Goal: Information Seeking & Learning: Learn about a topic

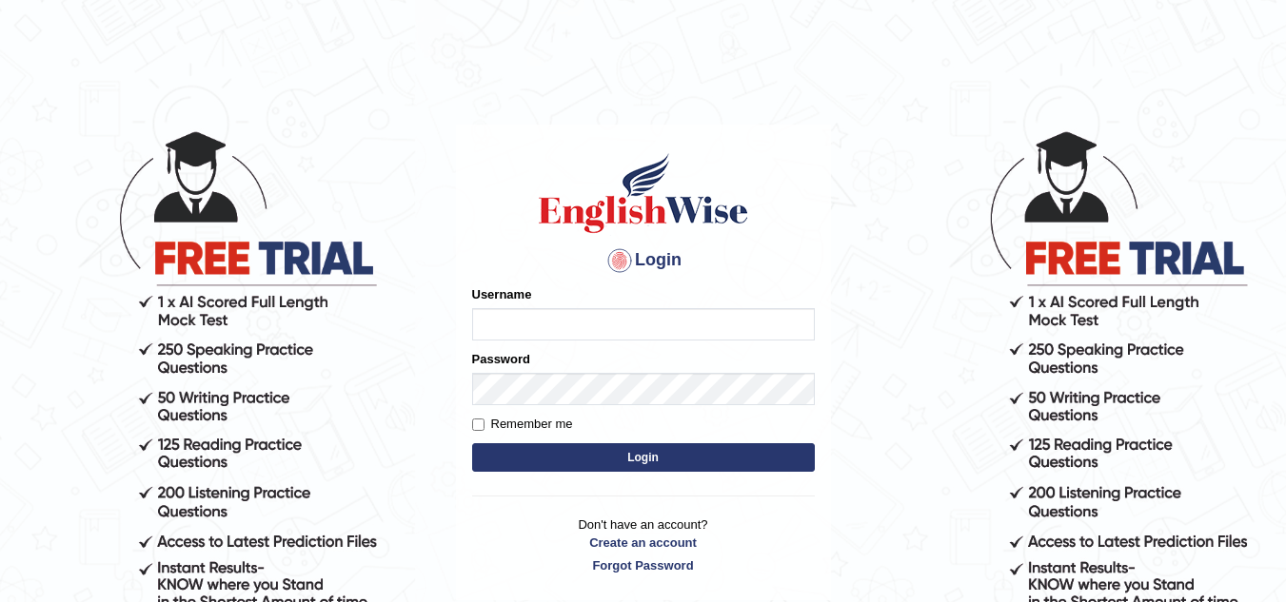
type input "Kirti_India"
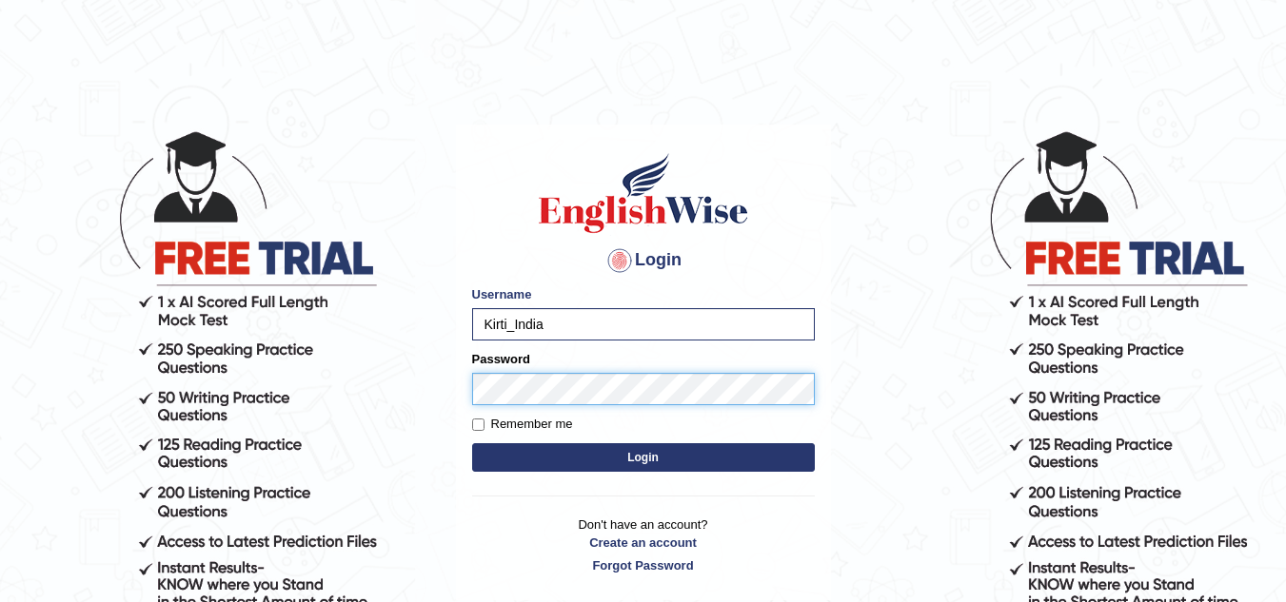
click at [472, 443] on button "Login" at bounding box center [643, 457] width 343 height 29
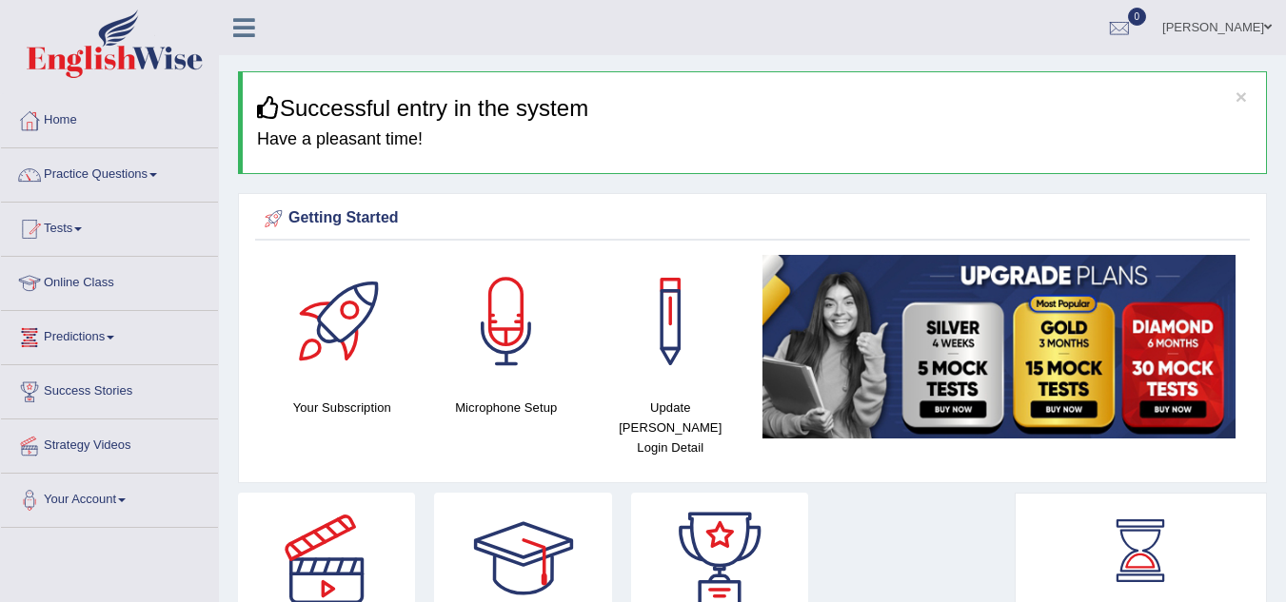
click at [113, 336] on span at bounding box center [111, 338] width 8 height 4
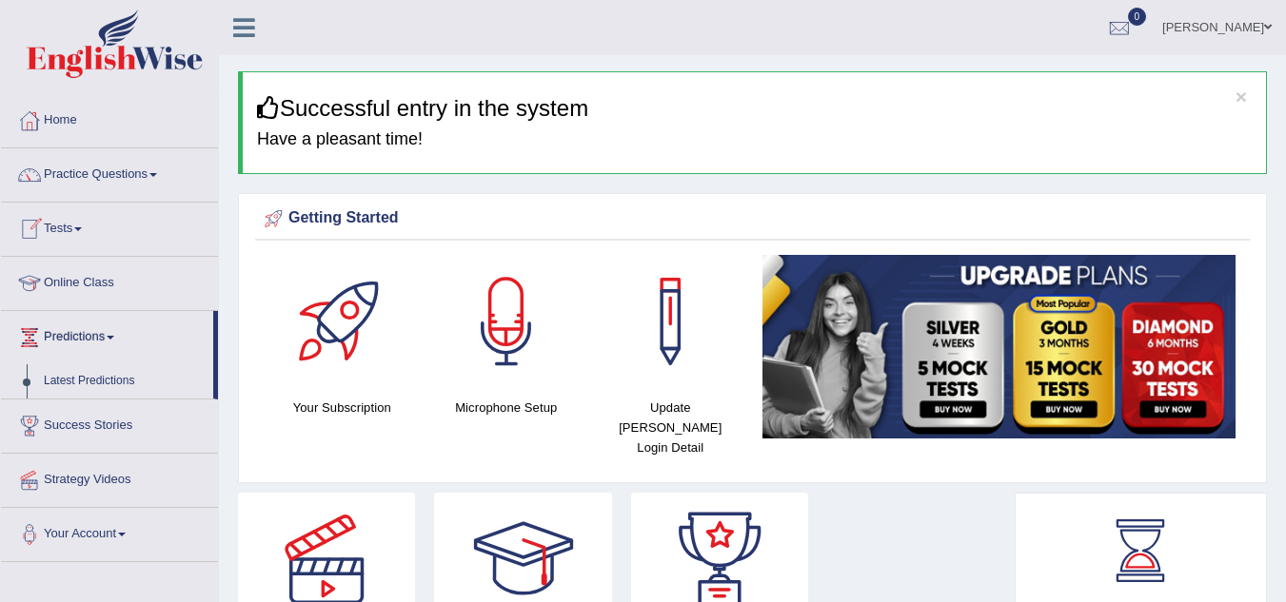
click at [82, 230] on span at bounding box center [78, 229] width 8 height 4
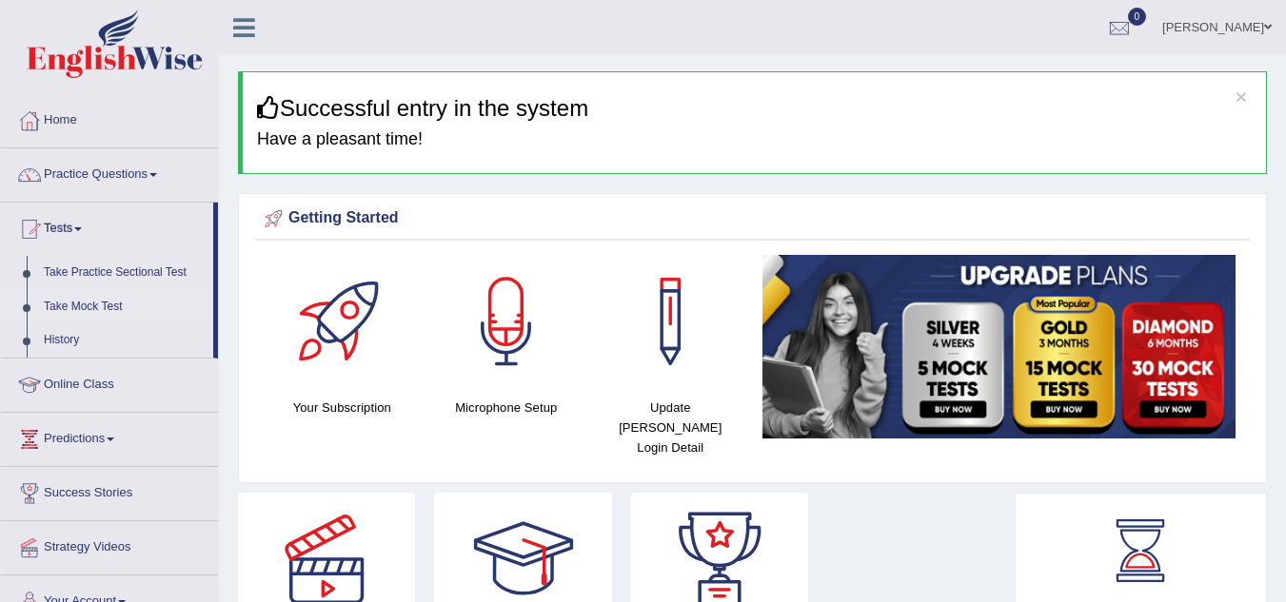
click at [89, 307] on link "Take Mock Test" at bounding box center [124, 307] width 178 height 34
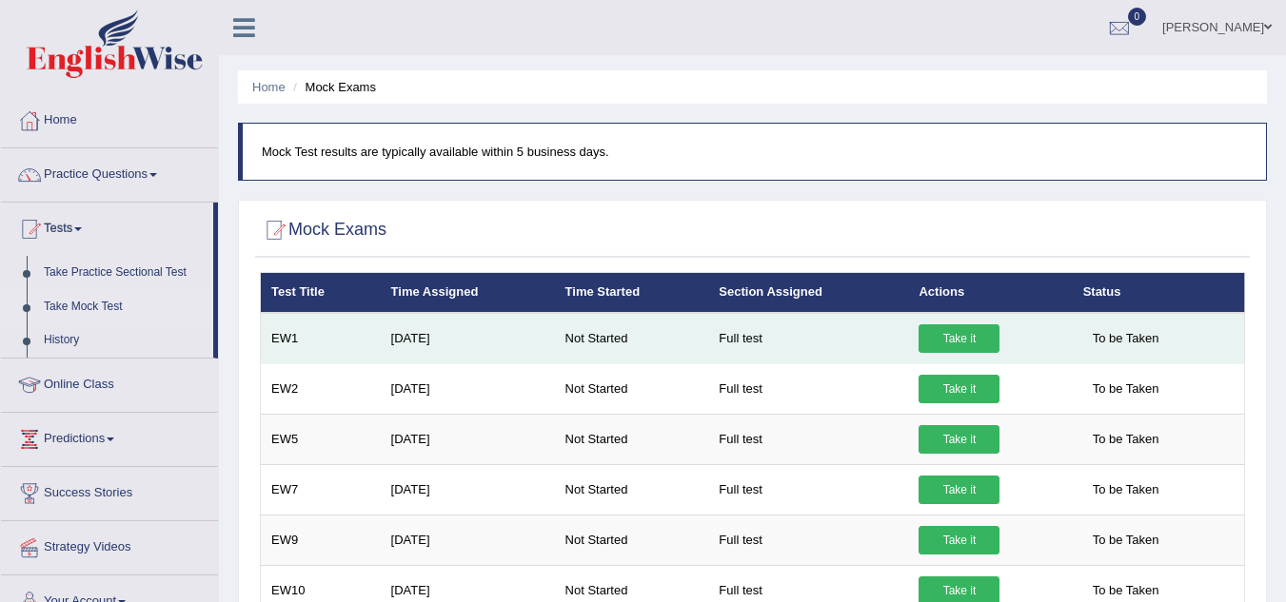
click at [950, 335] on link "Take it" at bounding box center [958, 339] width 81 height 29
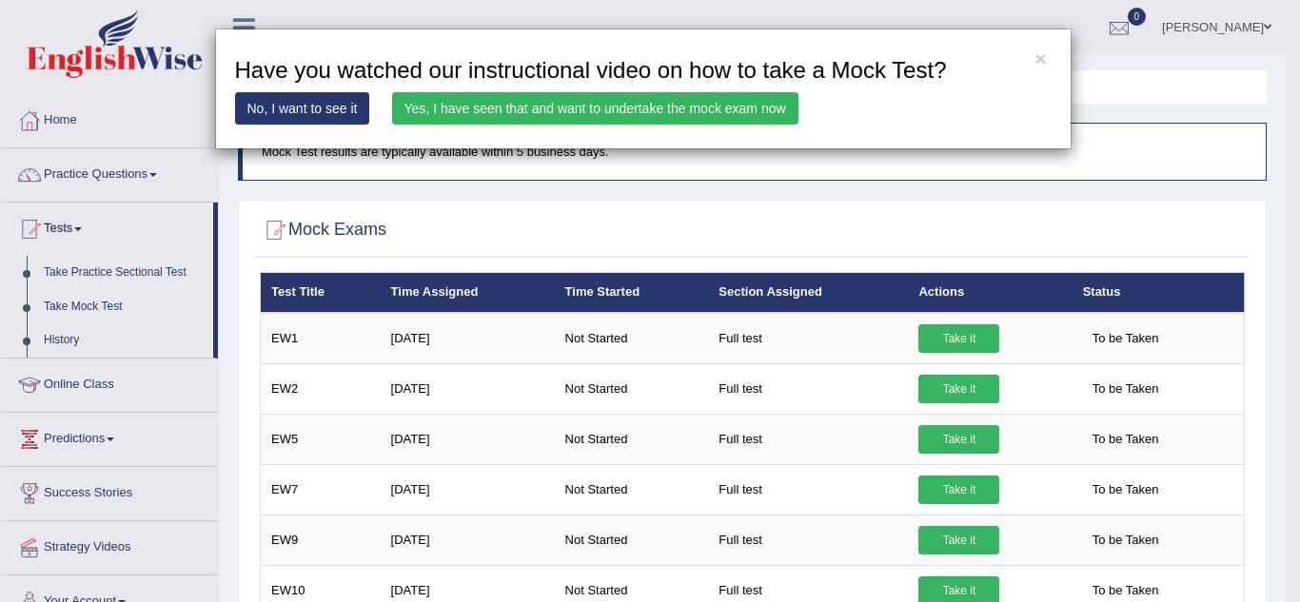
click at [293, 104] on link "No, I want to see it" at bounding box center [302, 108] width 135 height 32
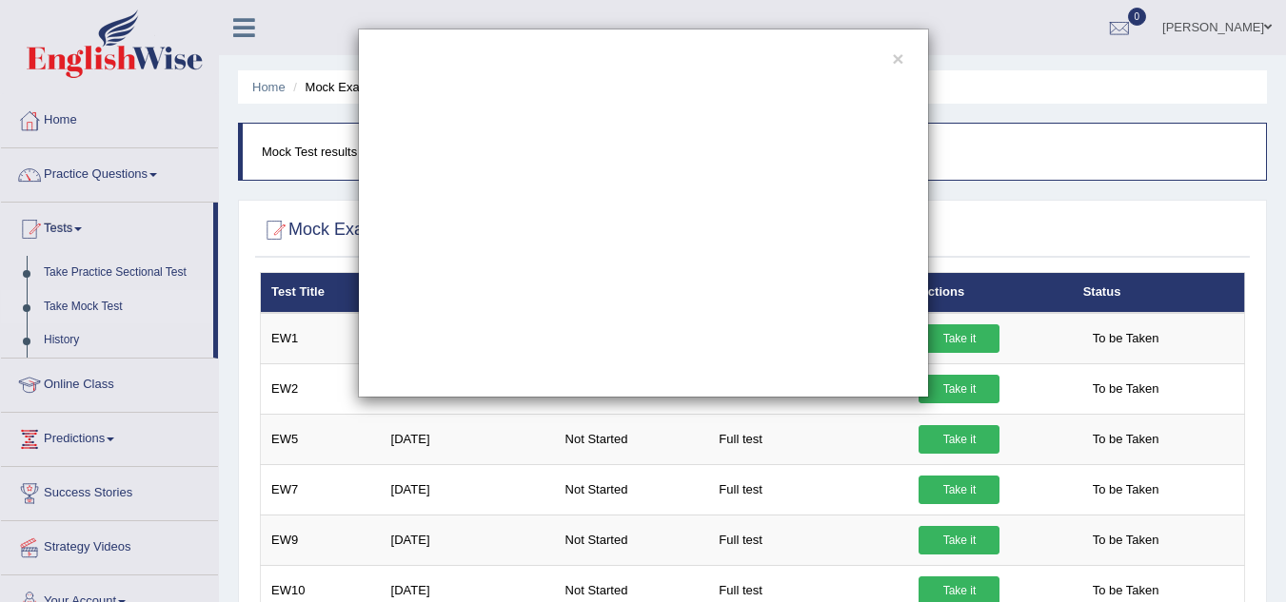
click at [890, 56] on div "×" at bounding box center [643, 213] width 571 height 369
click at [896, 57] on button "×" at bounding box center [897, 59] width 11 height 20
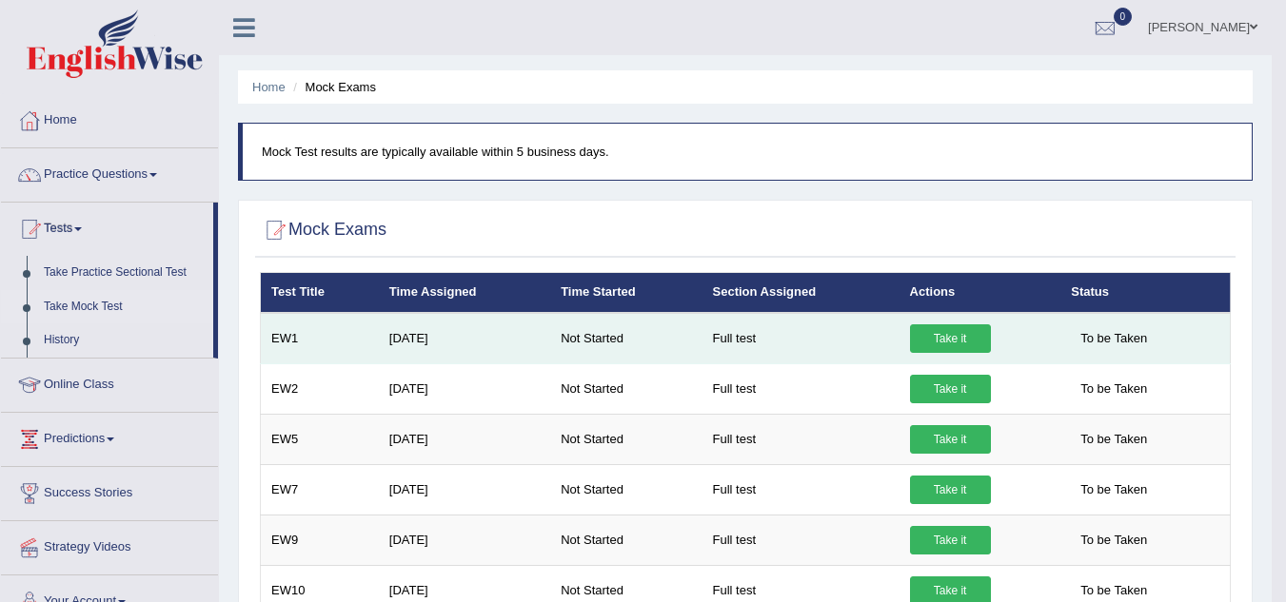
click at [931, 342] on link "Take it" at bounding box center [950, 339] width 81 height 29
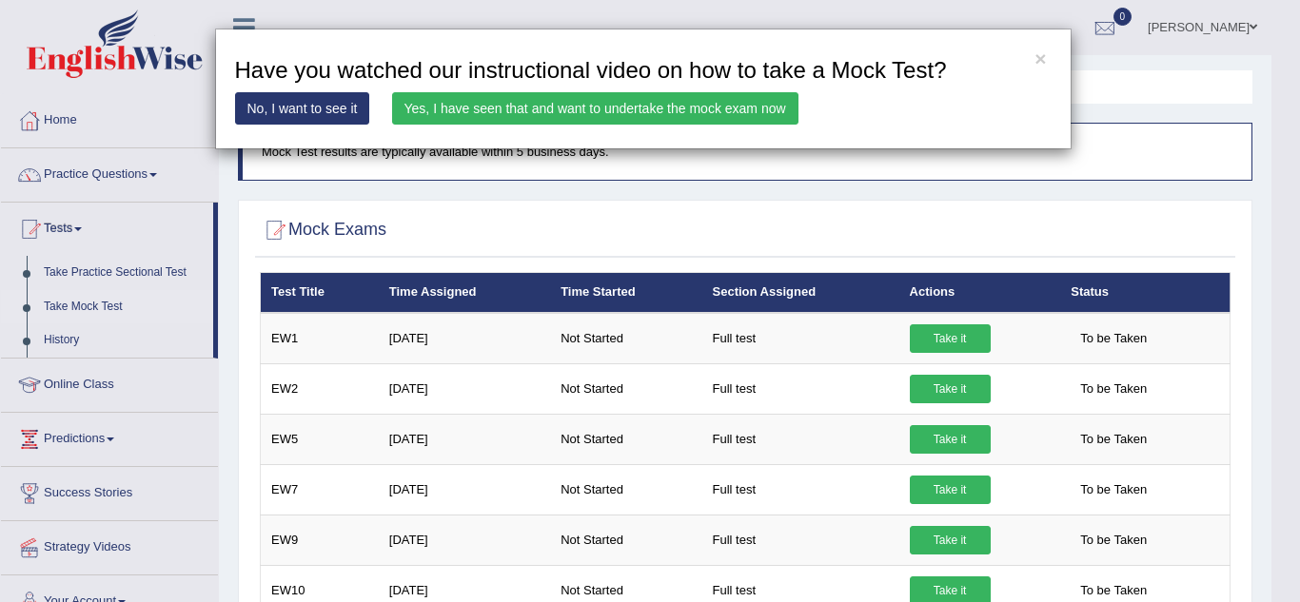
click at [624, 98] on link "Yes, I have seen that and want to undertake the mock exam now" at bounding box center [595, 108] width 406 height 32
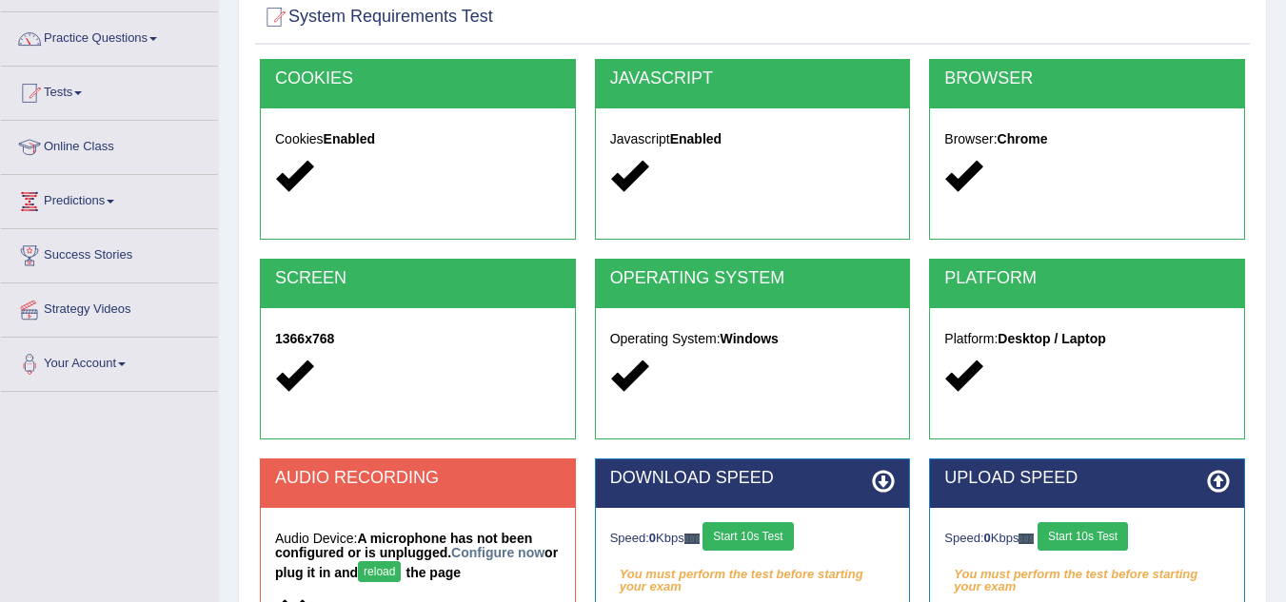
scroll to position [381, 0]
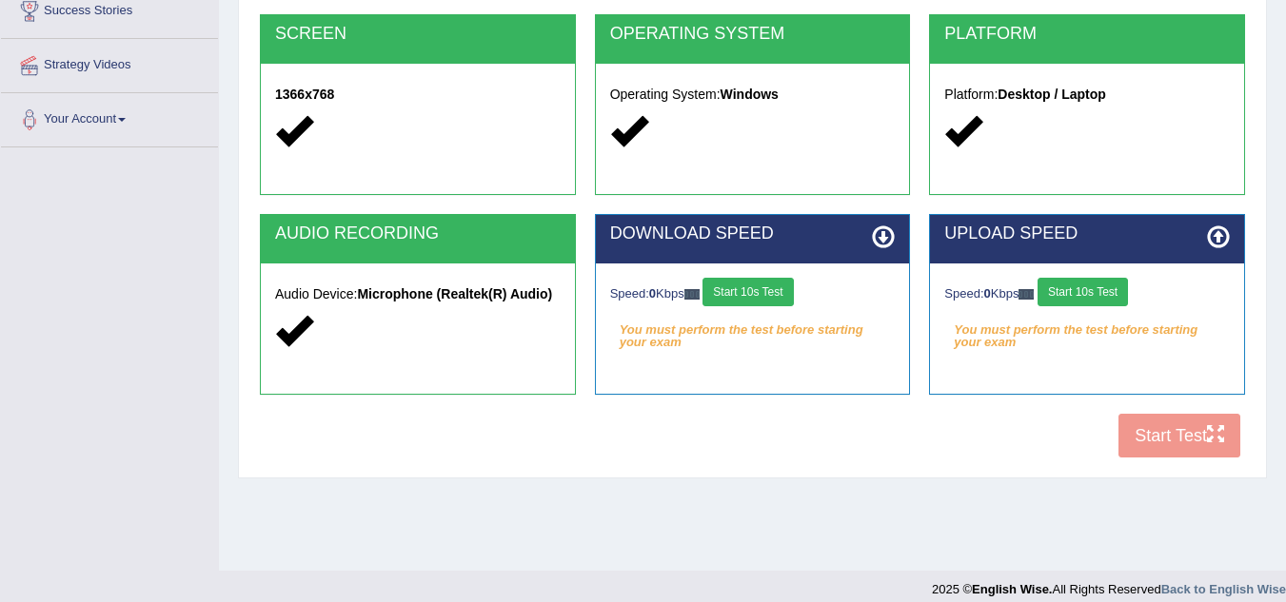
click at [745, 302] on button "Start 10s Test" at bounding box center [747, 292] width 90 height 29
click at [1090, 286] on button "Start 10s Test" at bounding box center [1082, 292] width 90 height 29
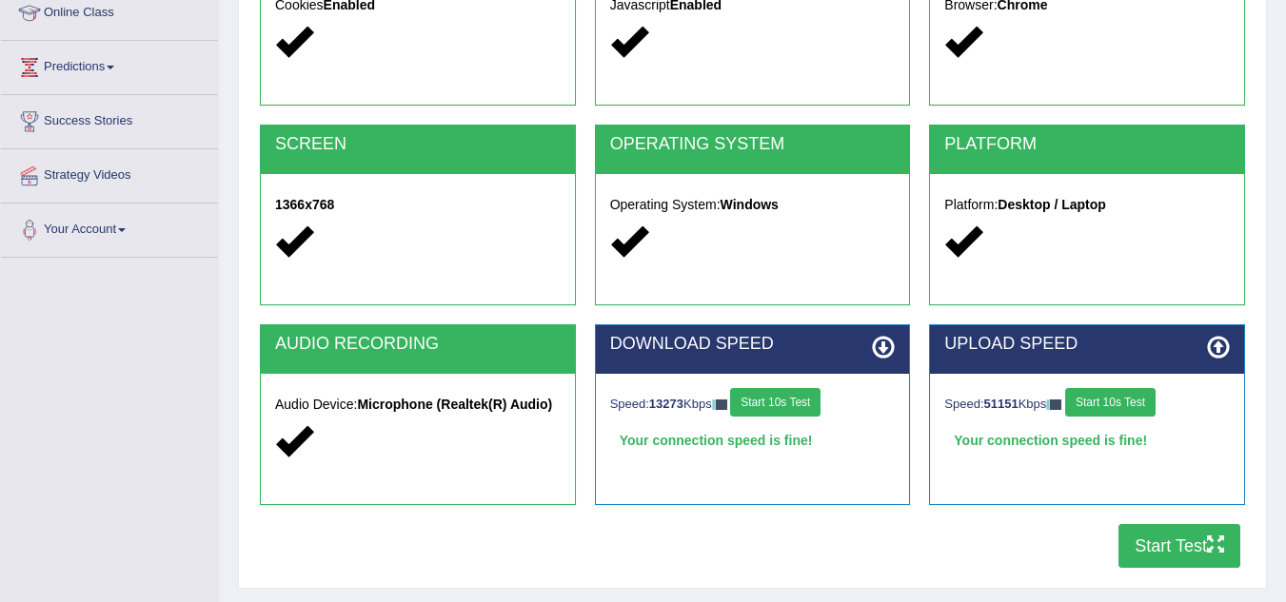
scroll to position [286, 0]
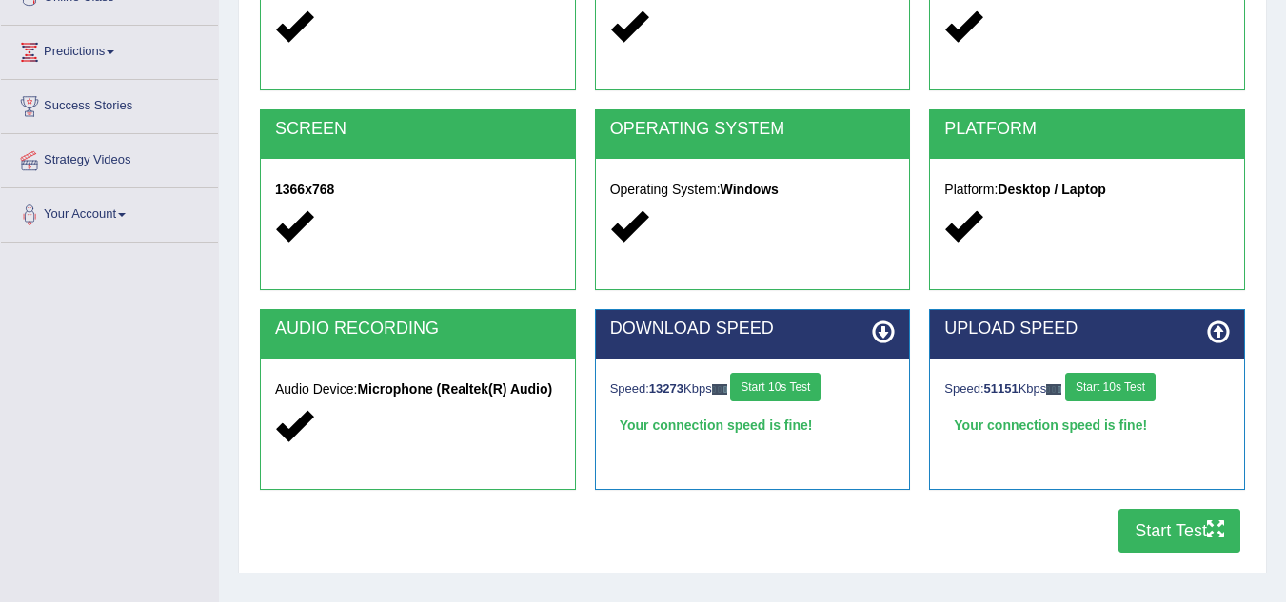
click at [886, 332] on icon at bounding box center [883, 332] width 23 height 23
click at [766, 427] on div "Your connection speed is fine!" at bounding box center [753, 425] width 286 height 29
click at [674, 388] on strong "13273" at bounding box center [666, 389] width 34 height 14
click at [740, 389] on button "Start 10s Test" at bounding box center [775, 387] width 90 height 29
click at [1156, 530] on button "Start Test" at bounding box center [1179, 531] width 122 height 44
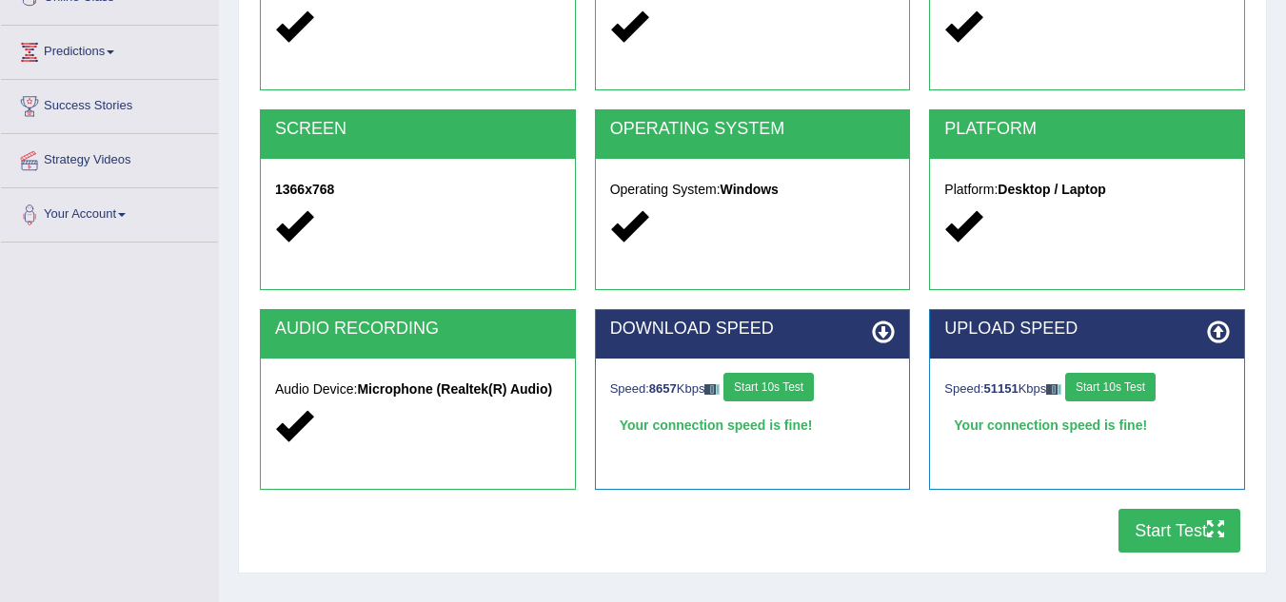
scroll to position [0, 0]
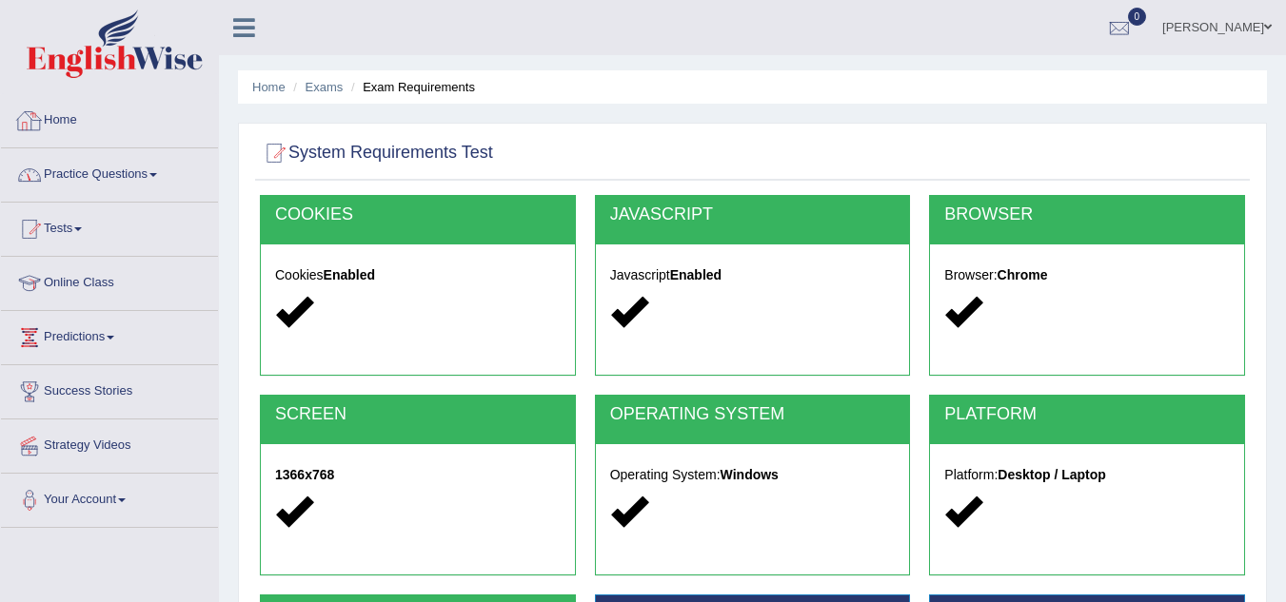
click at [49, 115] on link "Home" at bounding box center [109, 118] width 217 height 48
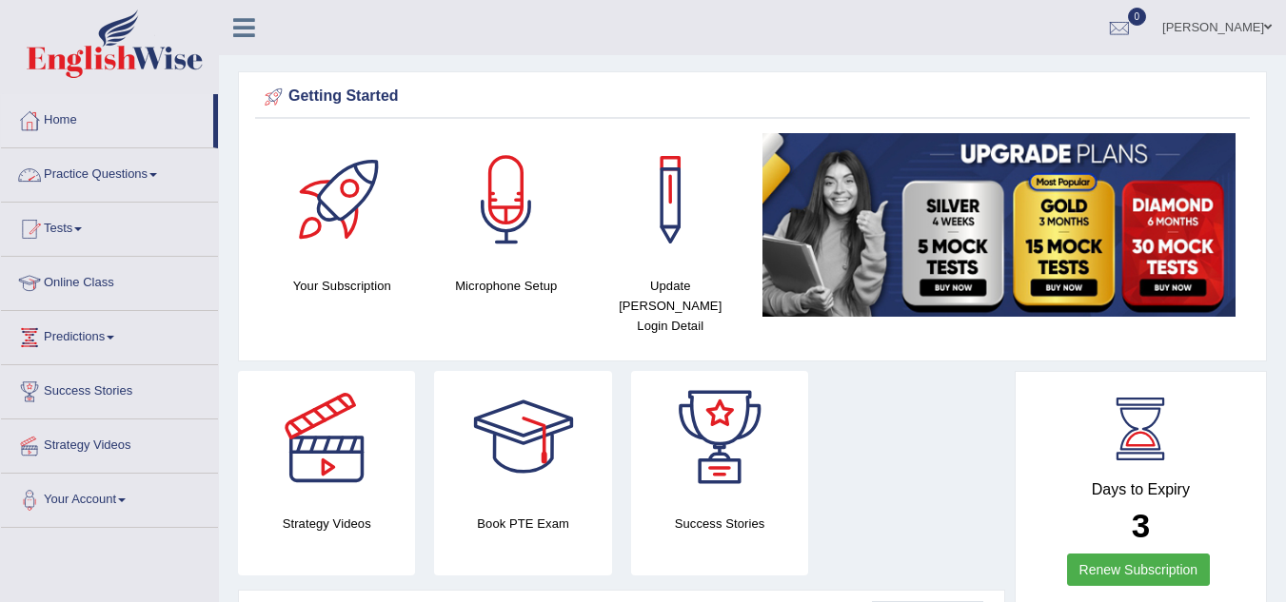
click at [54, 177] on link "Practice Questions" at bounding box center [109, 172] width 217 height 48
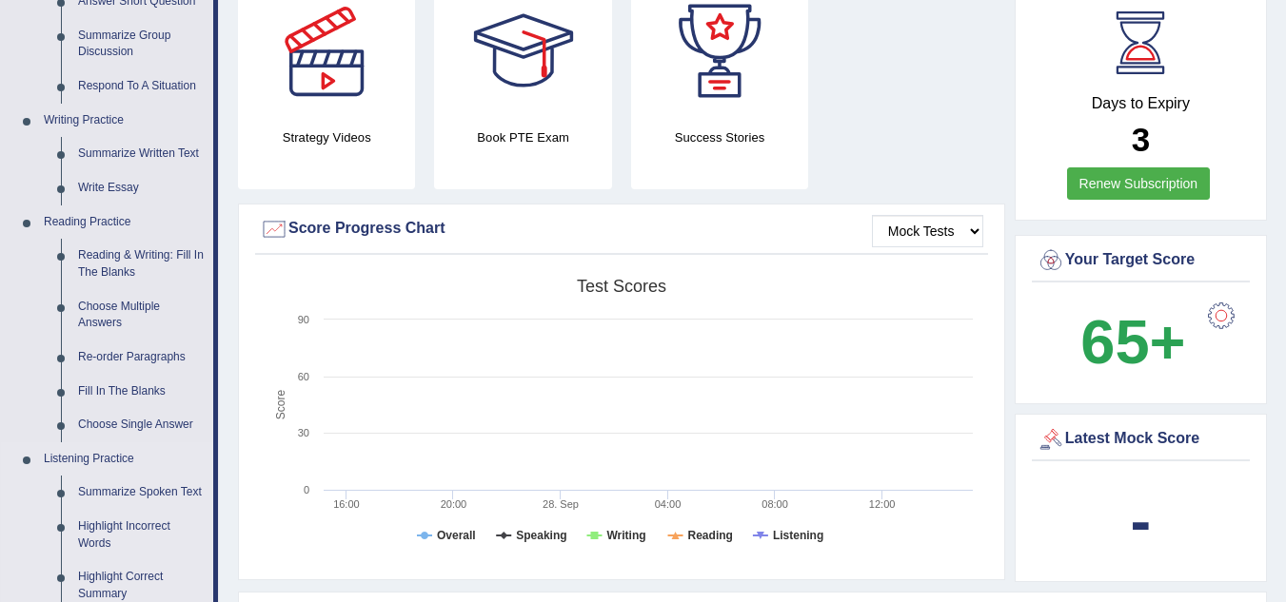
scroll to position [381, 0]
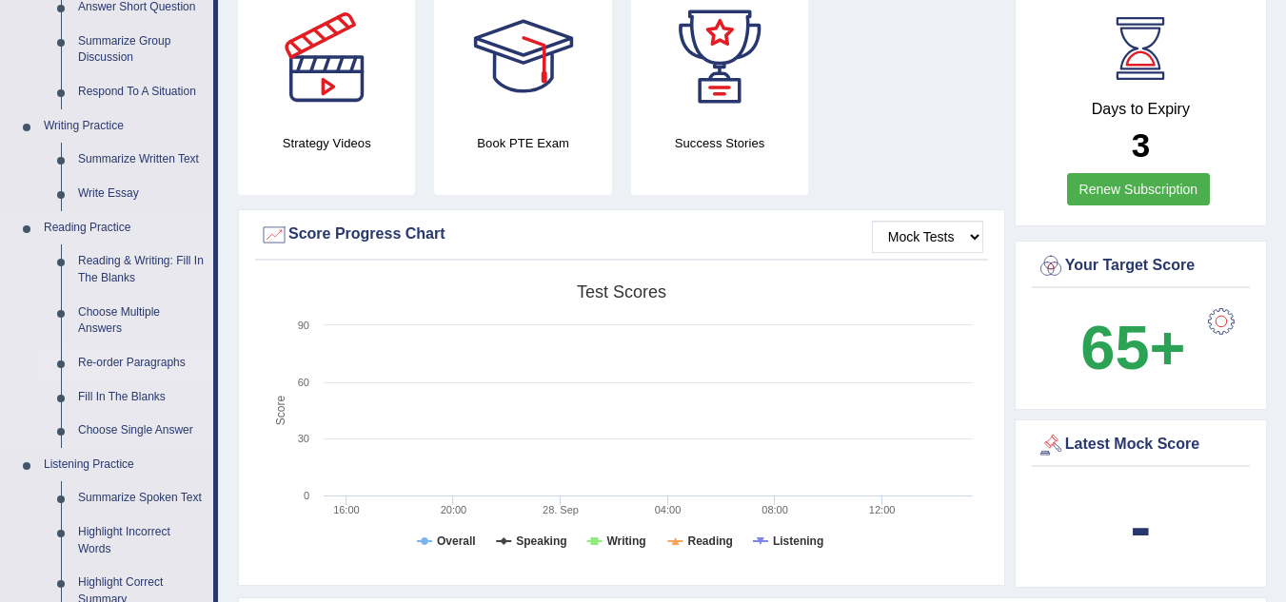
click at [120, 360] on link "Re-order Paragraphs" at bounding box center [141, 363] width 144 height 34
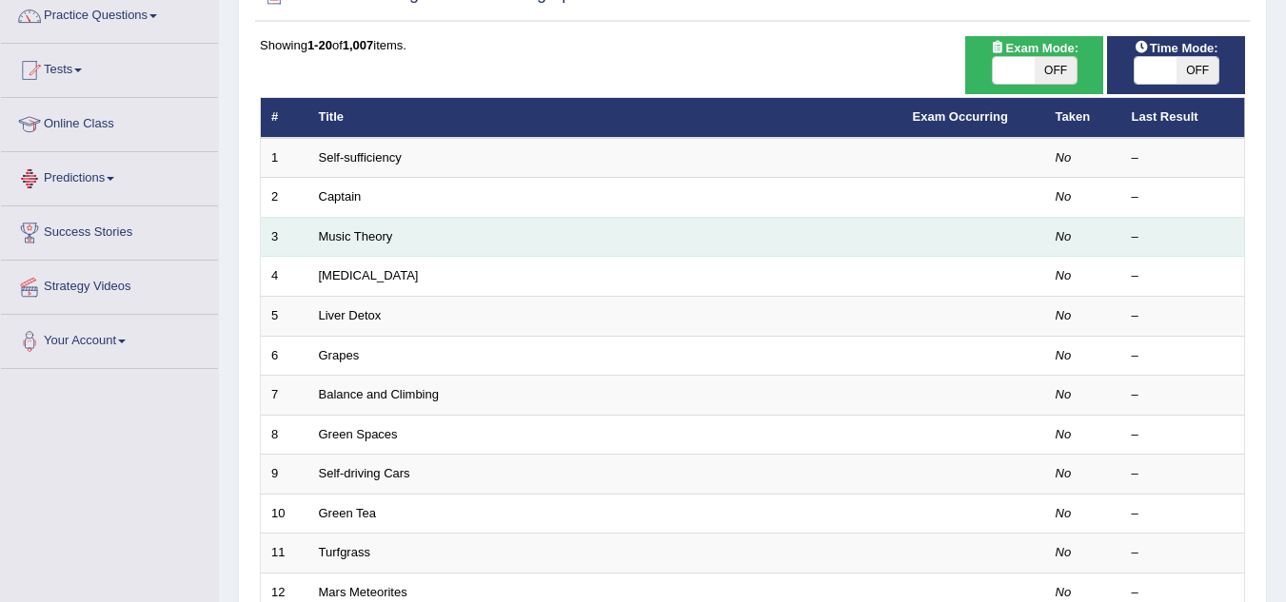
scroll to position [658, 0]
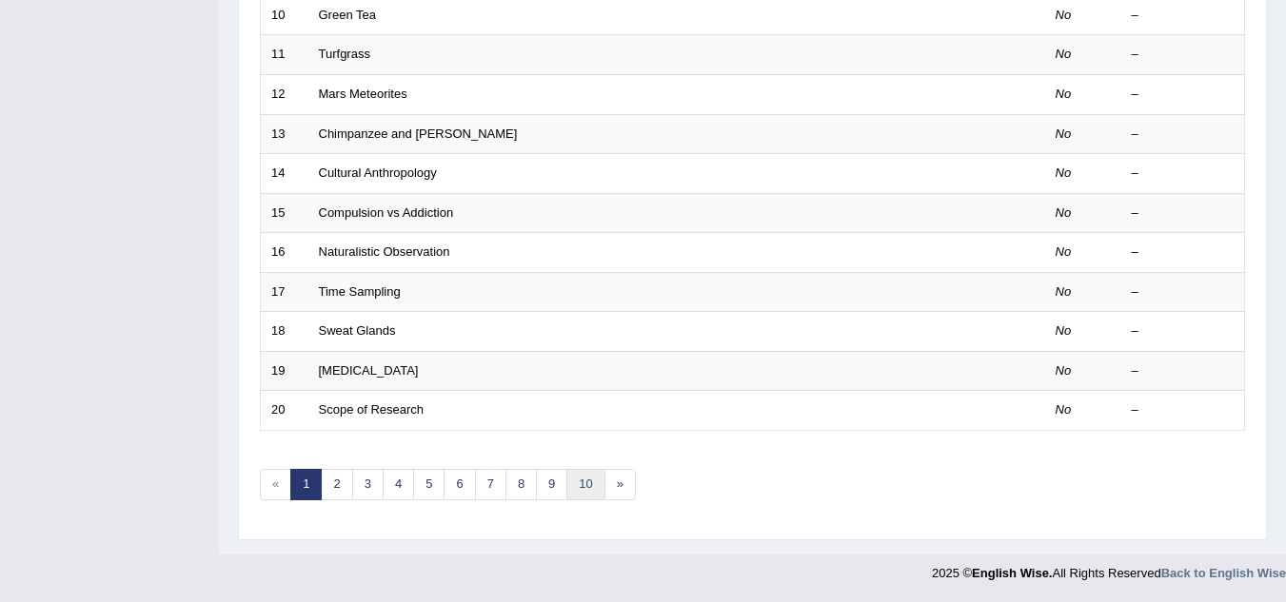
click at [583, 495] on link "10" at bounding box center [585, 484] width 38 height 31
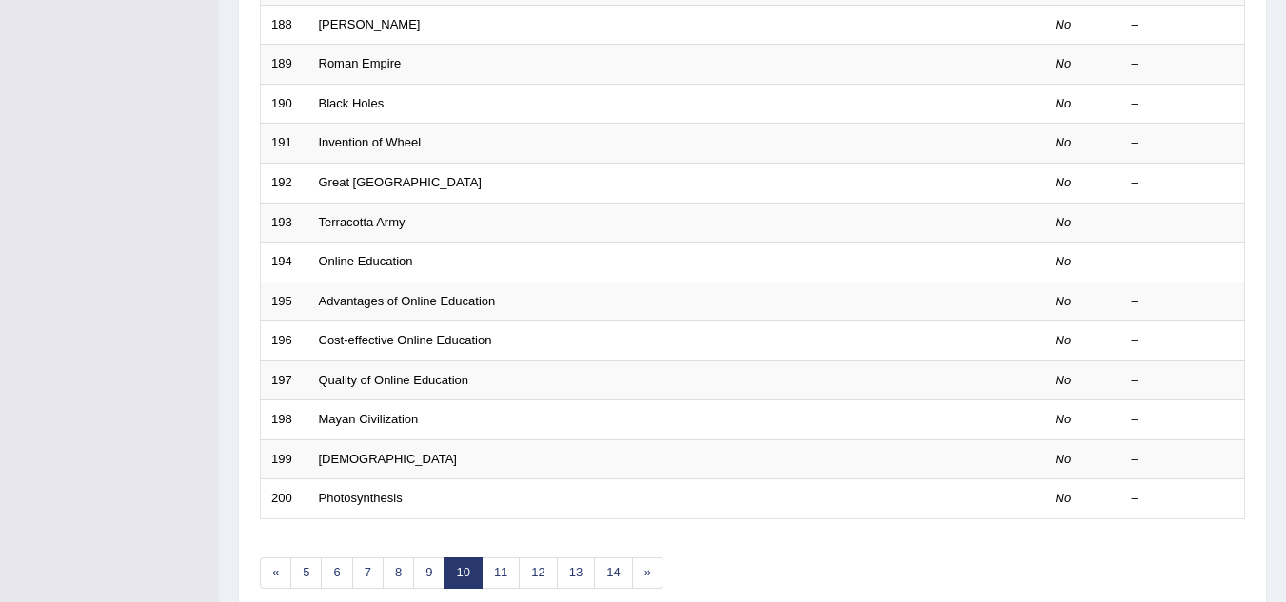
scroll to position [658, 0]
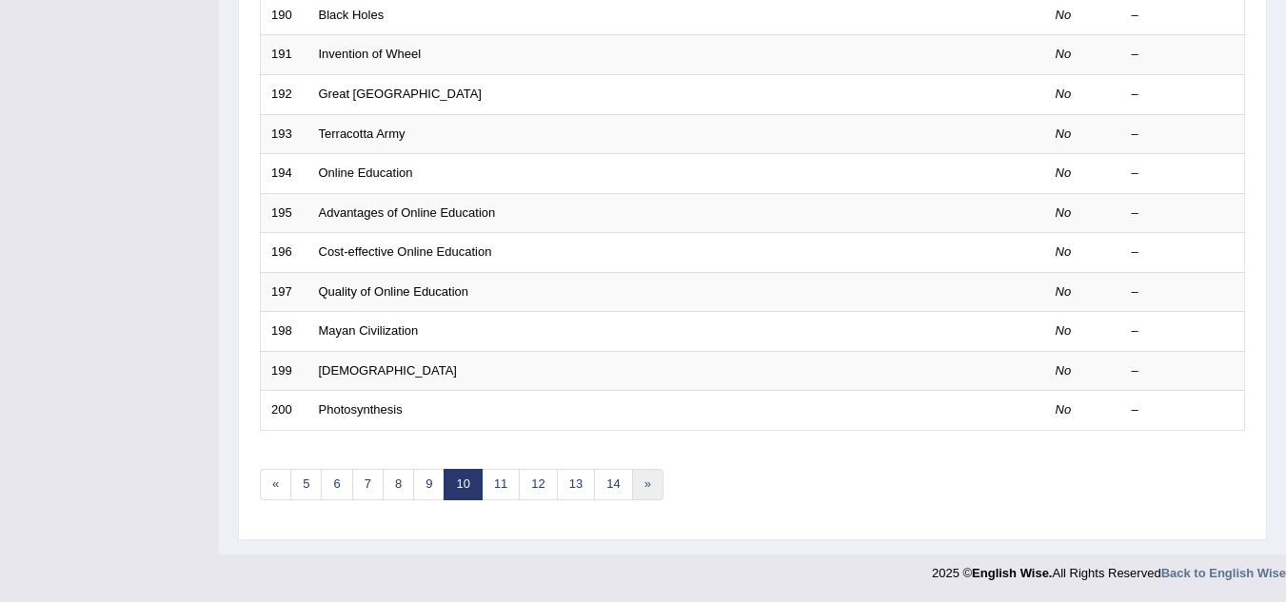
click at [638, 489] on link "»" at bounding box center [647, 484] width 31 height 31
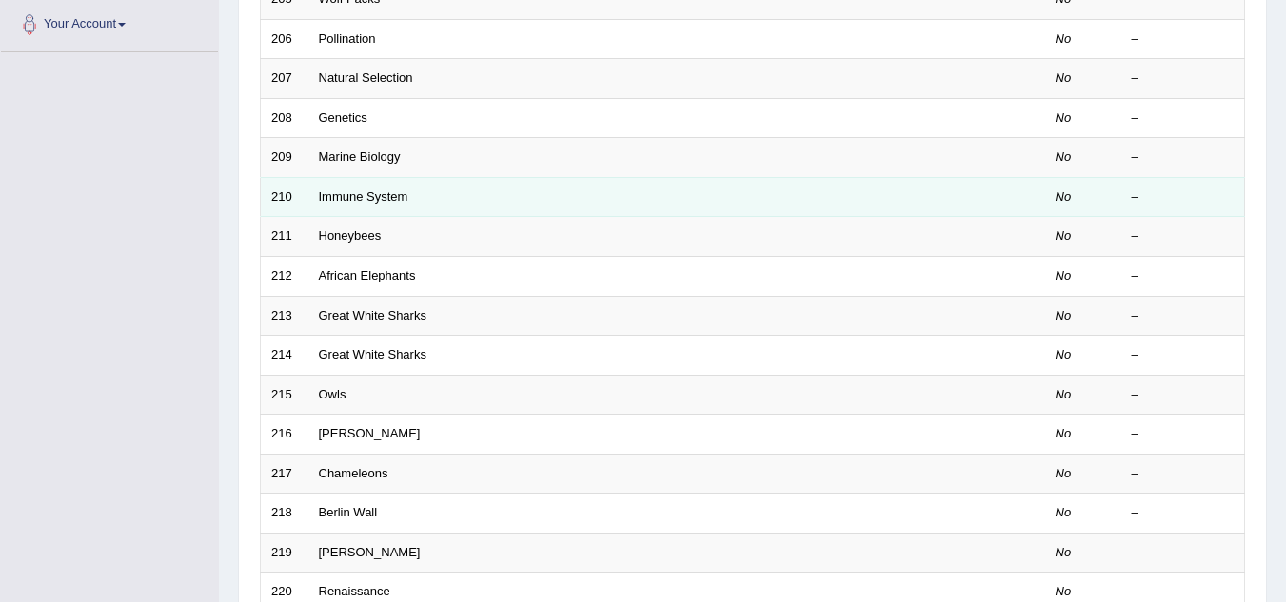
scroll to position [658, 0]
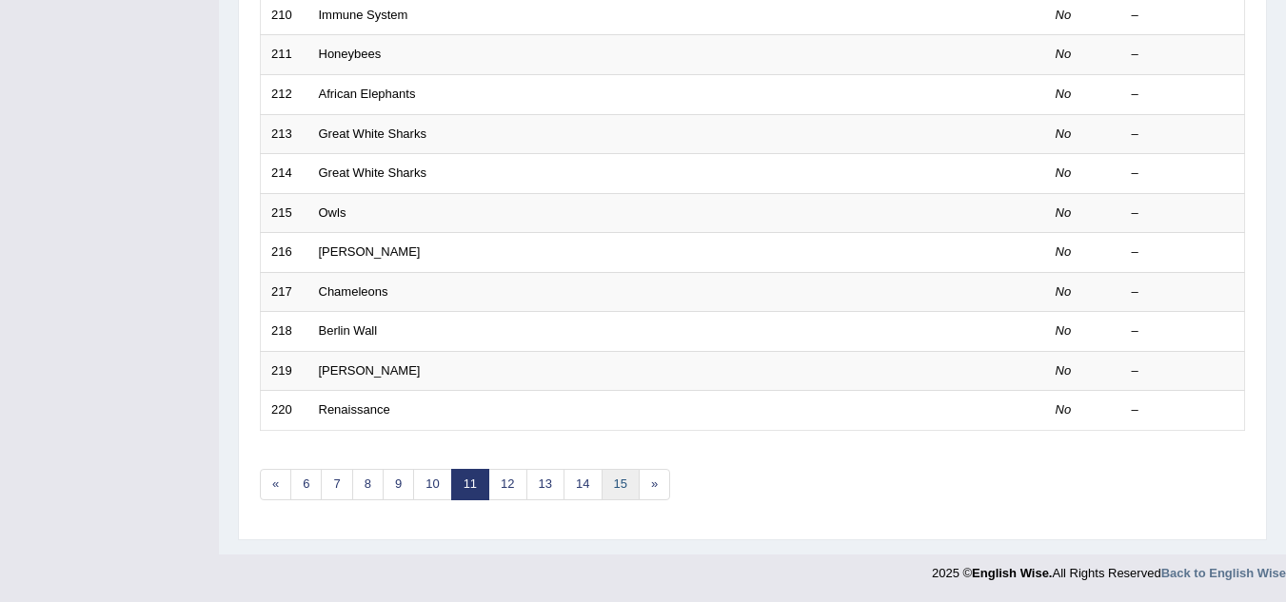
click at [629, 486] on link "15" at bounding box center [620, 484] width 38 height 31
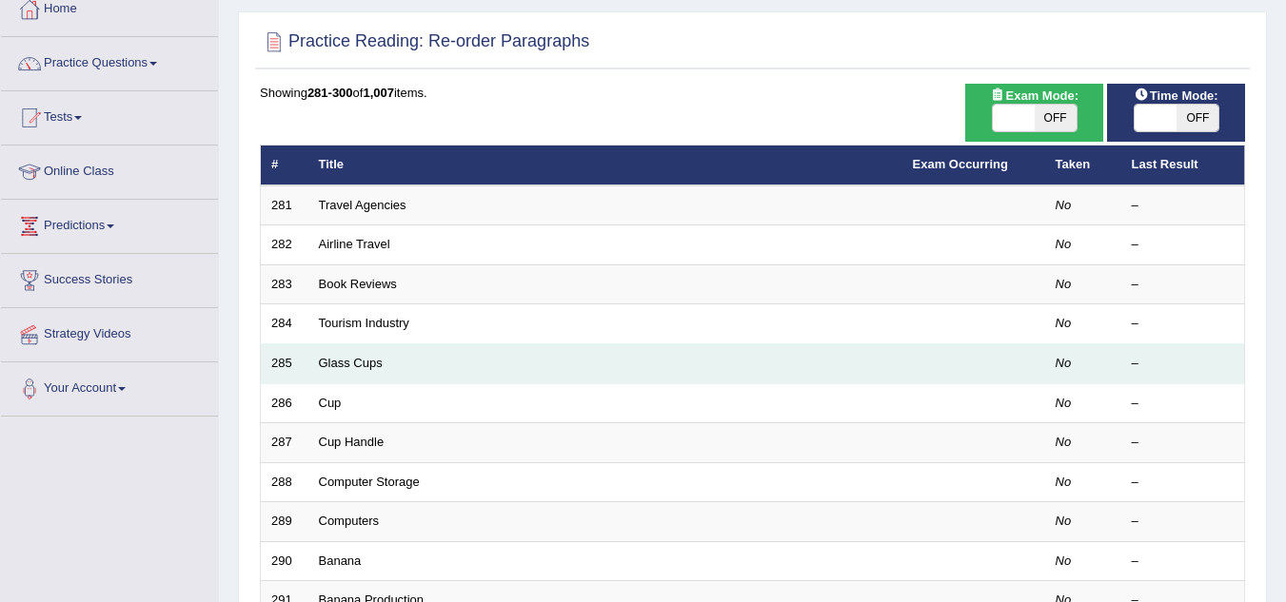
scroll to position [476, 0]
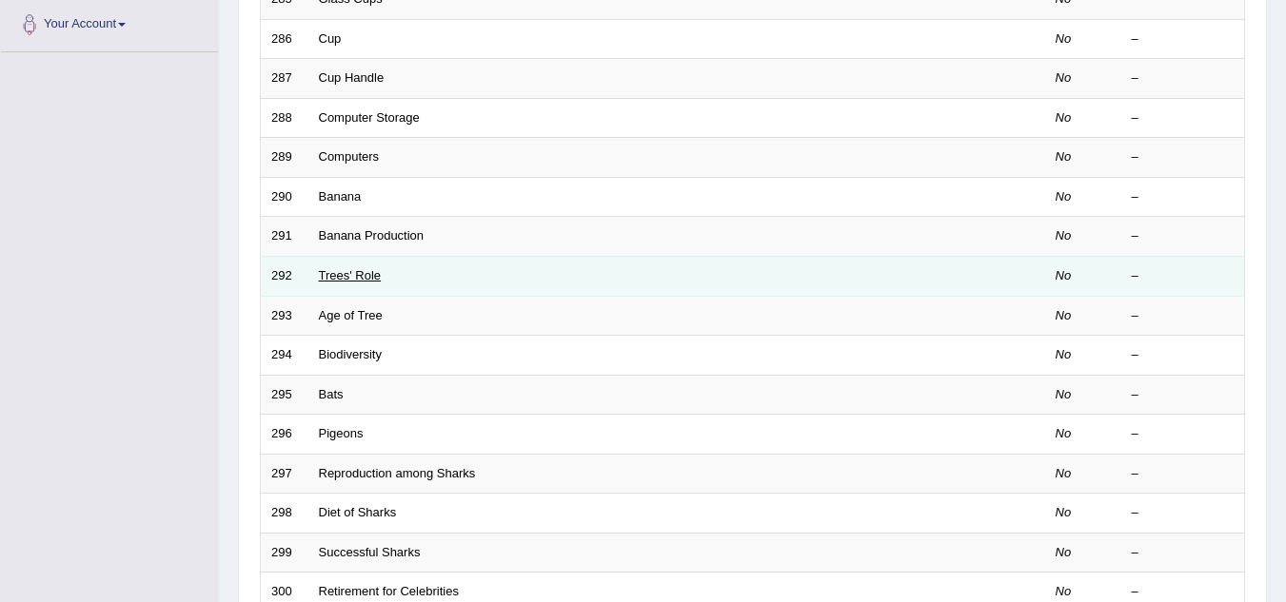
click at [368, 268] on link "Trees' Role" at bounding box center [350, 275] width 63 height 14
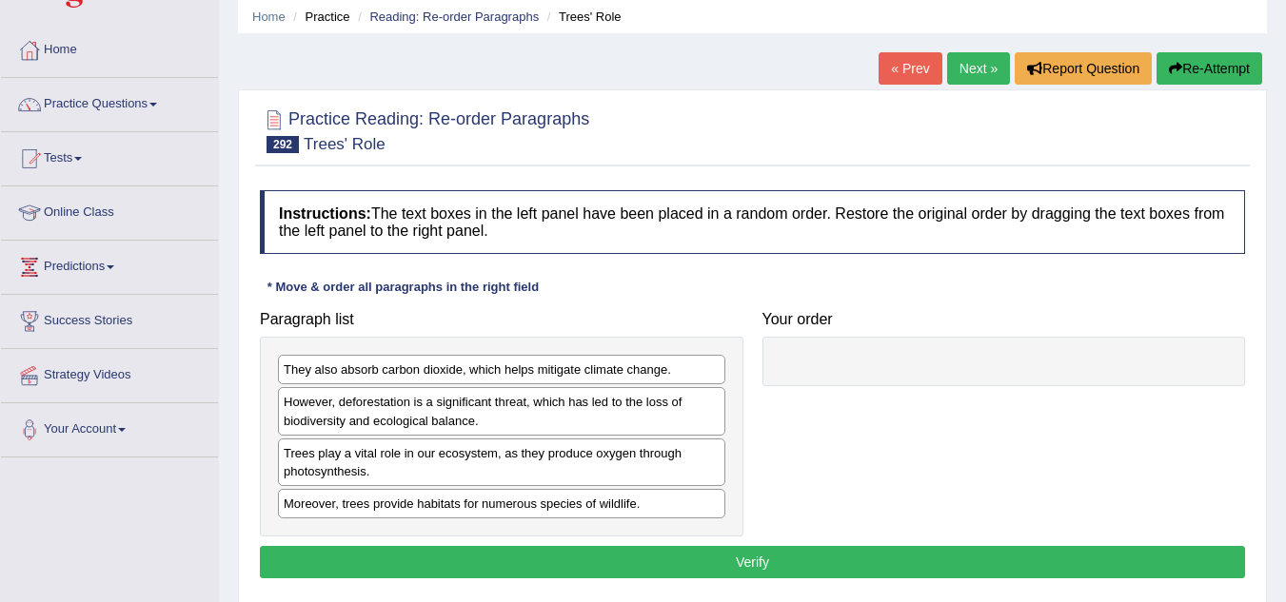
scroll to position [190, 0]
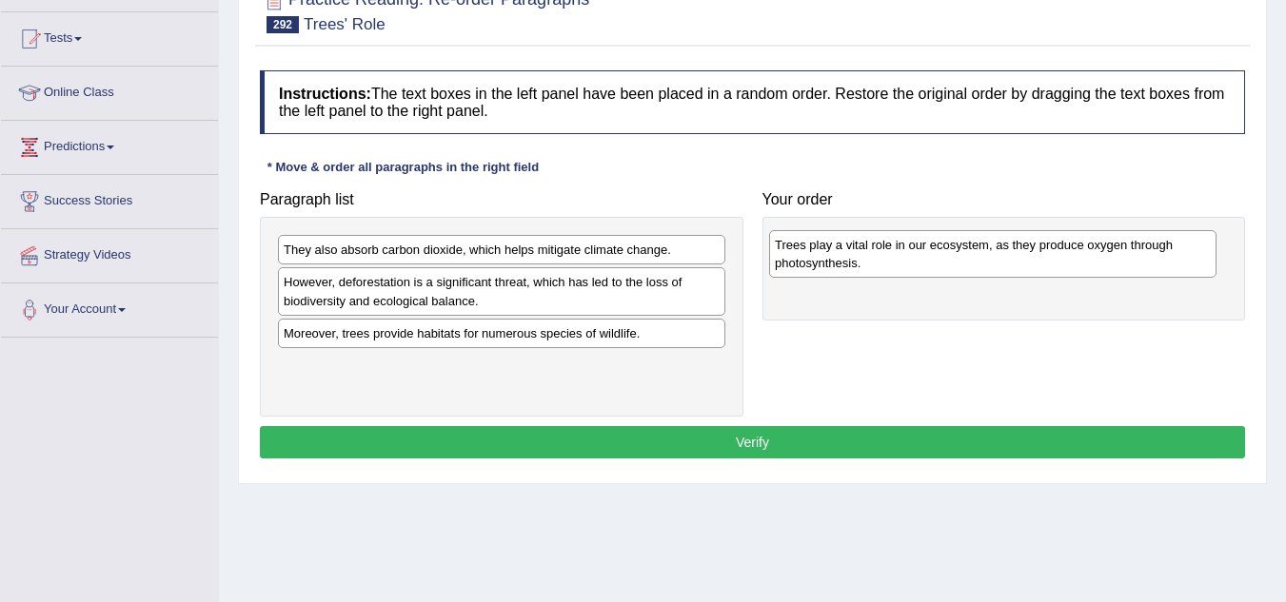
drag, startPoint x: 389, startPoint y: 337, endPoint x: 880, endPoint y: 248, distance: 499.0
click at [880, 248] on div "Trees play a vital role in our ecosystem, as they produce oxygen through photos…" at bounding box center [992, 254] width 447 height 48
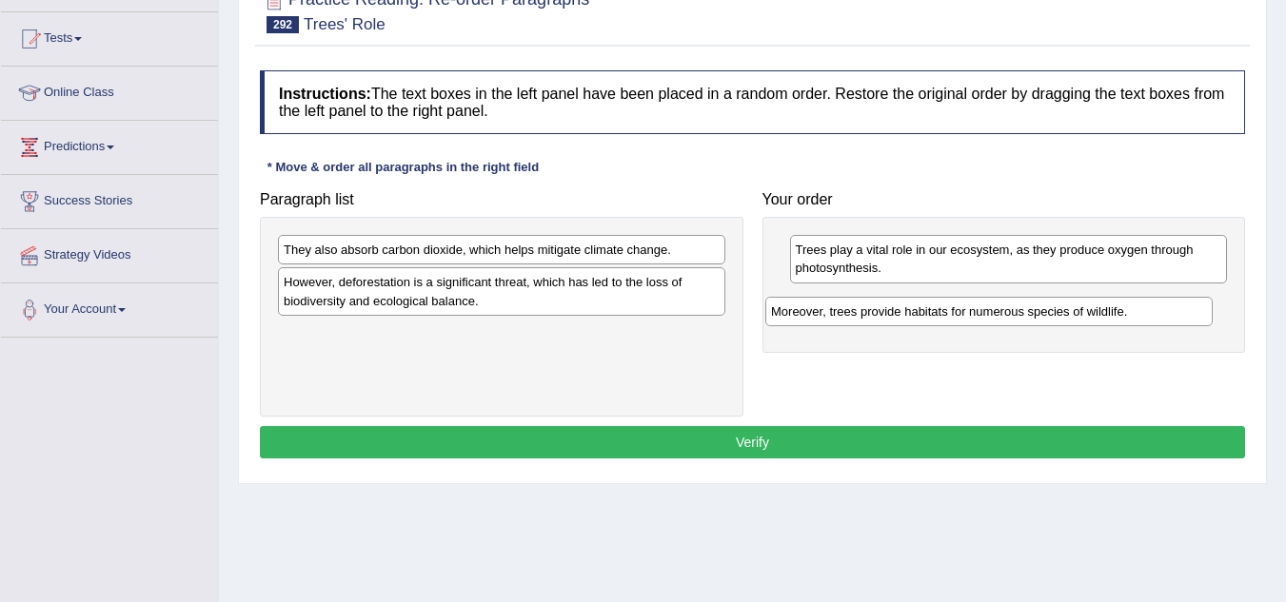
drag, startPoint x: 364, startPoint y: 336, endPoint x: 851, endPoint y: 314, distance: 487.7
click at [851, 314] on div "Moreover, trees provide habitats for numerous species of wildlife." at bounding box center [988, 312] width 447 height 30
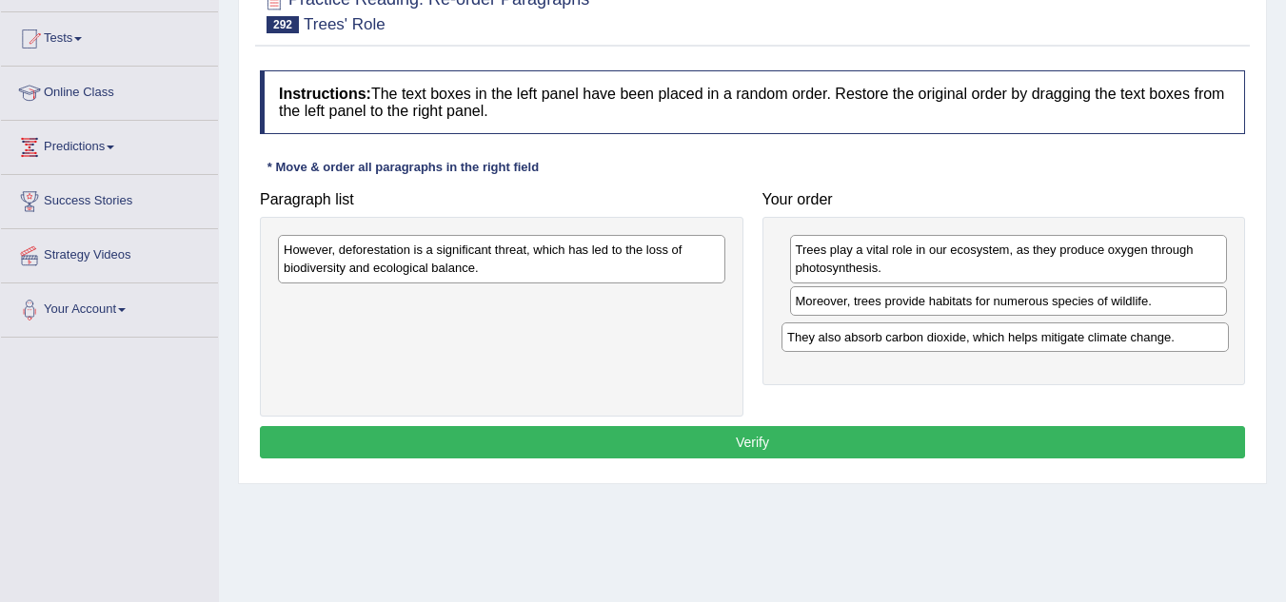
drag, startPoint x: 315, startPoint y: 252, endPoint x: 818, endPoint y: 340, distance: 511.0
click at [818, 340] on div "They also absorb carbon dioxide, which helps mitigate climate change." at bounding box center [1004, 338] width 447 height 30
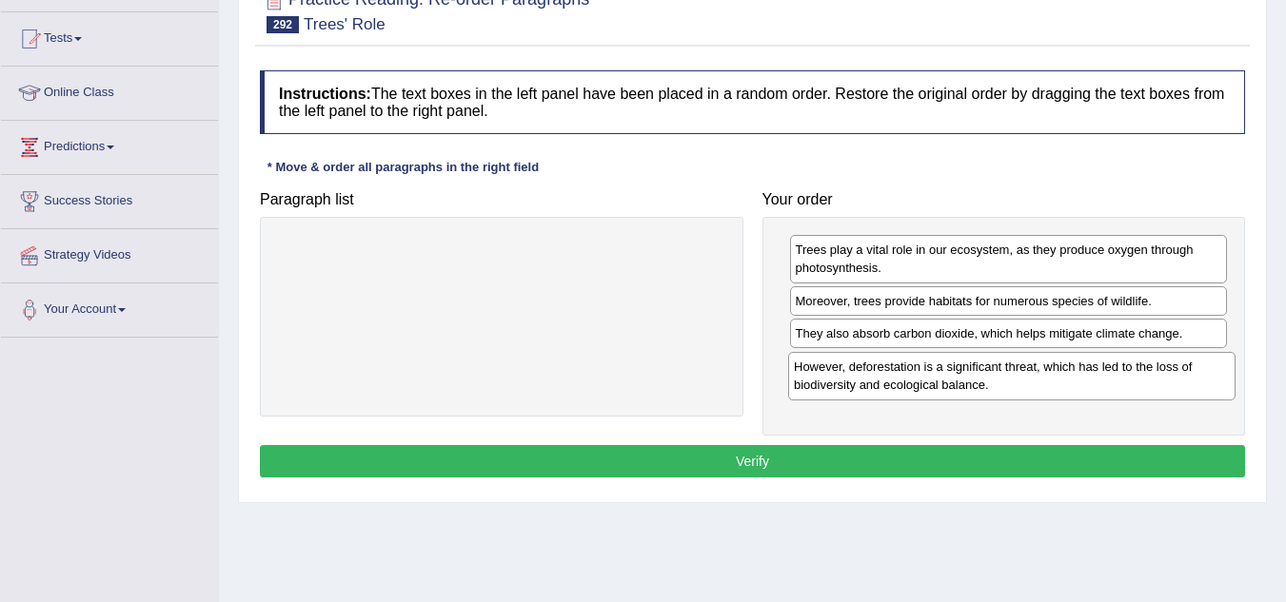
drag, startPoint x: 379, startPoint y: 262, endPoint x: 889, endPoint y: 379, distance: 523.4
click at [889, 379] on div "However, deforestation is a significant threat, which has led to the loss of bi…" at bounding box center [1011, 376] width 447 height 48
click at [762, 454] on button "Verify" at bounding box center [752, 461] width 985 height 32
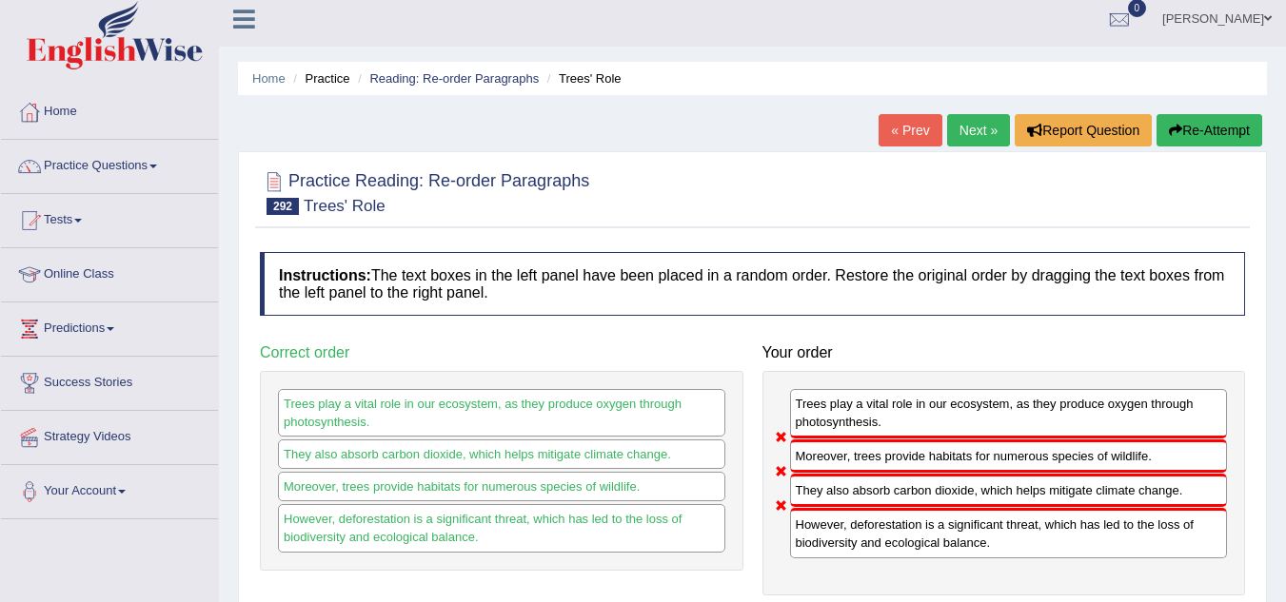
scroll to position [0, 0]
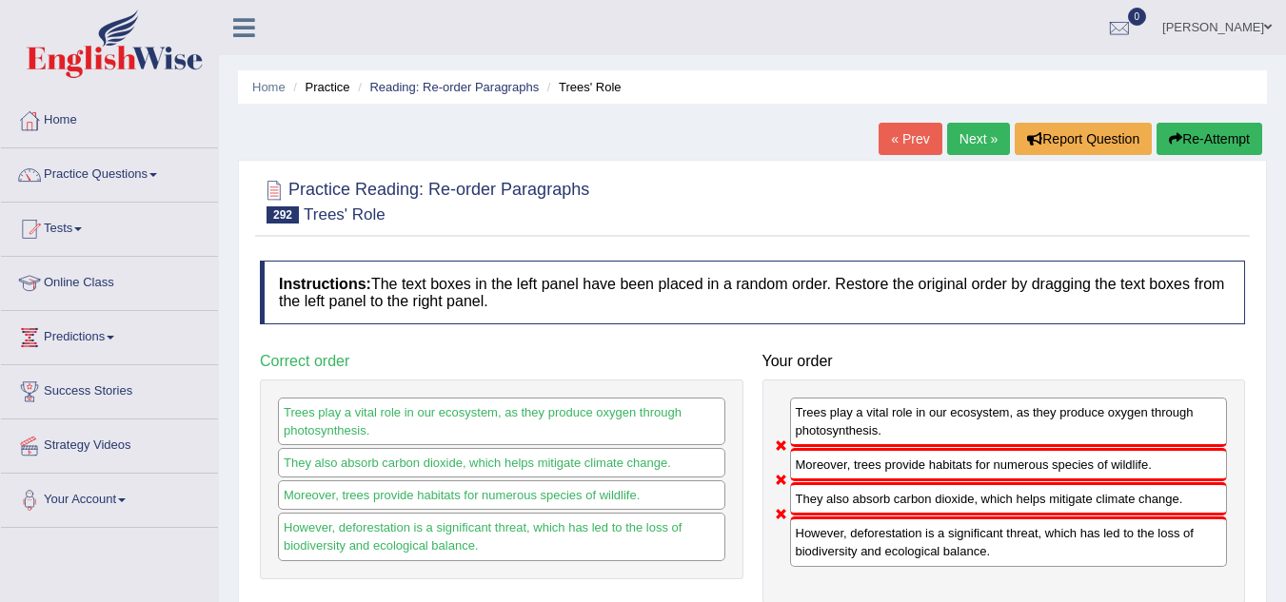
click at [969, 143] on link "Next »" at bounding box center [978, 139] width 63 height 32
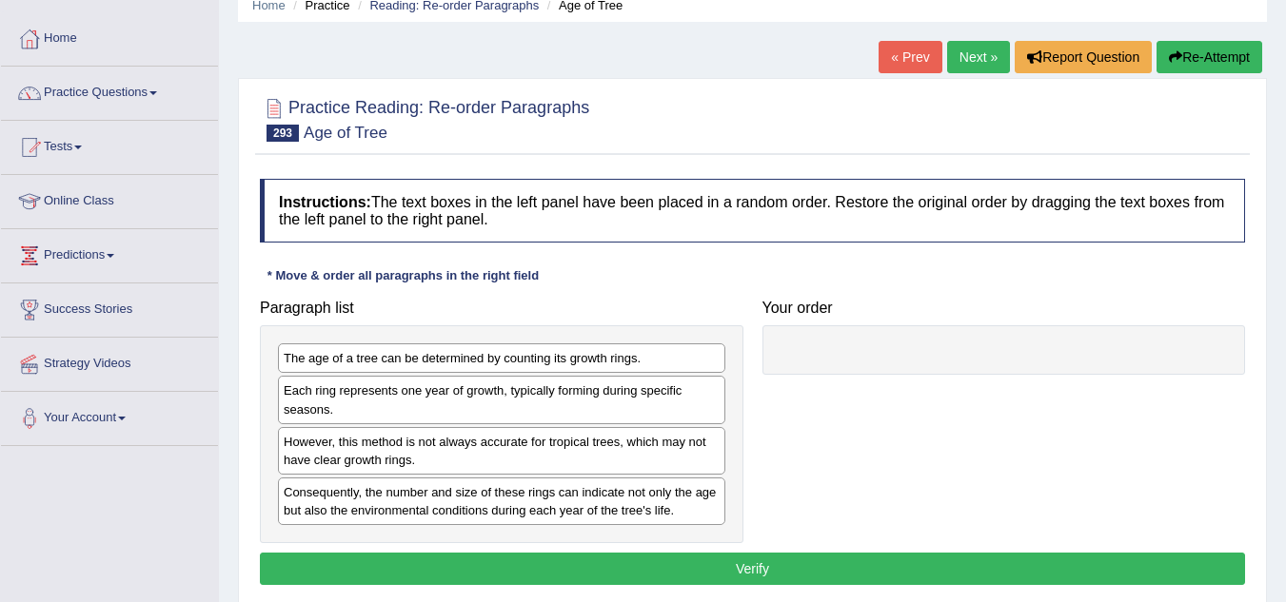
scroll to position [190, 0]
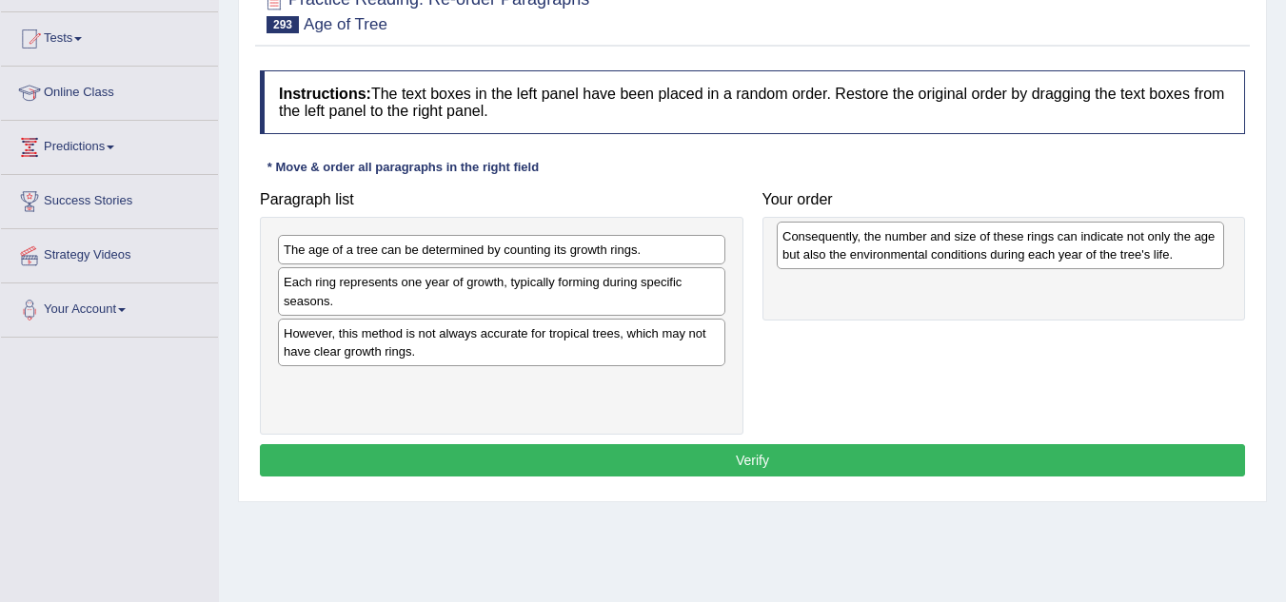
drag, startPoint x: 371, startPoint y: 397, endPoint x: 870, endPoint y: 249, distance: 520.0
click at [870, 249] on div "Consequently, the number and size of these rings can indicate not only the age …" at bounding box center [1000, 246] width 447 height 48
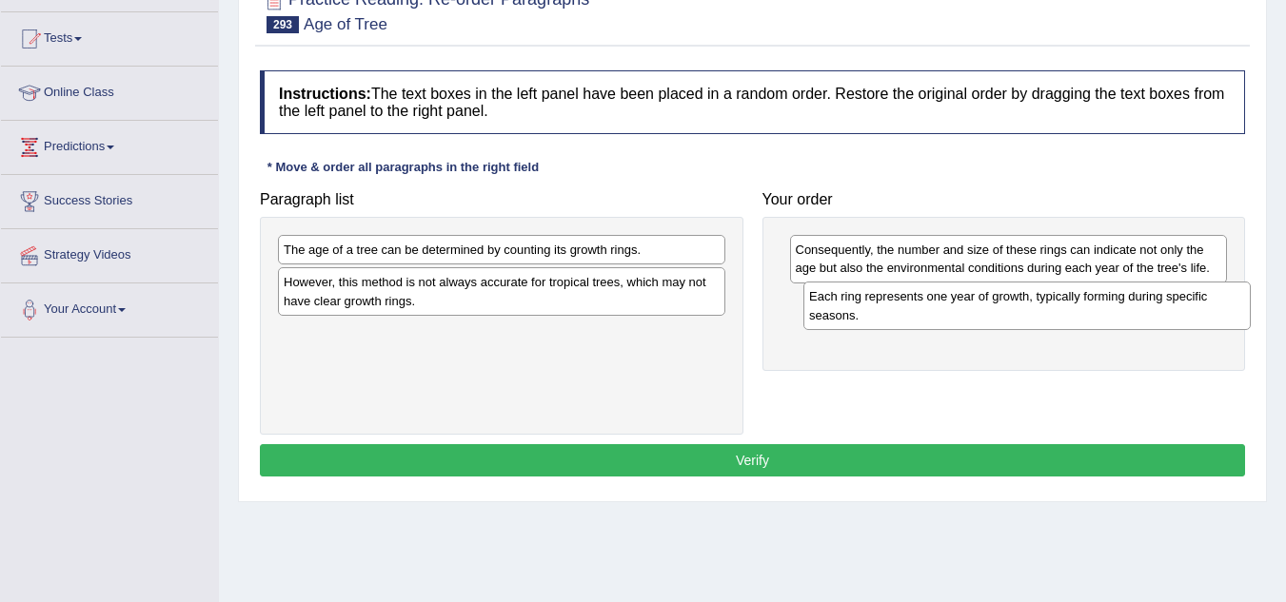
drag, startPoint x: 392, startPoint y: 293, endPoint x: 916, endPoint y: 307, distance: 524.6
click at [916, 307] on div "Each ring represents one year of growth, typically forming during specific seas…" at bounding box center [1026, 306] width 447 height 48
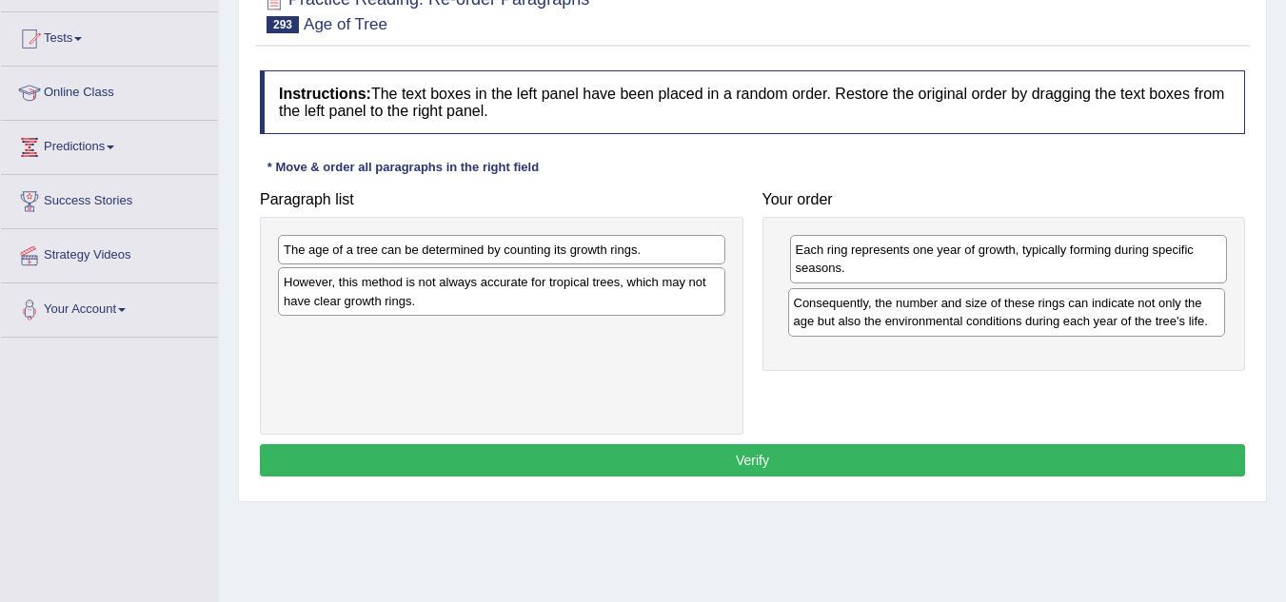
drag, startPoint x: 1043, startPoint y: 258, endPoint x: 1041, endPoint y: 309, distance: 51.4
click at [1041, 309] on div "Consequently, the number and size of these rings can indicate not only the age …" at bounding box center [1007, 312] width 438 height 48
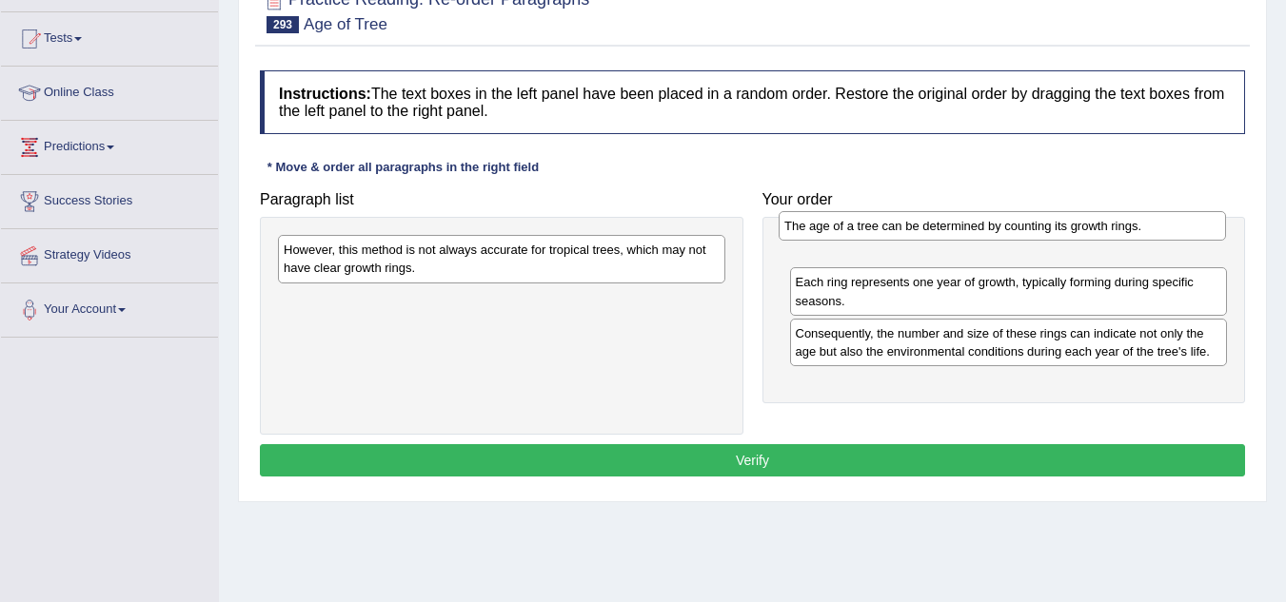
drag, startPoint x: 472, startPoint y: 253, endPoint x: 973, endPoint y: 229, distance: 501.1
click at [973, 229] on div "The age of a tree can be determined by counting its growth rings." at bounding box center [1001, 226] width 447 height 30
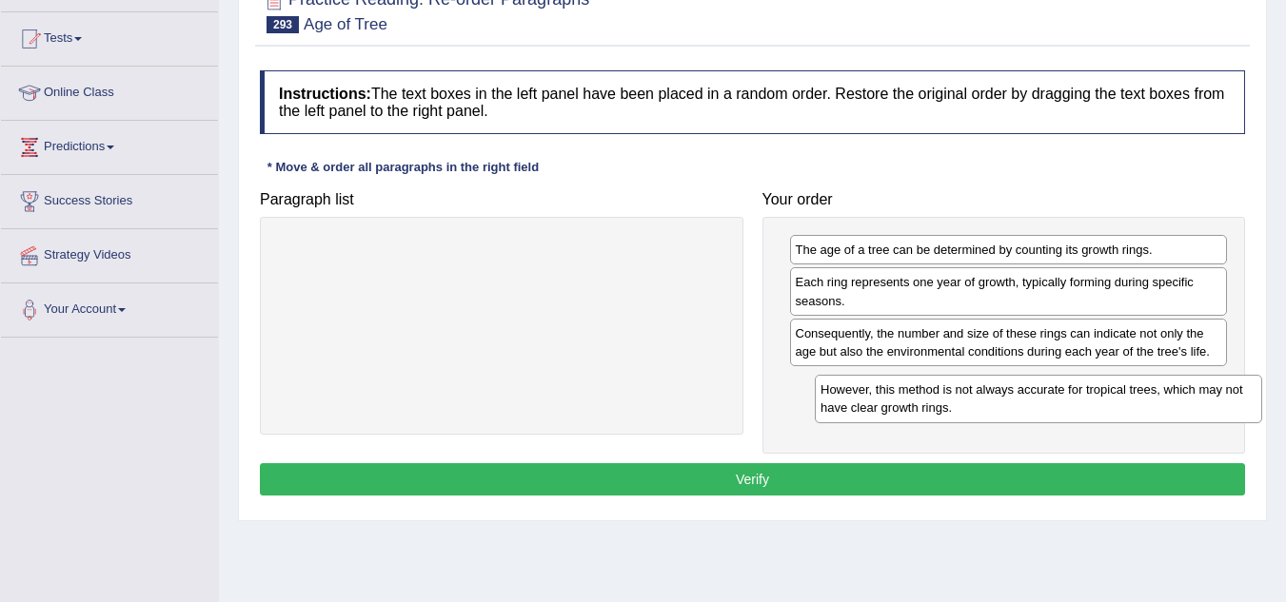
drag, startPoint x: 358, startPoint y: 267, endPoint x: 895, endPoint y: 407, distance: 554.7
click at [895, 407] on div "However, this method is not always accurate for tropical trees, which may not h…" at bounding box center [1038, 399] width 447 height 48
click at [784, 476] on button "Verify" at bounding box center [752, 479] width 985 height 32
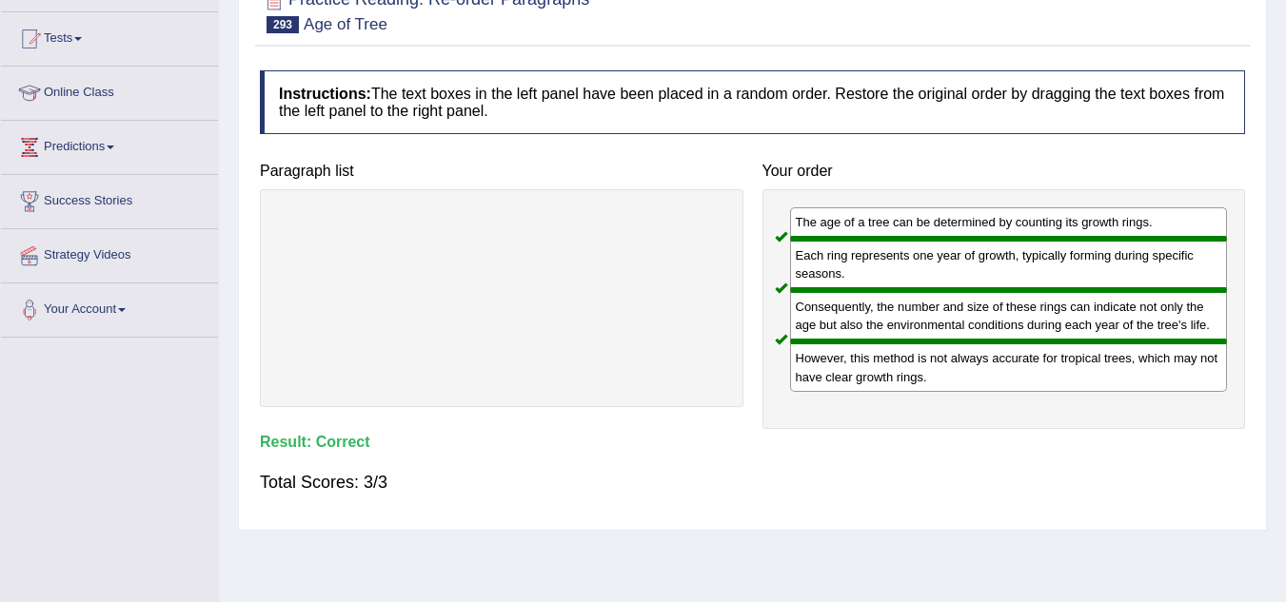
scroll to position [0, 0]
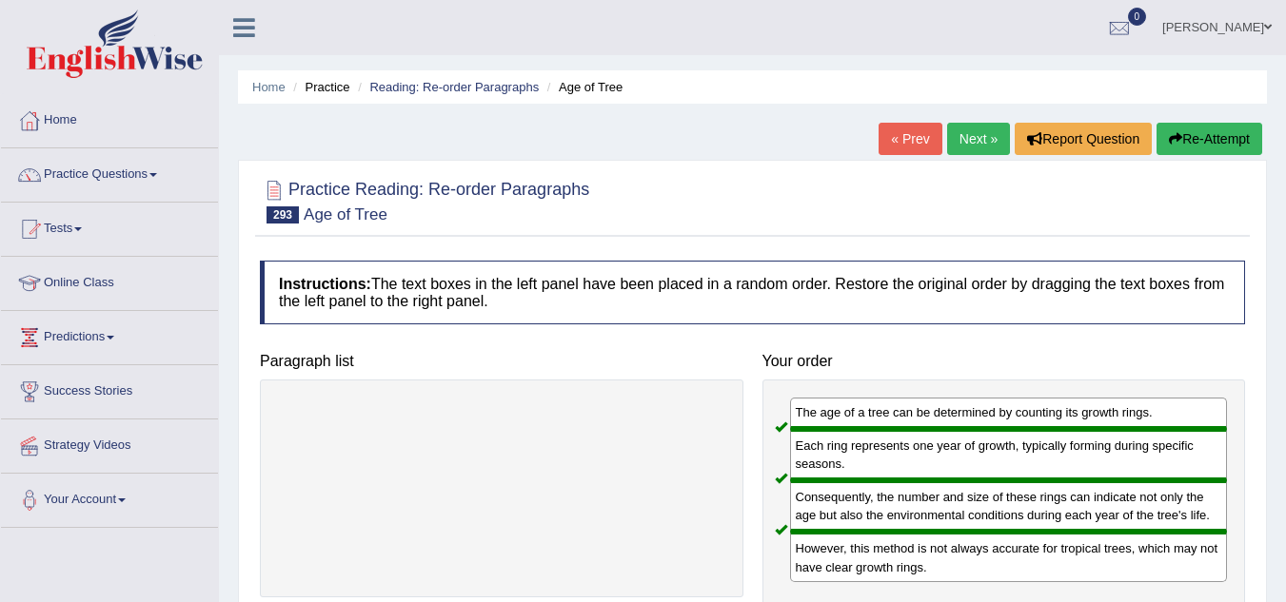
click at [961, 148] on link "Next »" at bounding box center [978, 139] width 63 height 32
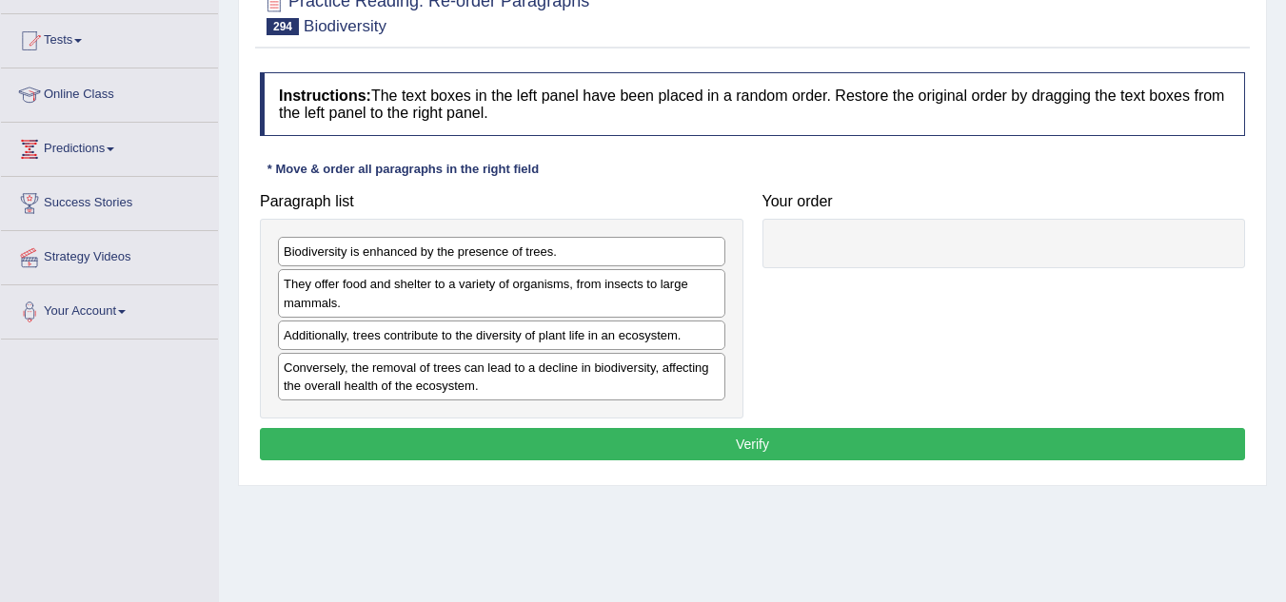
scroll to position [190, 0]
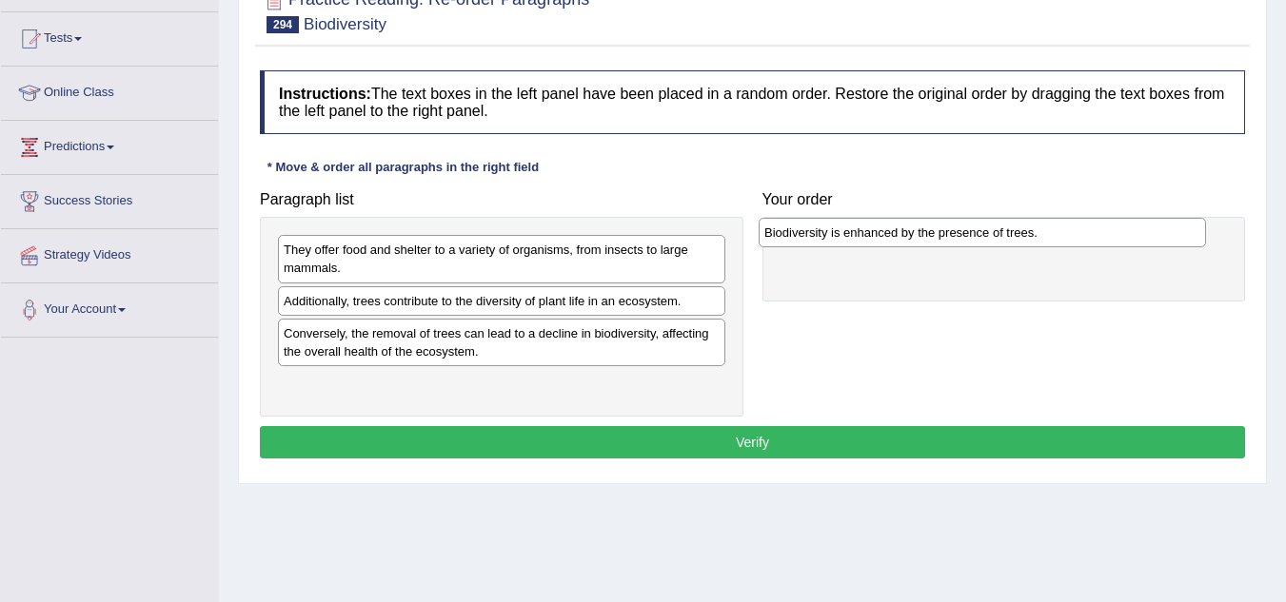
drag, startPoint x: 383, startPoint y: 255, endPoint x: 863, endPoint y: 238, distance: 480.9
click at [863, 238] on div "Biodiversity is enhanced by the presence of trees." at bounding box center [981, 233] width 447 height 30
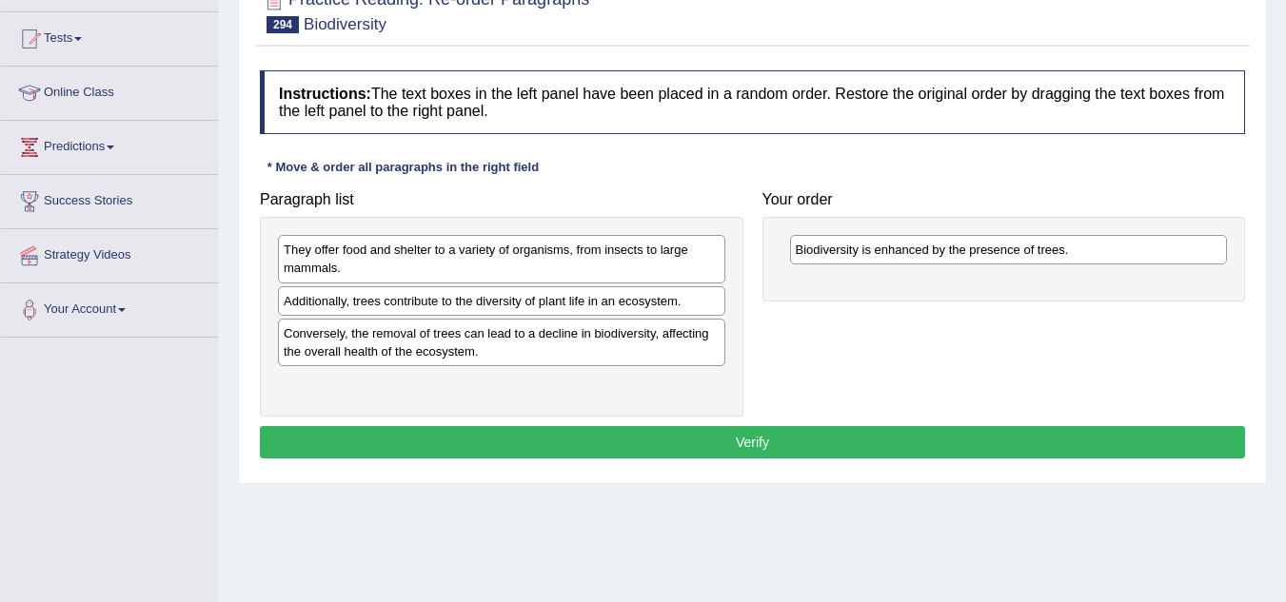
drag, startPoint x: 371, startPoint y: 316, endPoint x: 489, endPoint y: 298, distance: 119.4
click at [493, 301] on div "They offer food and shelter to a variety of organisms, from insects to large ma…" at bounding box center [501, 317] width 483 height 200
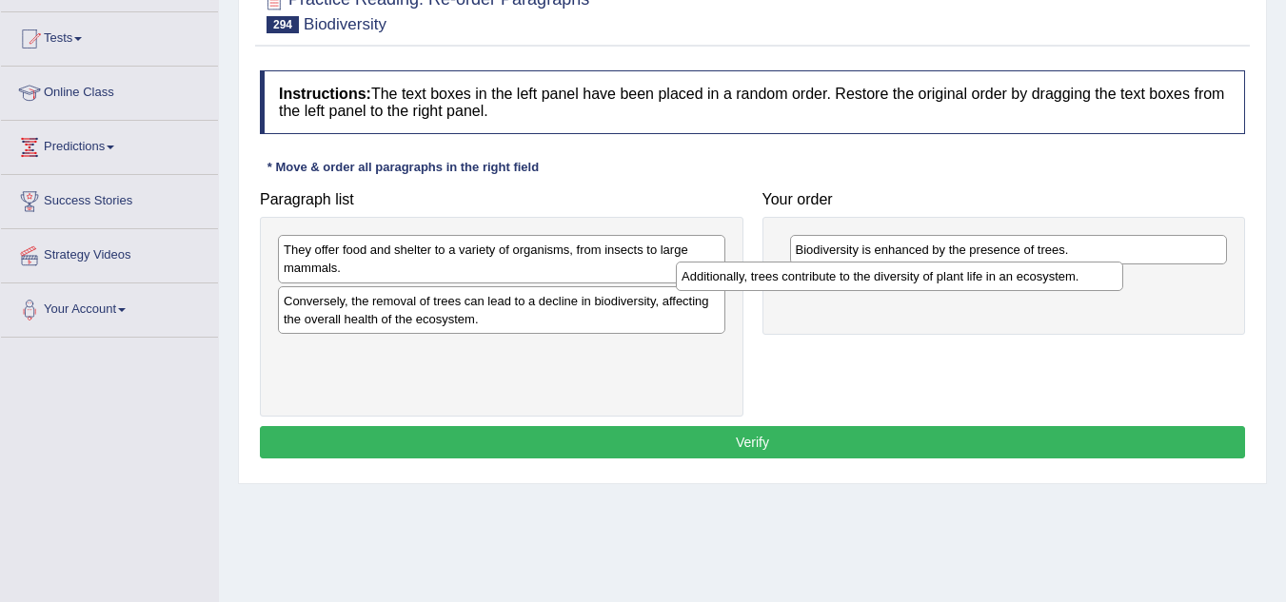
drag, startPoint x: 425, startPoint y: 305, endPoint x: 823, endPoint y: 281, distance: 398.6
click at [823, 281] on div "Additionally, trees contribute to the diversity of plant life in an ecosystem." at bounding box center [899, 277] width 447 height 30
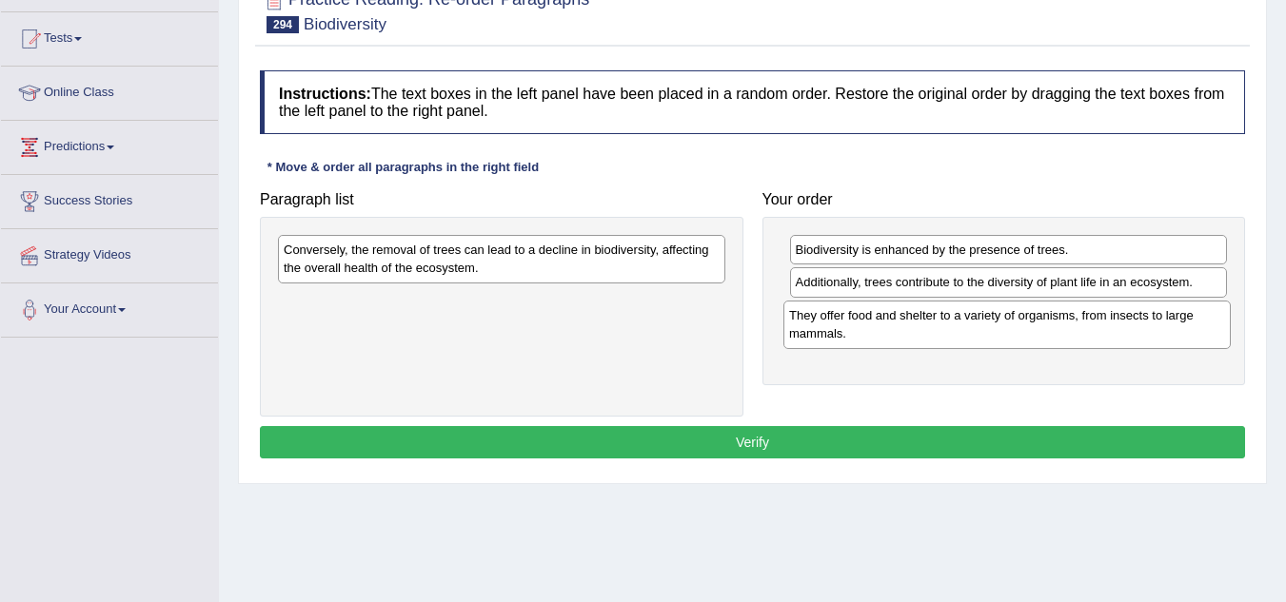
drag, startPoint x: 434, startPoint y: 268, endPoint x: 939, endPoint y: 334, distance: 509.6
click at [939, 334] on div "They offer food and shelter to a variety of organisms, from insects to large ma…" at bounding box center [1006, 325] width 447 height 48
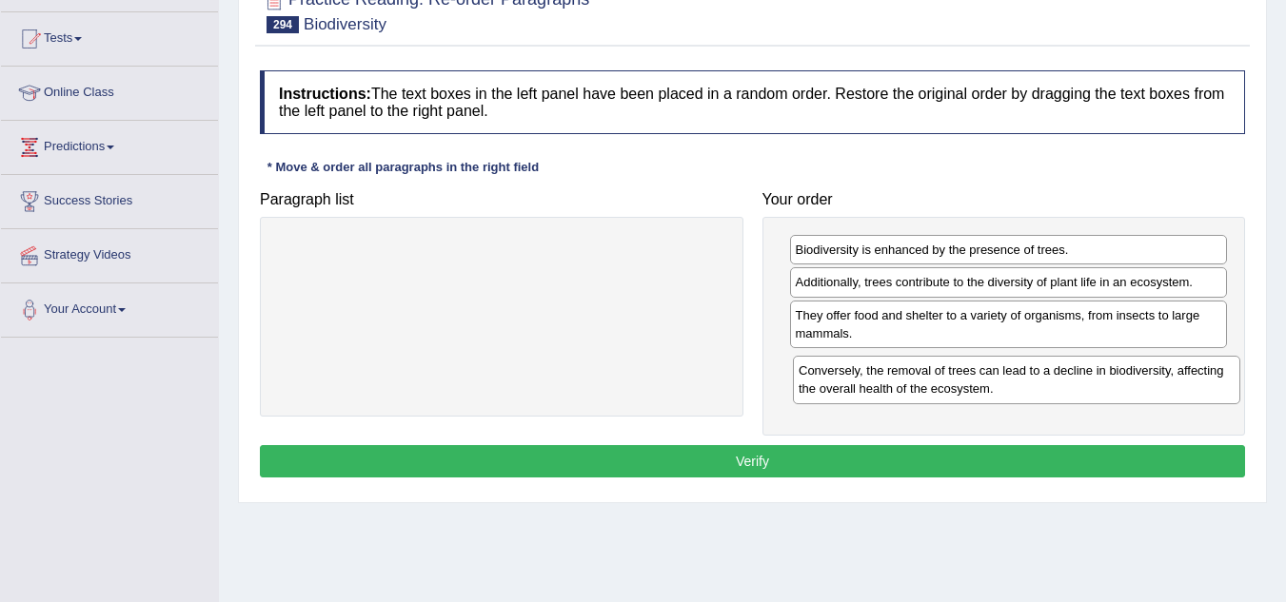
drag, startPoint x: 491, startPoint y: 266, endPoint x: 1006, endPoint y: 386, distance: 528.8
click at [1006, 386] on div "Conversely, the removal of trees can lead to a decline in biodiversity, affecti…" at bounding box center [1016, 380] width 447 height 48
click at [786, 460] on button "Verify" at bounding box center [752, 461] width 985 height 32
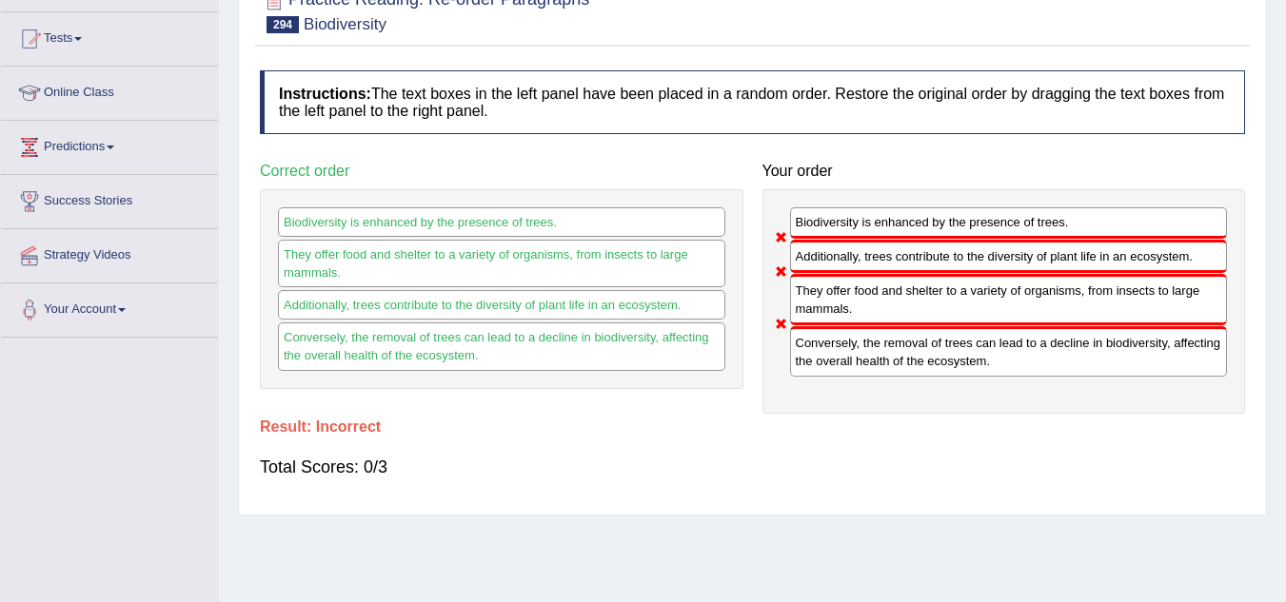
drag, startPoint x: 911, startPoint y: 315, endPoint x: 846, endPoint y: 299, distance: 66.7
click at [846, 299] on div "They offer food and shelter to a variety of organisms, from insects to large ma…" at bounding box center [1009, 299] width 438 height 51
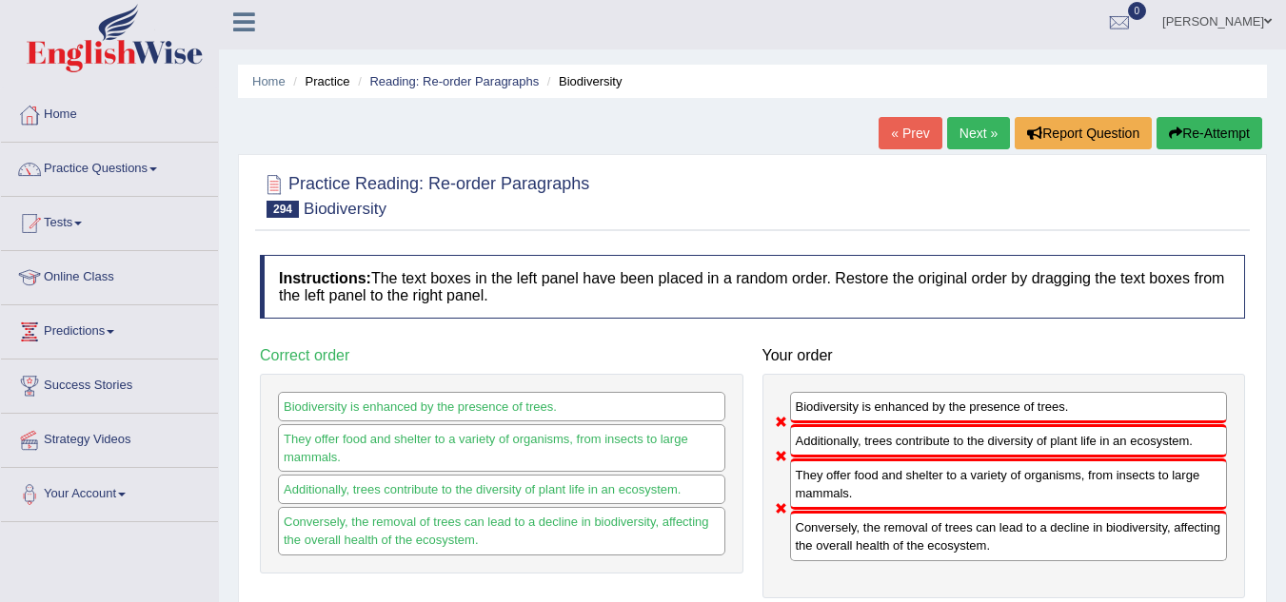
scroll to position [0, 0]
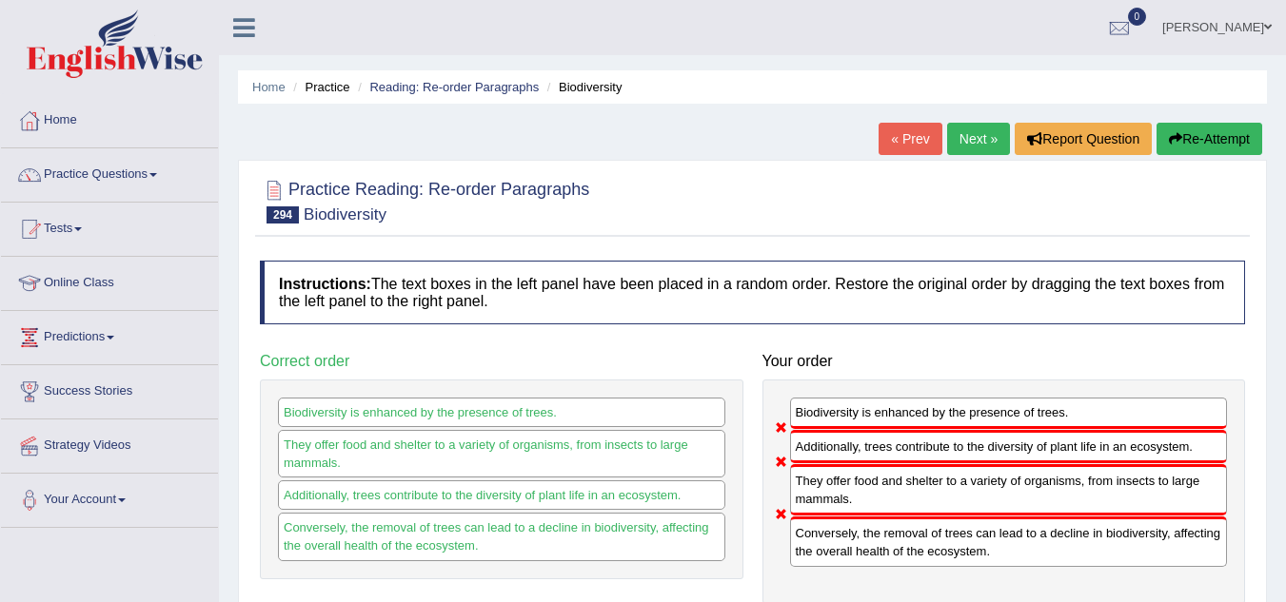
click at [956, 140] on link "Next »" at bounding box center [978, 139] width 63 height 32
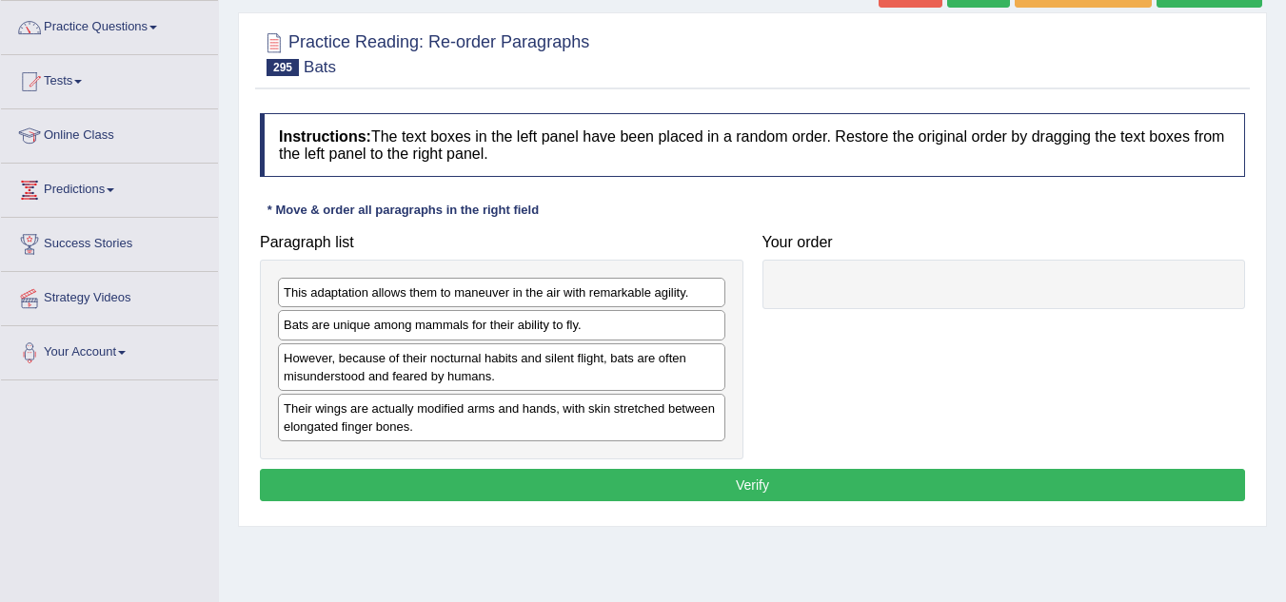
scroll to position [190, 0]
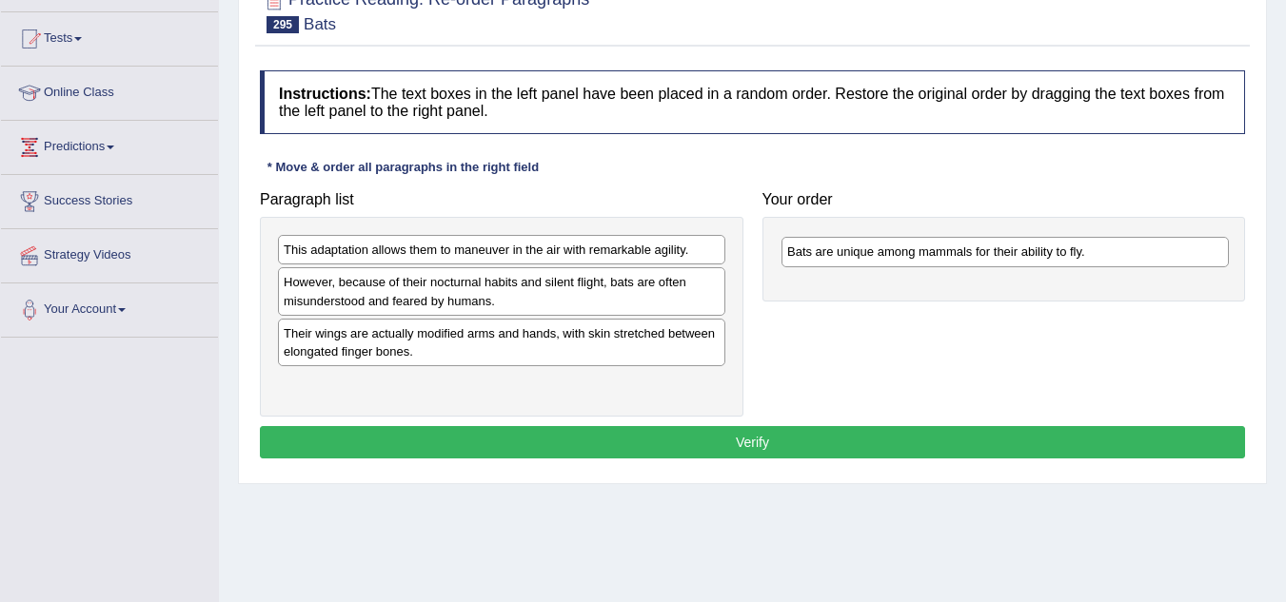
drag, startPoint x: 454, startPoint y: 288, endPoint x: 957, endPoint y: 258, distance: 504.4
click at [957, 258] on div "Bats are unique among mammals for their ability to fly." at bounding box center [1004, 252] width 447 height 30
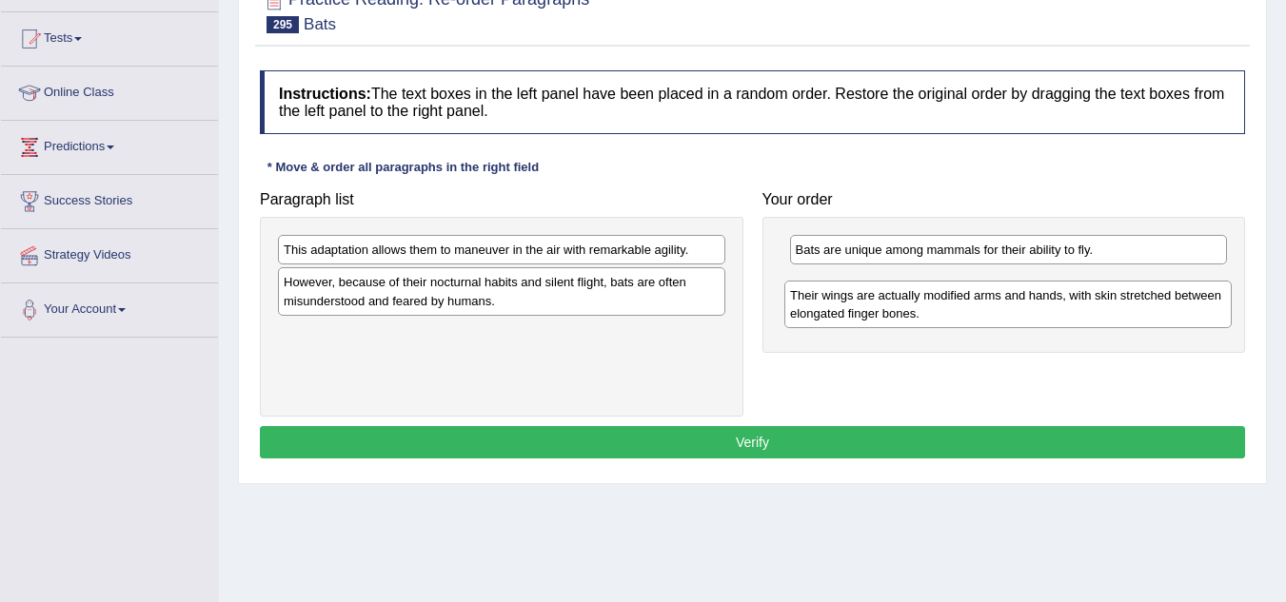
drag, startPoint x: 418, startPoint y: 362, endPoint x: 924, endPoint y: 323, distance: 507.8
click at [924, 323] on div "Their wings are actually modified arms and hands, with skin stretched between e…" at bounding box center [1007, 305] width 447 height 48
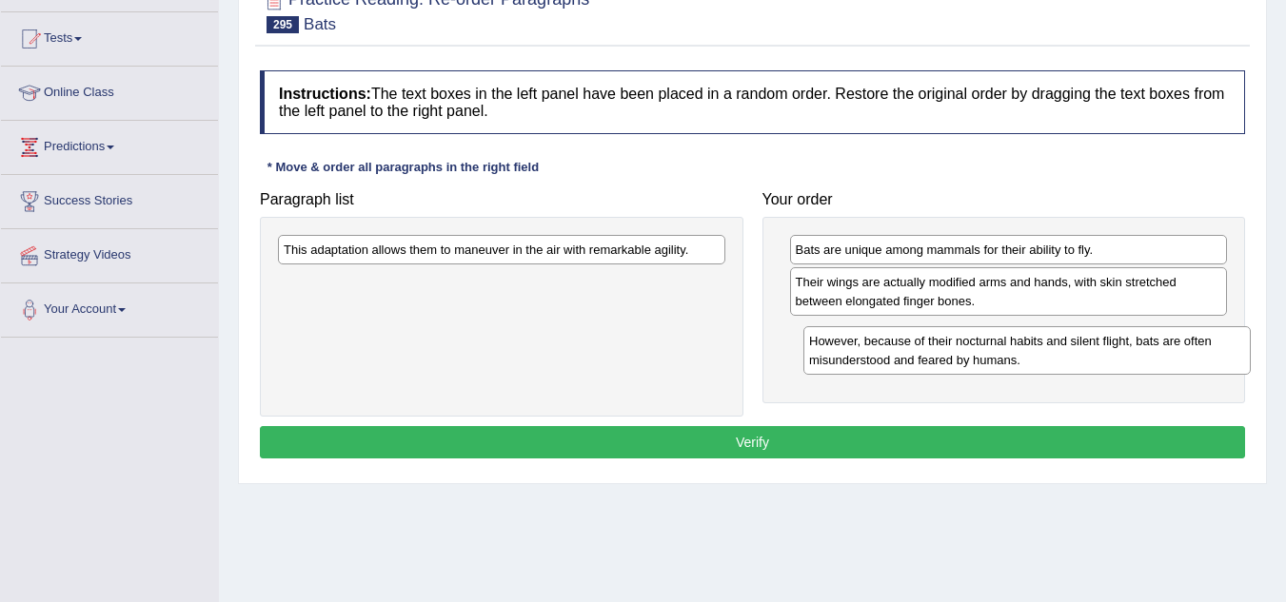
drag, startPoint x: 442, startPoint y: 303, endPoint x: 959, endPoint y: 359, distance: 520.7
click at [964, 361] on div "However, because of their nocturnal habits and silent flight, bats are often mi…" at bounding box center [1026, 350] width 447 height 48
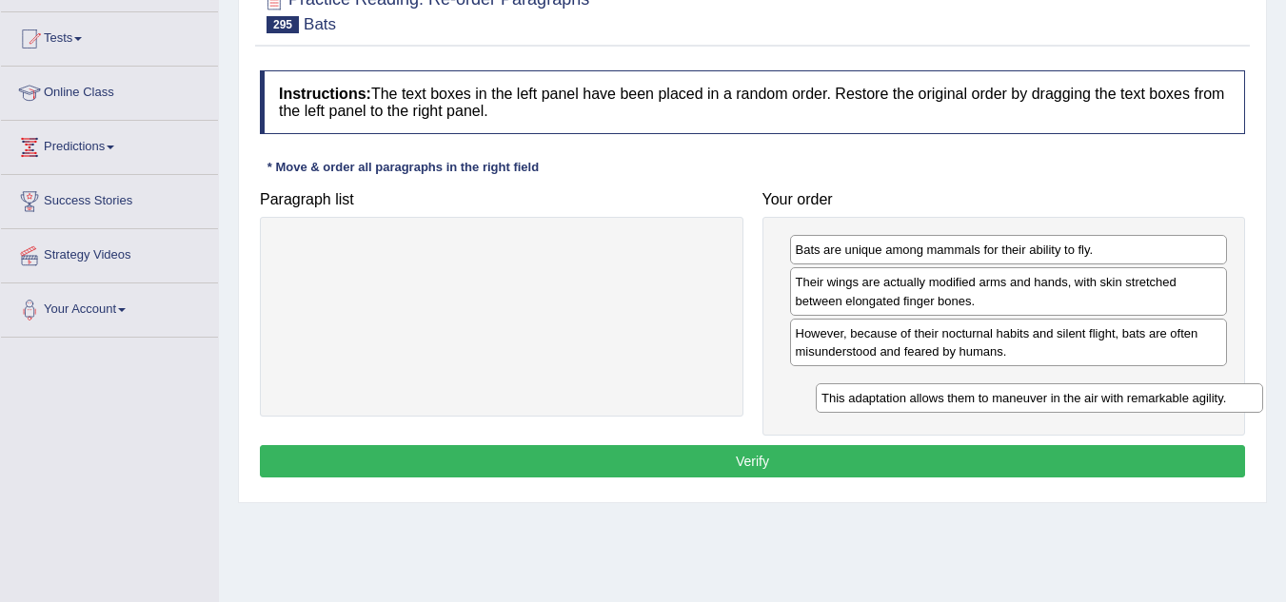
drag, startPoint x: 501, startPoint y: 253, endPoint x: 1038, endPoint y: 402, distance: 557.8
click at [1038, 402] on div "This adaptation allows them to maneuver in the air with remarkable agility." at bounding box center [1039, 399] width 447 height 30
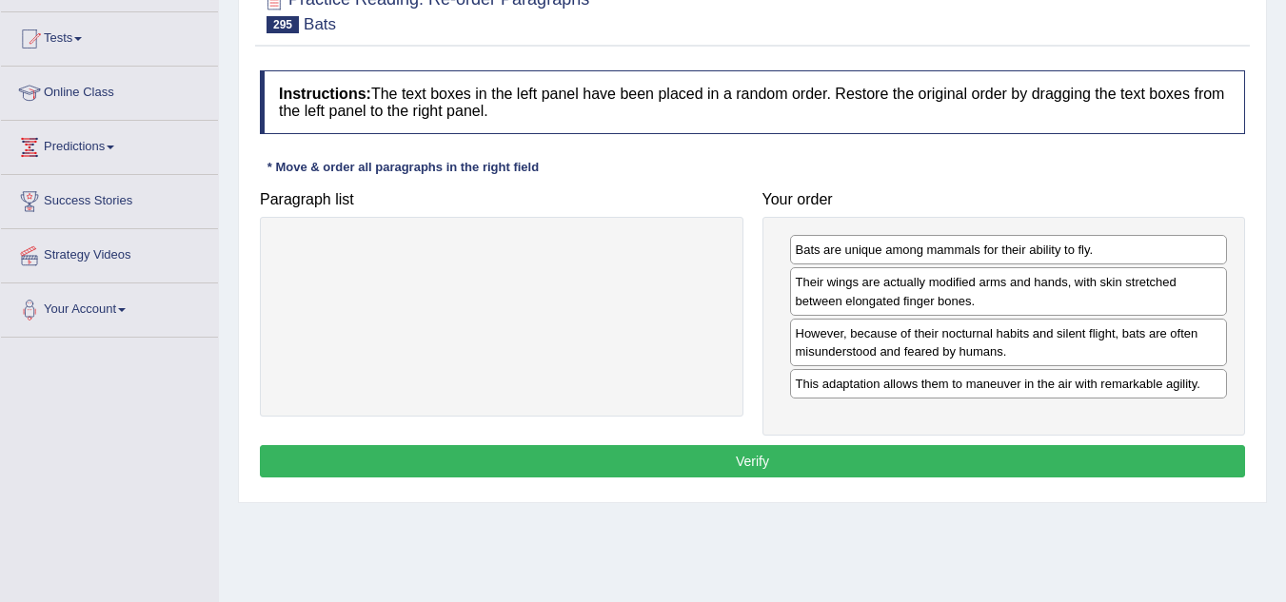
click at [738, 463] on button "Verify" at bounding box center [752, 461] width 985 height 32
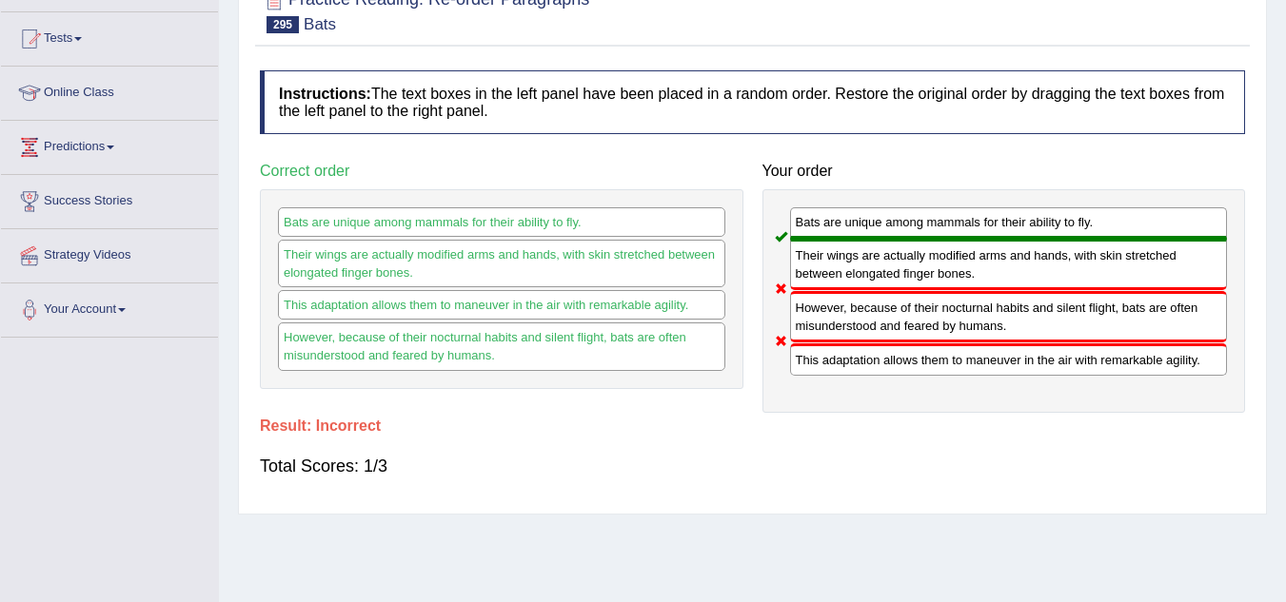
scroll to position [0, 0]
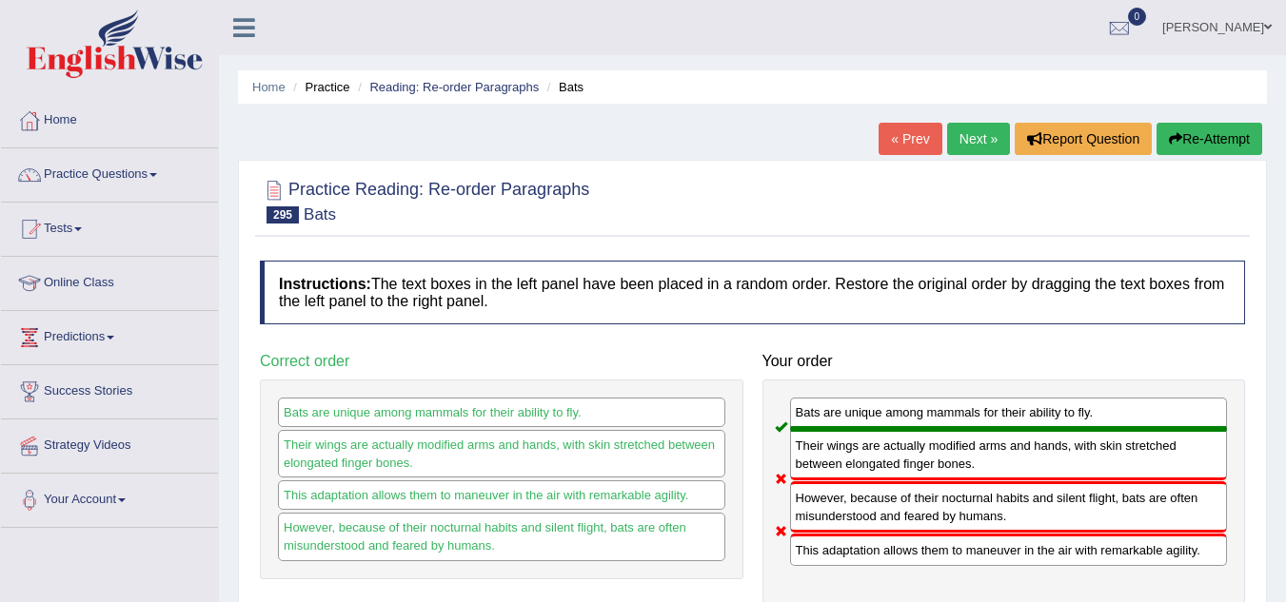
click at [984, 135] on link "Next »" at bounding box center [978, 139] width 63 height 32
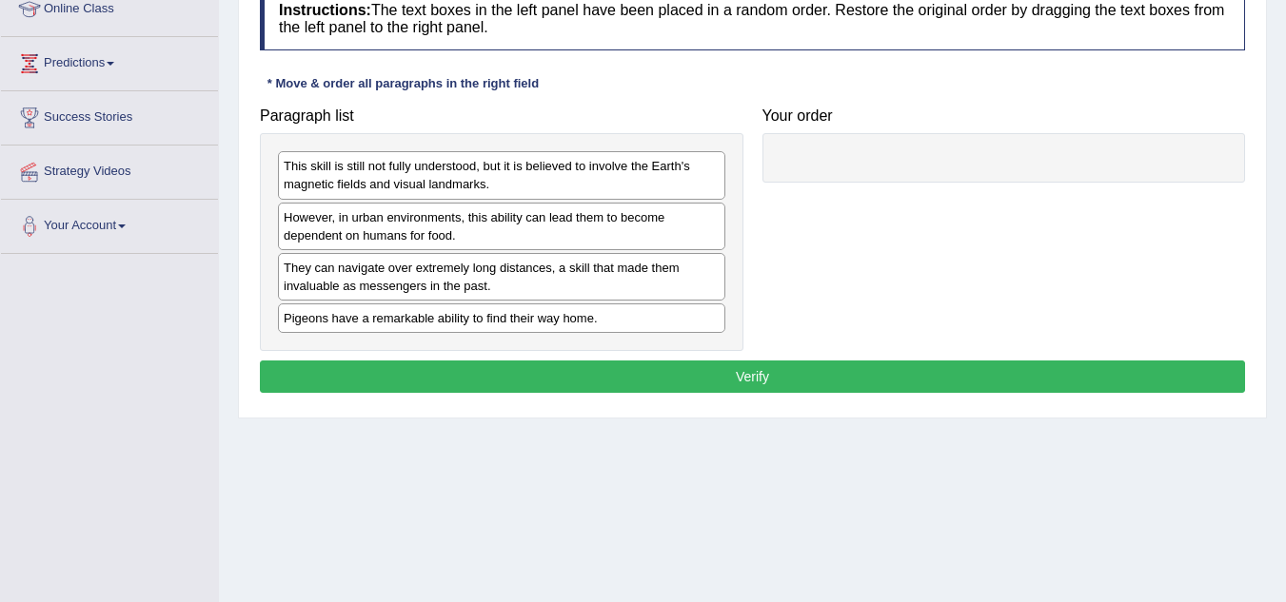
scroll to position [286, 0]
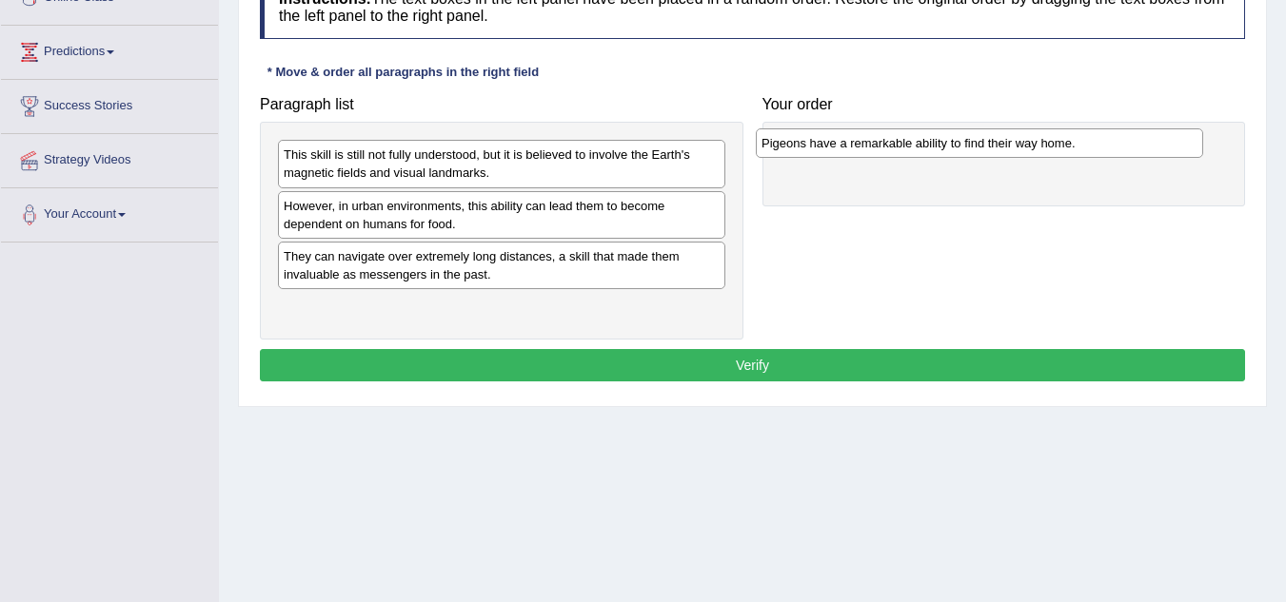
drag, startPoint x: 400, startPoint y: 315, endPoint x: 878, endPoint y: 152, distance: 505.6
click at [878, 151] on div "Pigeons have a remarkable ability to find their way home." at bounding box center [979, 143] width 447 height 30
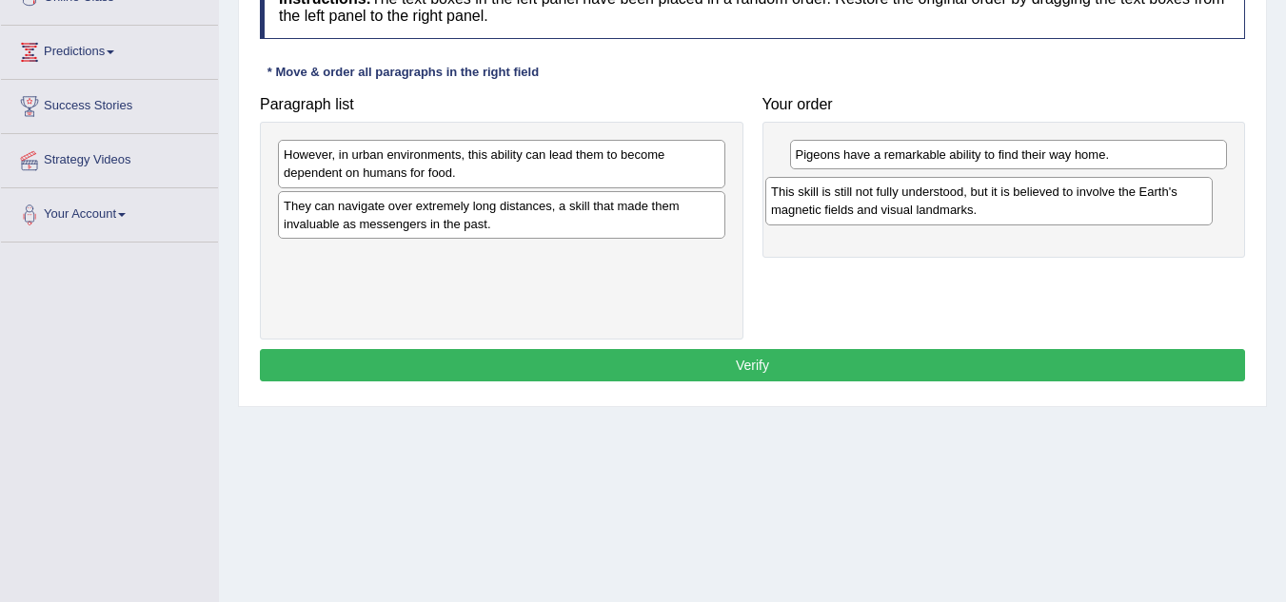
drag, startPoint x: 385, startPoint y: 170, endPoint x: 873, endPoint y: 207, distance: 488.7
click at [873, 207] on div "This skill is still not fully understood, but it is believed to involve the Ear…" at bounding box center [988, 201] width 447 height 48
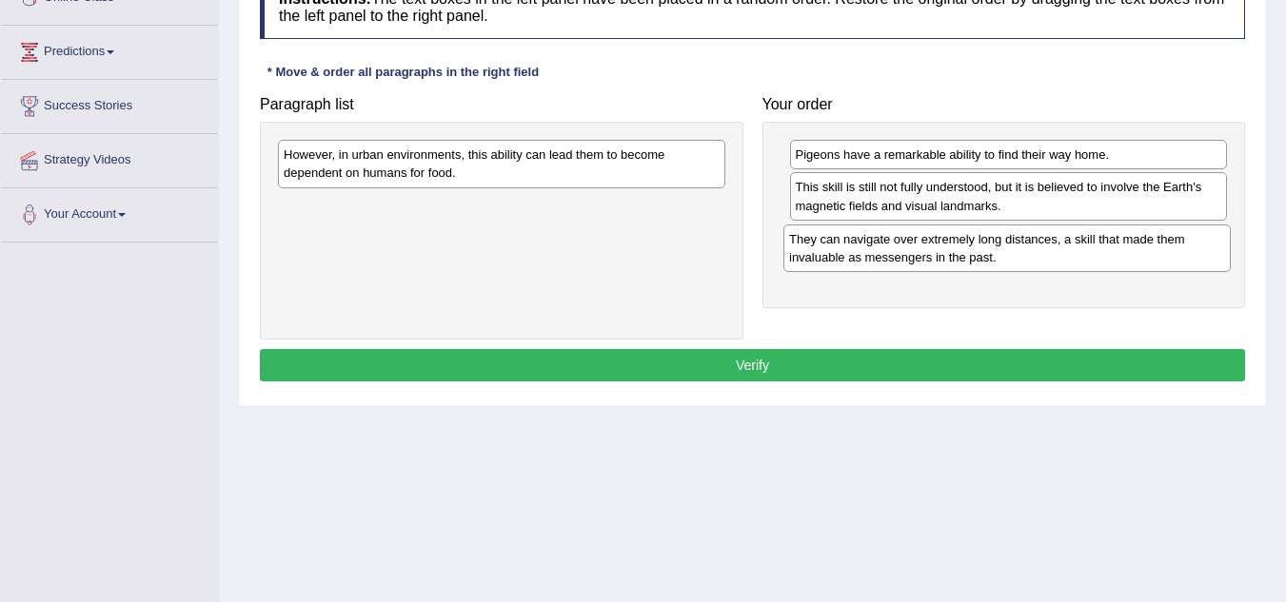
drag, startPoint x: 399, startPoint y: 213, endPoint x: 904, endPoint y: 246, distance: 506.4
click at [904, 246] on div "They can navigate over extremely long distances, a skill that made them invalua…" at bounding box center [1006, 249] width 447 height 48
drag, startPoint x: 905, startPoint y: 247, endPoint x: 910, endPoint y: 195, distance: 52.6
click at [910, 195] on div "They can navigate over extremely long distances, a skill that made them invalua…" at bounding box center [1014, 195] width 438 height 48
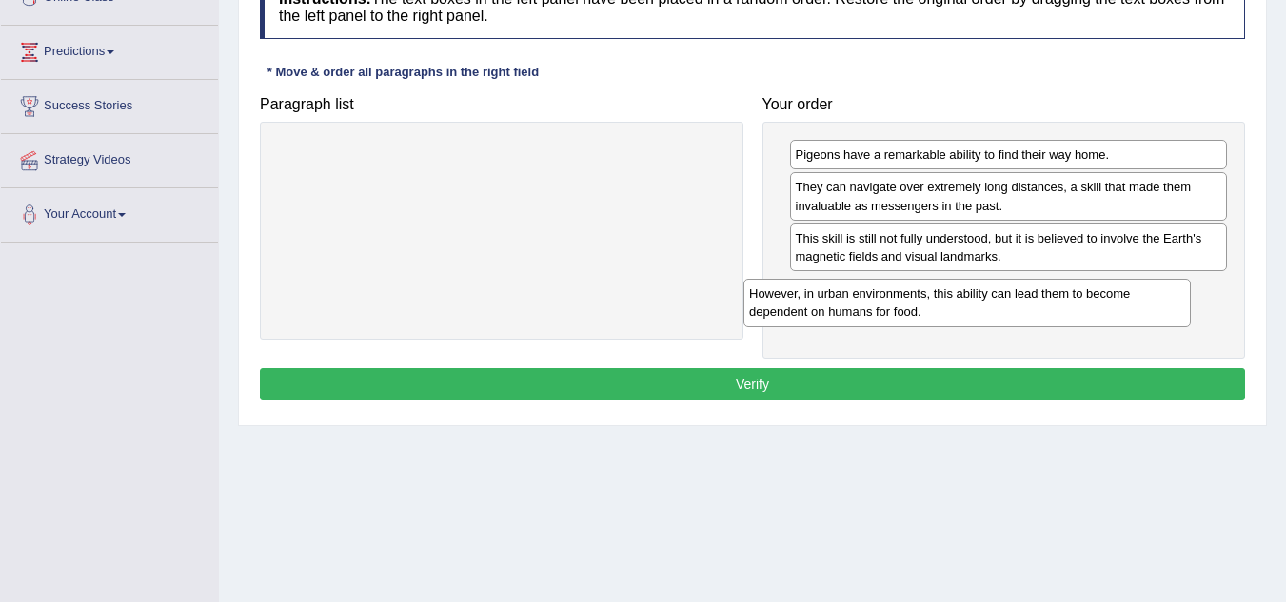
drag, startPoint x: 517, startPoint y: 163, endPoint x: 982, endPoint y: 302, distance: 485.7
click at [982, 302] on div "However, in urban environments, this ability can lead them to become dependent …" at bounding box center [966, 303] width 447 height 48
click at [739, 387] on button "Verify" at bounding box center [752, 384] width 985 height 32
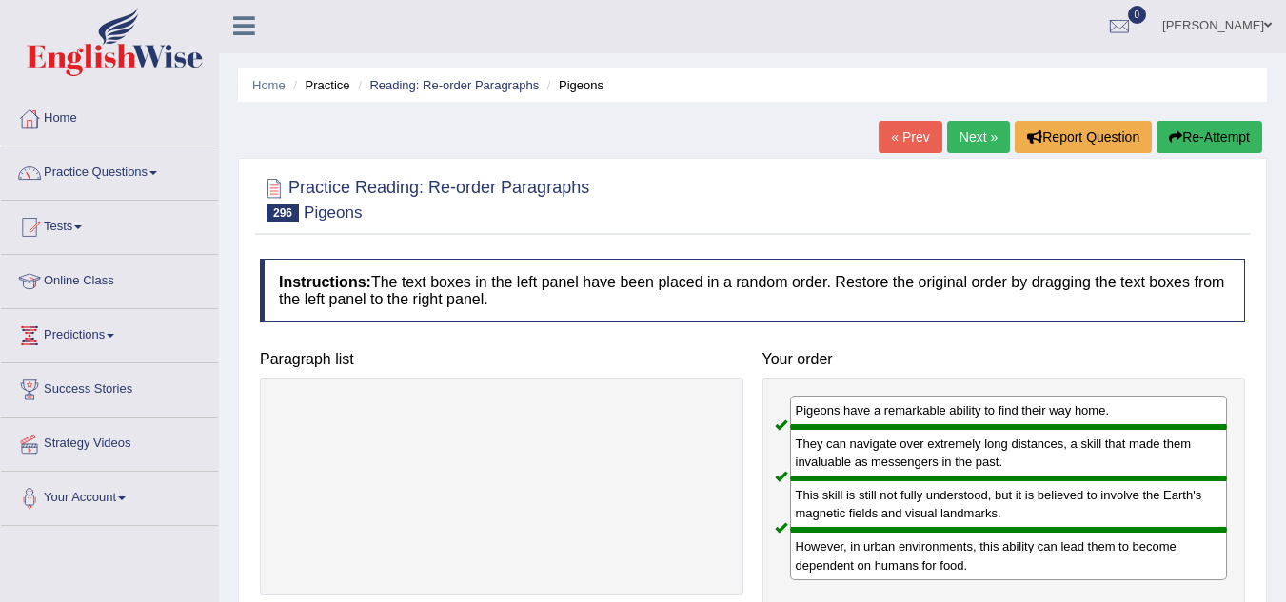
scroll to position [0, 0]
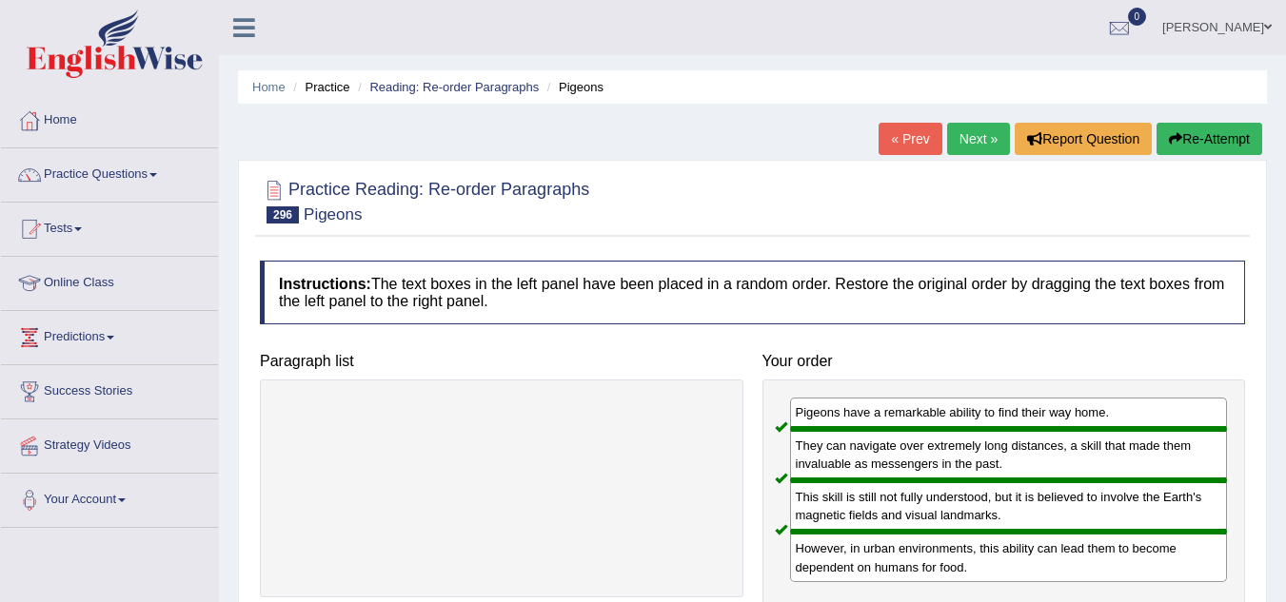
click at [983, 139] on link "Next »" at bounding box center [978, 139] width 63 height 32
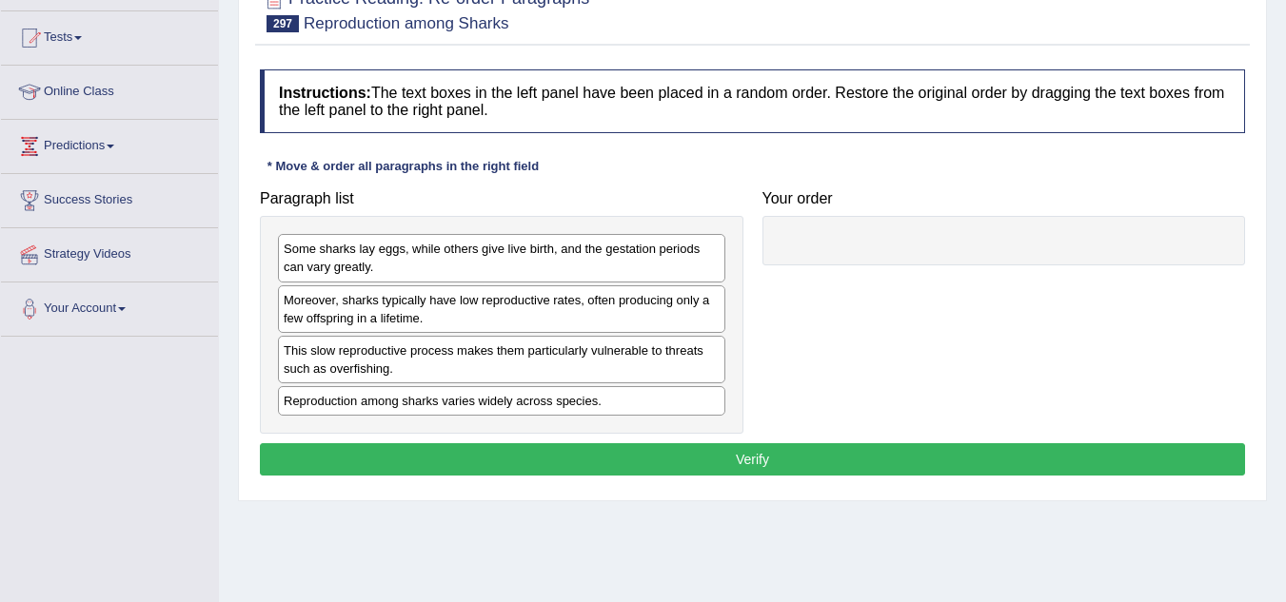
scroll to position [190, 0]
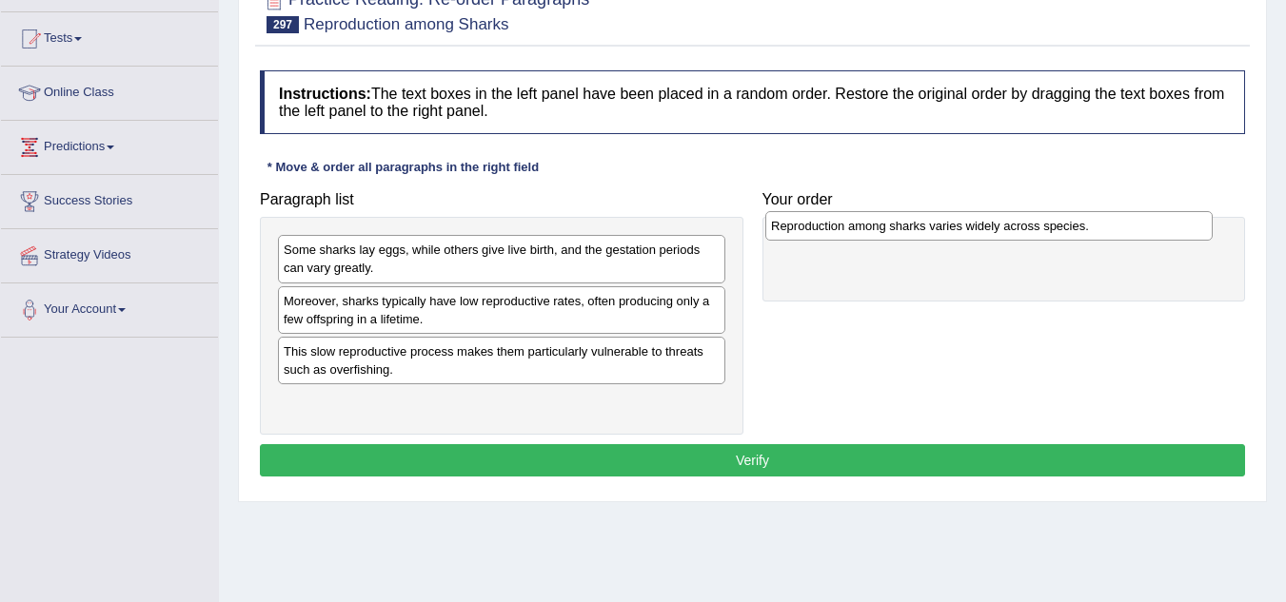
drag, startPoint x: 423, startPoint y: 402, endPoint x: 916, endPoint y: 226, distance: 522.2
click at [914, 226] on div "Reproduction among sharks varies widely across species." at bounding box center [988, 226] width 447 height 30
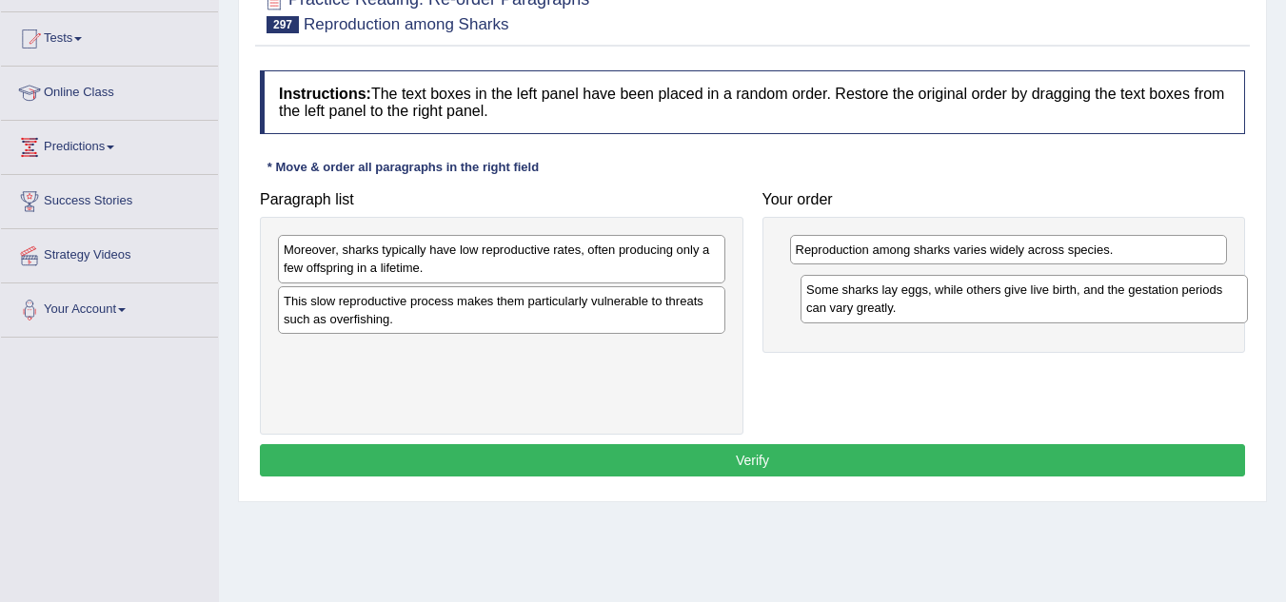
drag, startPoint x: 454, startPoint y: 251, endPoint x: 976, endPoint y: 291, distance: 524.0
click at [976, 291] on div "Some sharks lay eggs, while others give live birth, and the gestation periods c…" at bounding box center [1023, 299] width 447 height 48
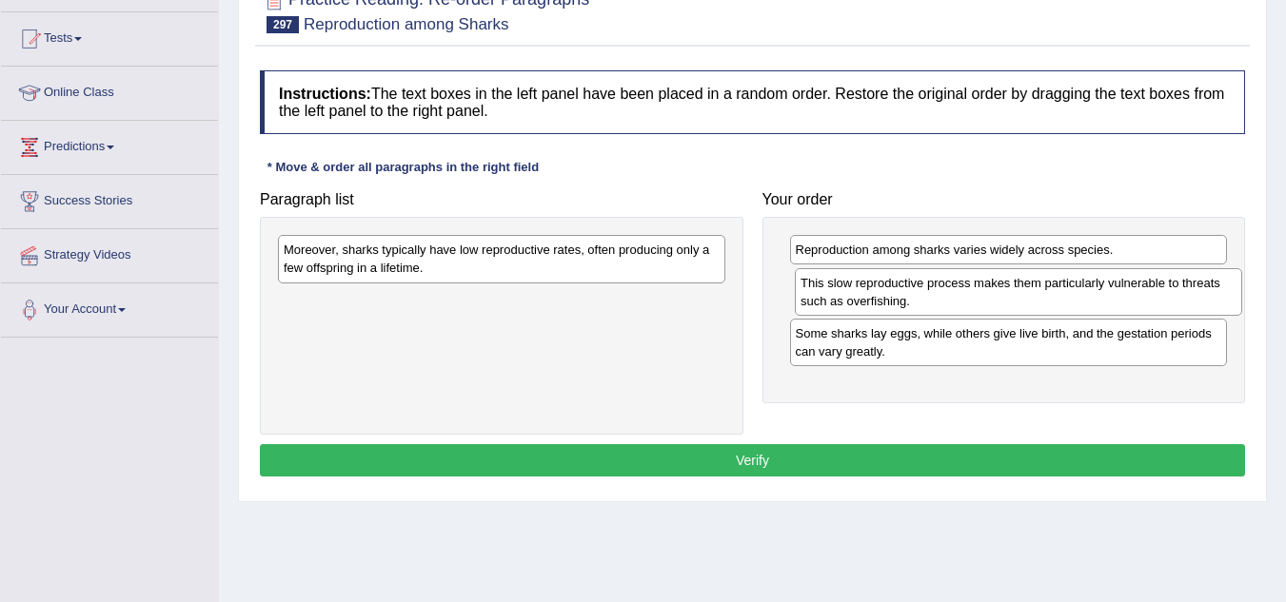
drag, startPoint x: 451, startPoint y: 324, endPoint x: 968, endPoint y: 305, distance: 517.1
click at [968, 305] on div "This slow reproductive process makes them particularly vulnerable to threats su…" at bounding box center [1018, 292] width 447 height 48
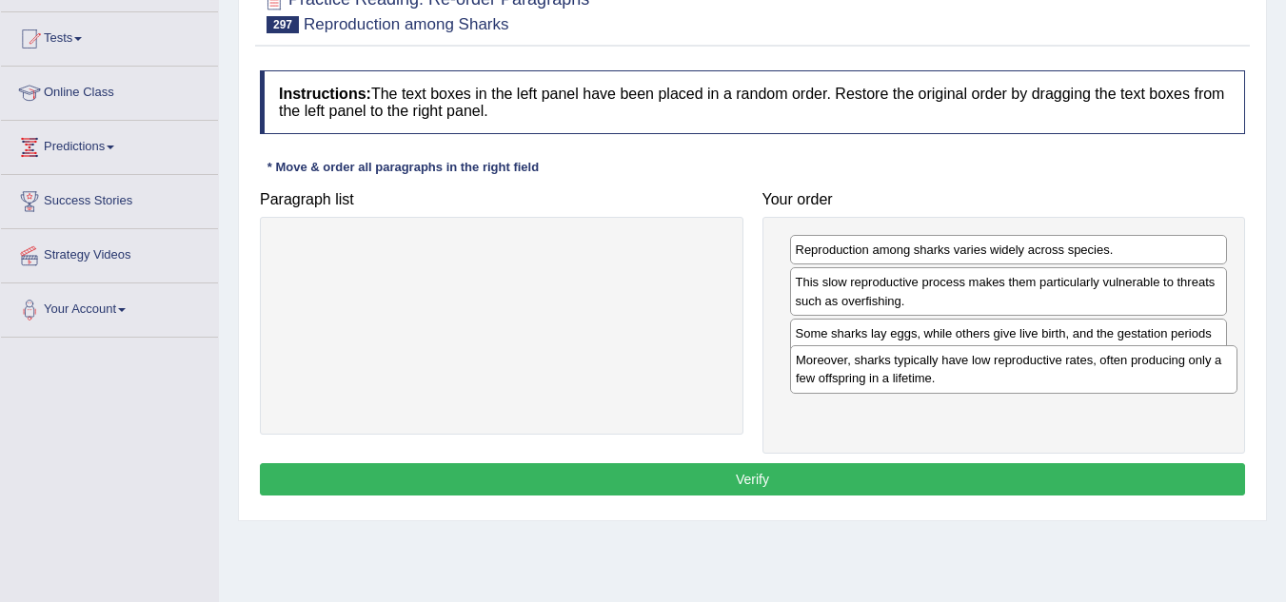
drag, startPoint x: 474, startPoint y: 253, endPoint x: 986, endPoint y: 364, distance: 523.8
click at [986, 364] on div "Moreover, sharks typically have low reproductive rates, often producing only a …" at bounding box center [1013, 369] width 447 height 48
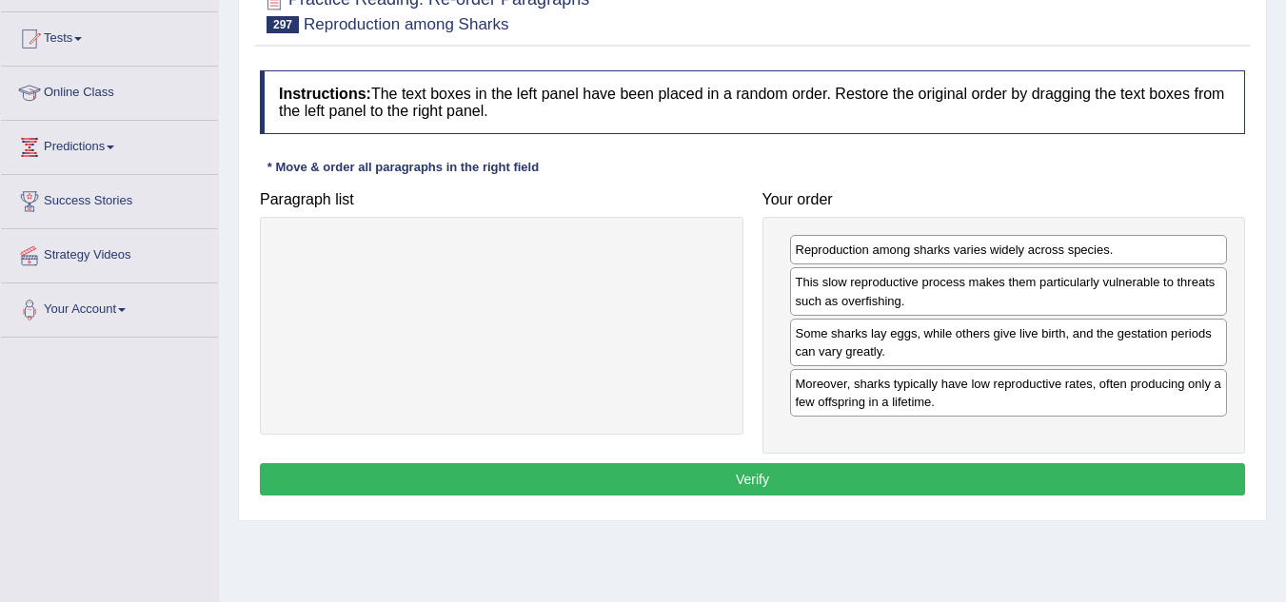
click at [784, 471] on button "Verify" at bounding box center [752, 479] width 985 height 32
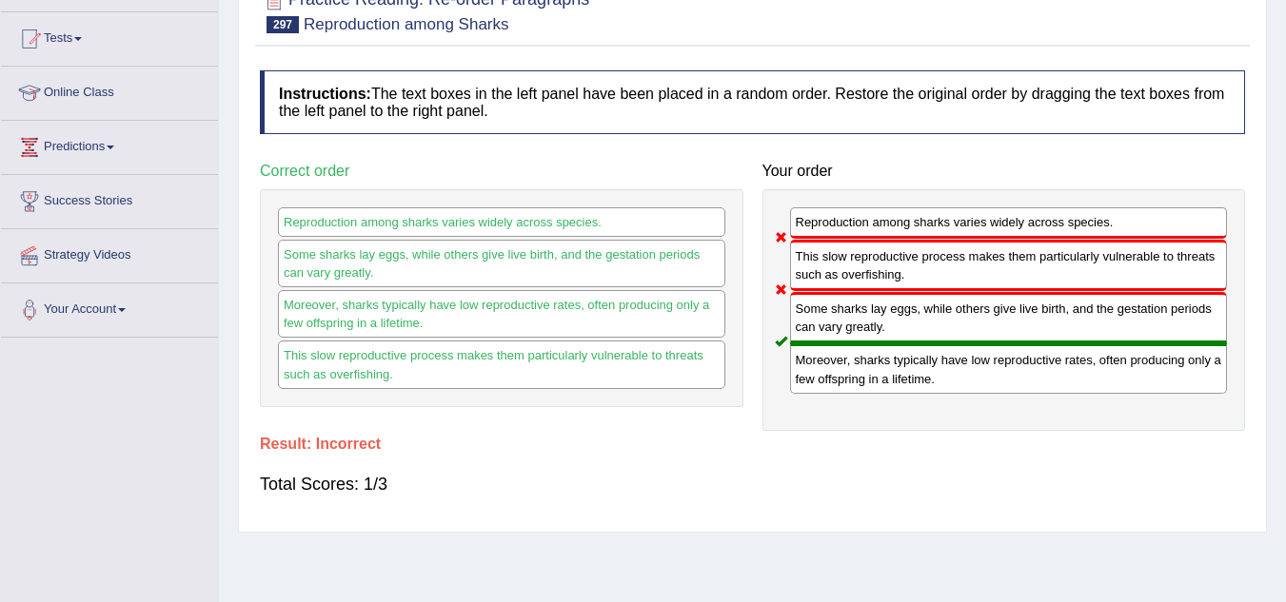
drag, startPoint x: 850, startPoint y: 321, endPoint x: 828, endPoint y: 273, distance: 52.4
click at [828, 273] on div "Reproduction among sharks varies widely across species. This slow reproductive …" at bounding box center [1003, 310] width 483 height 242
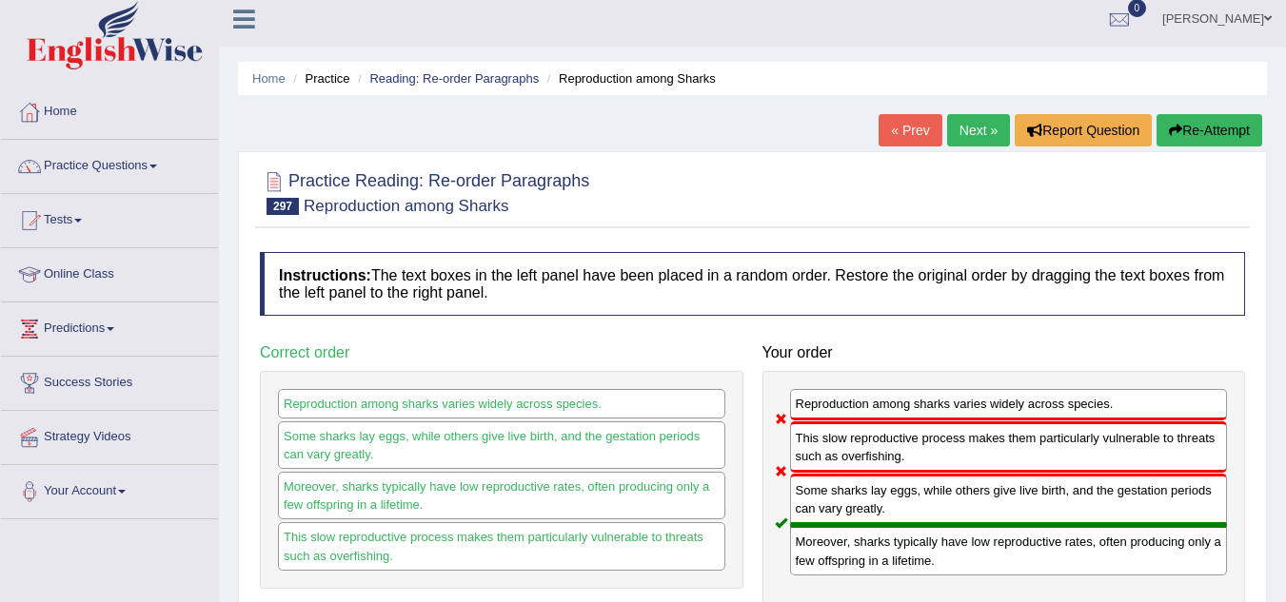
scroll to position [0, 0]
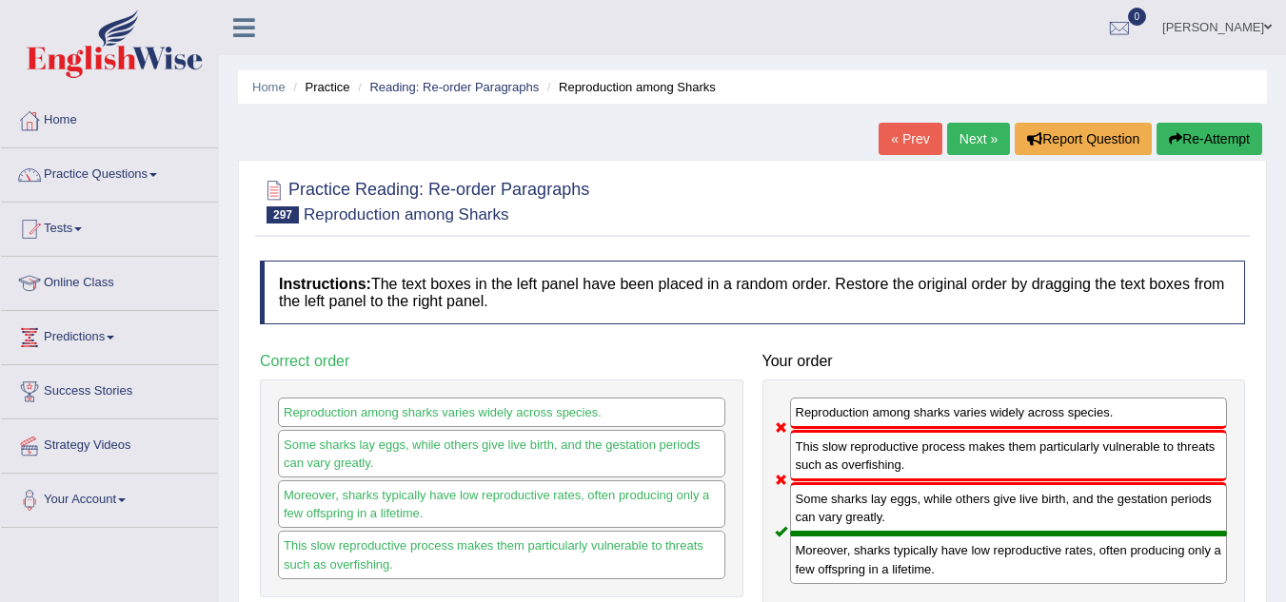
click at [978, 127] on link "Next »" at bounding box center [978, 139] width 63 height 32
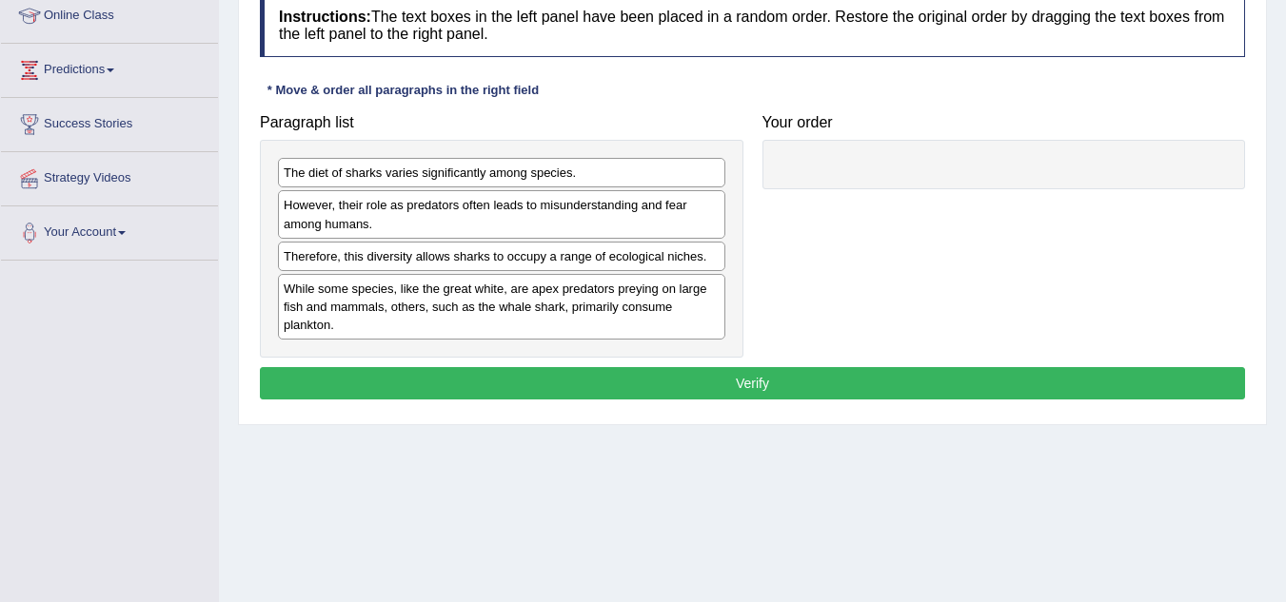
scroll to position [286, 0]
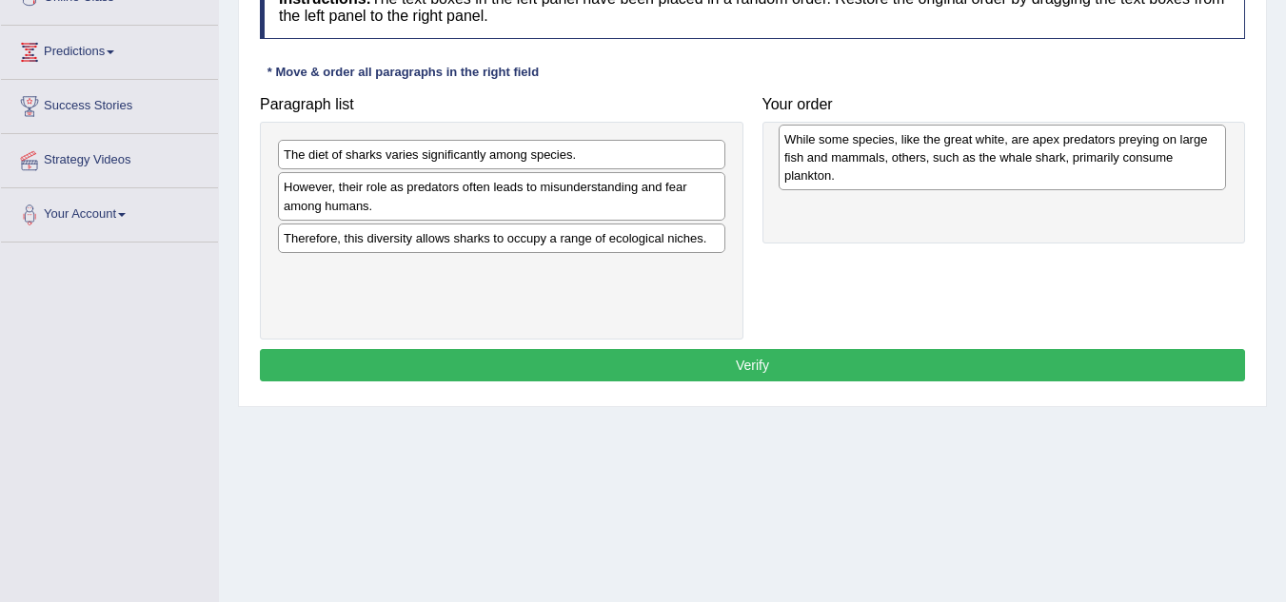
drag, startPoint x: 477, startPoint y: 289, endPoint x: 976, endPoint y: 158, distance: 516.6
click at [976, 158] on div "While some species, like the great white, are apex predators preying on large f…" at bounding box center [1001, 158] width 447 height 66
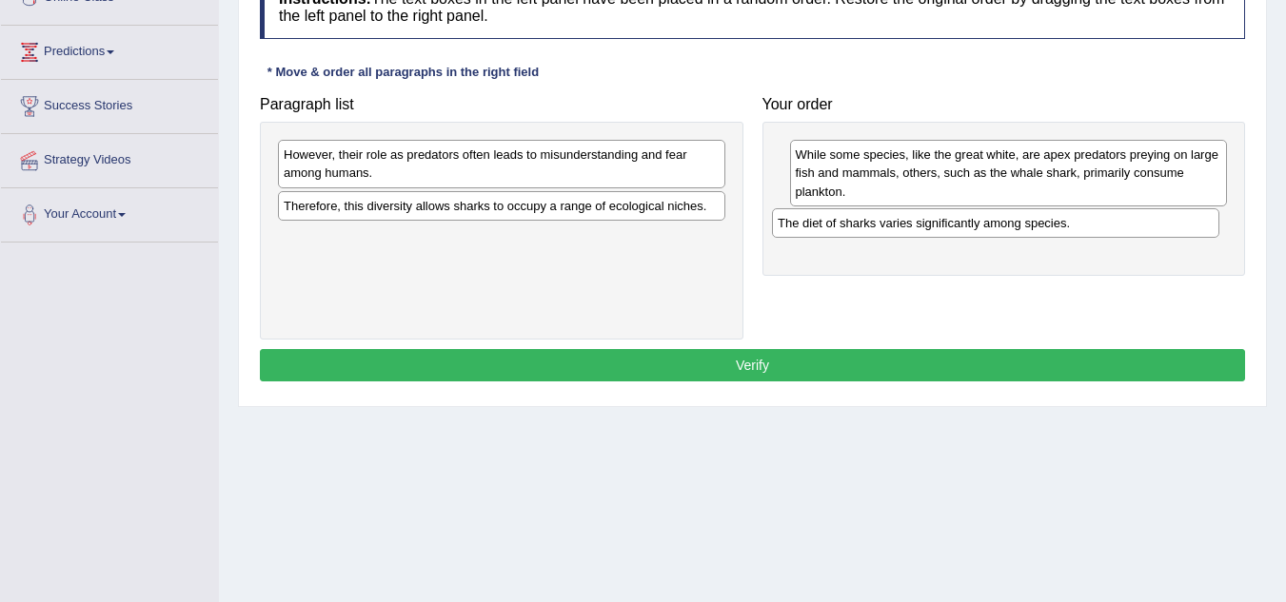
drag, startPoint x: 390, startPoint y: 162, endPoint x: 884, endPoint y: 230, distance: 498.6
click at [884, 230] on div "The diet of sharks varies significantly among species." at bounding box center [995, 223] width 447 height 30
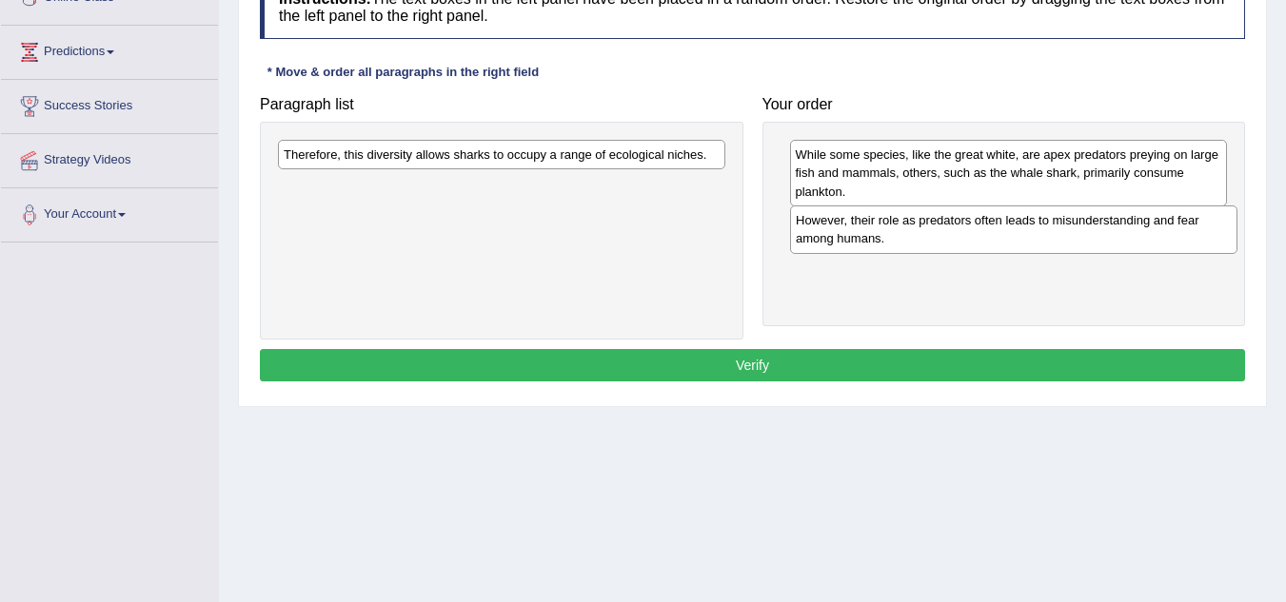
drag, startPoint x: 494, startPoint y: 171, endPoint x: 1006, endPoint y: 237, distance: 516.2
click at [1006, 237] on div "However, their role as predators often leads to misunderstanding and fear among…" at bounding box center [1013, 230] width 447 height 48
drag, startPoint x: 999, startPoint y: 226, endPoint x: 989, endPoint y: 273, distance: 47.8
click at [988, 273] on div "The diet of sharks varies significantly among species." at bounding box center [996, 271] width 438 height 30
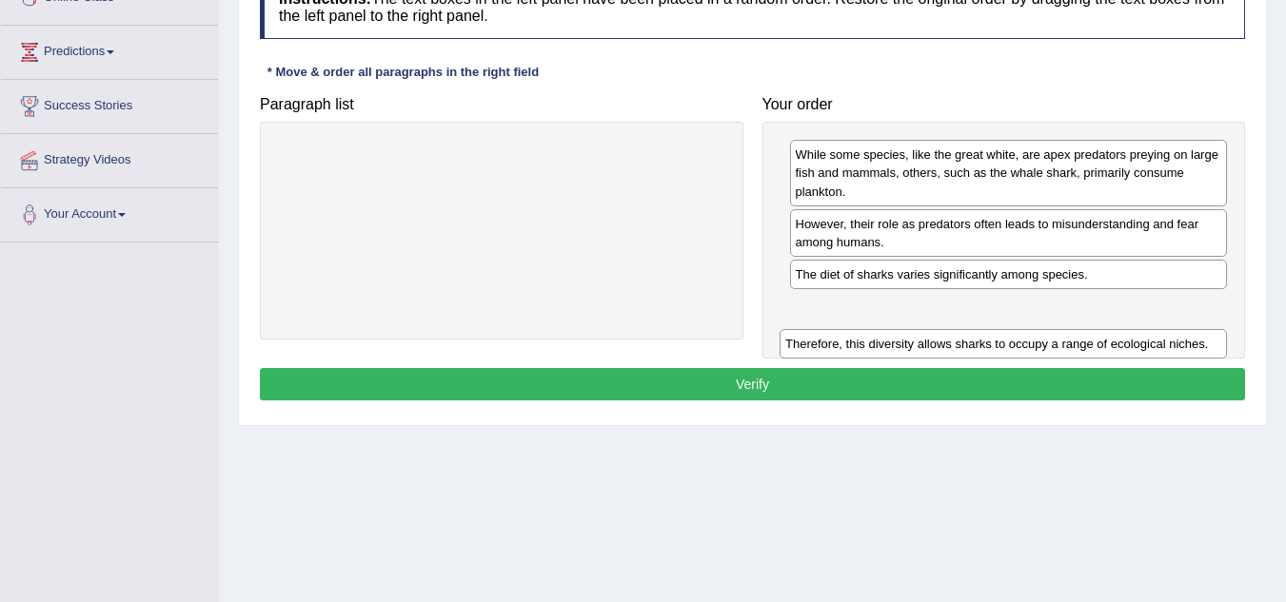
drag, startPoint x: 409, startPoint y: 159, endPoint x: 911, endPoint y: 328, distance: 529.4
click at [910, 331] on div "Therefore, this diversity allows sharks to occupy a range of ecological niches." at bounding box center [1002, 344] width 447 height 30
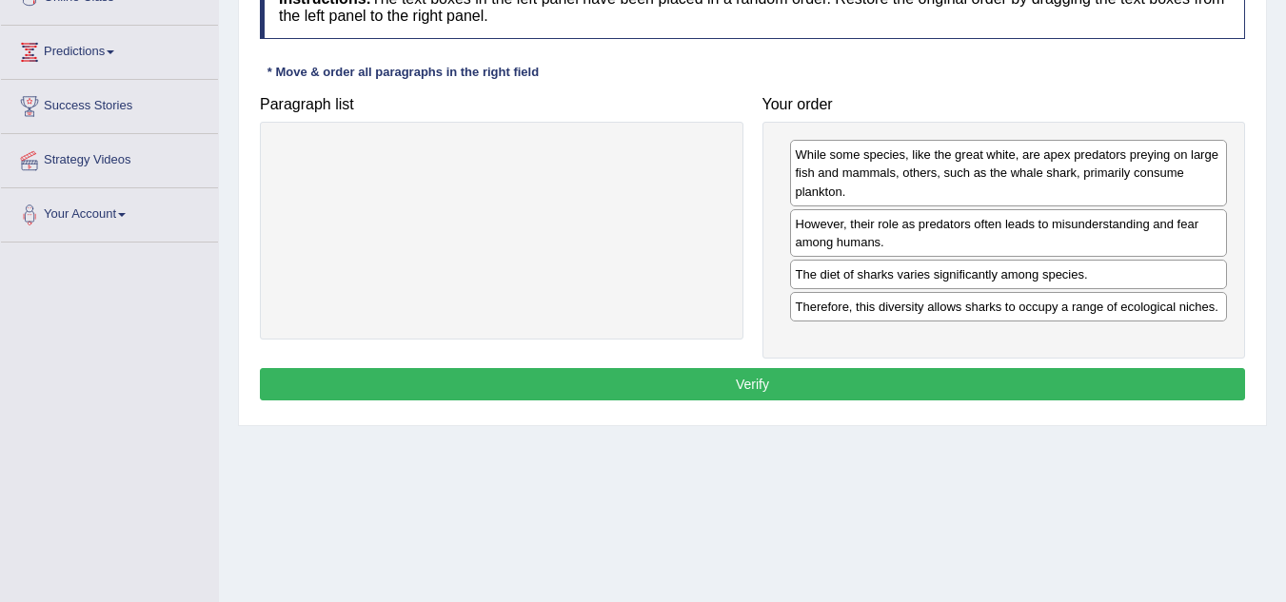
click at [784, 384] on button "Verify" at bounding box center [752, 384] width 985 height 32
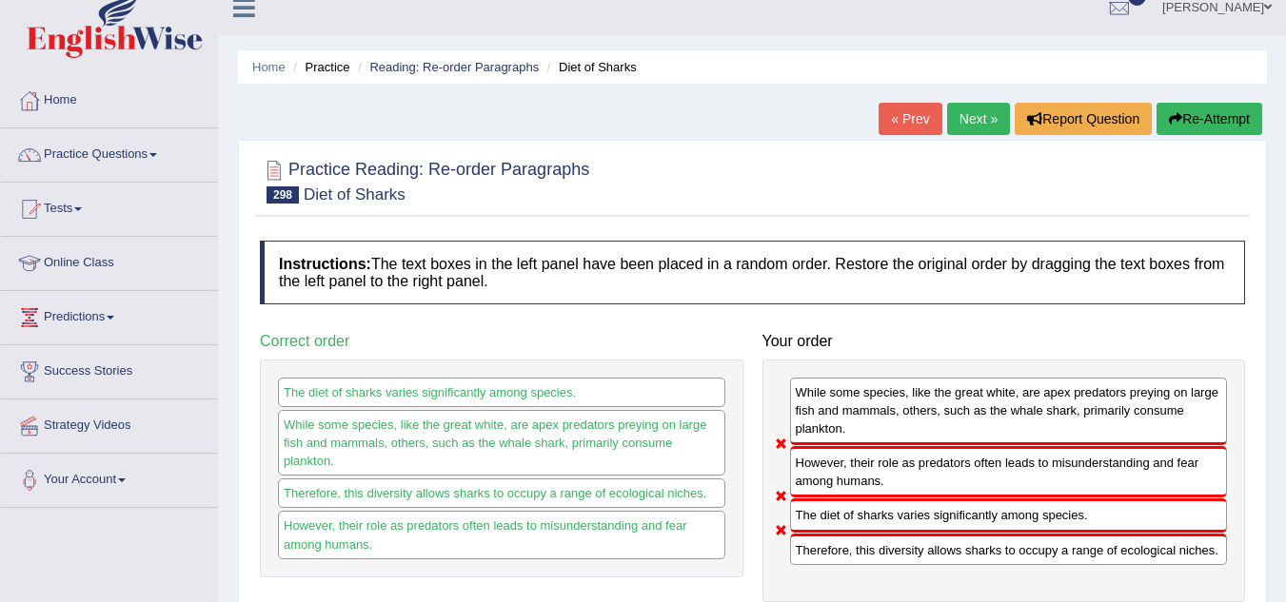
scroll to position [0, 0]
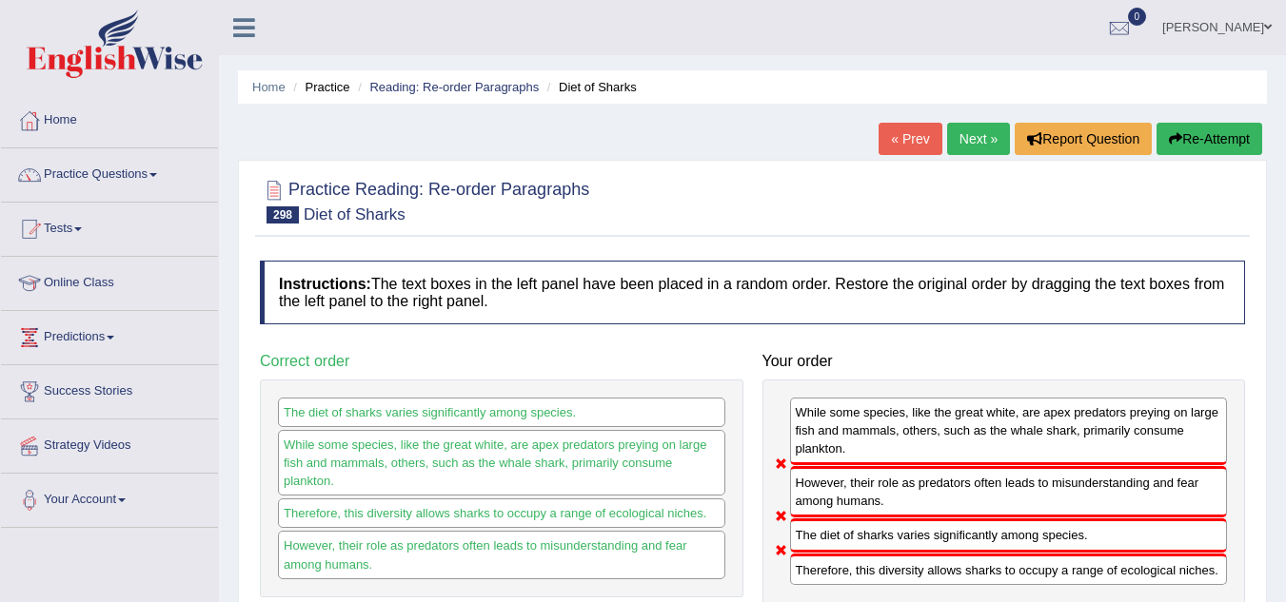
click at [955, 134] on link "Next »" at bounding box center [978, 139] width 63 height 32
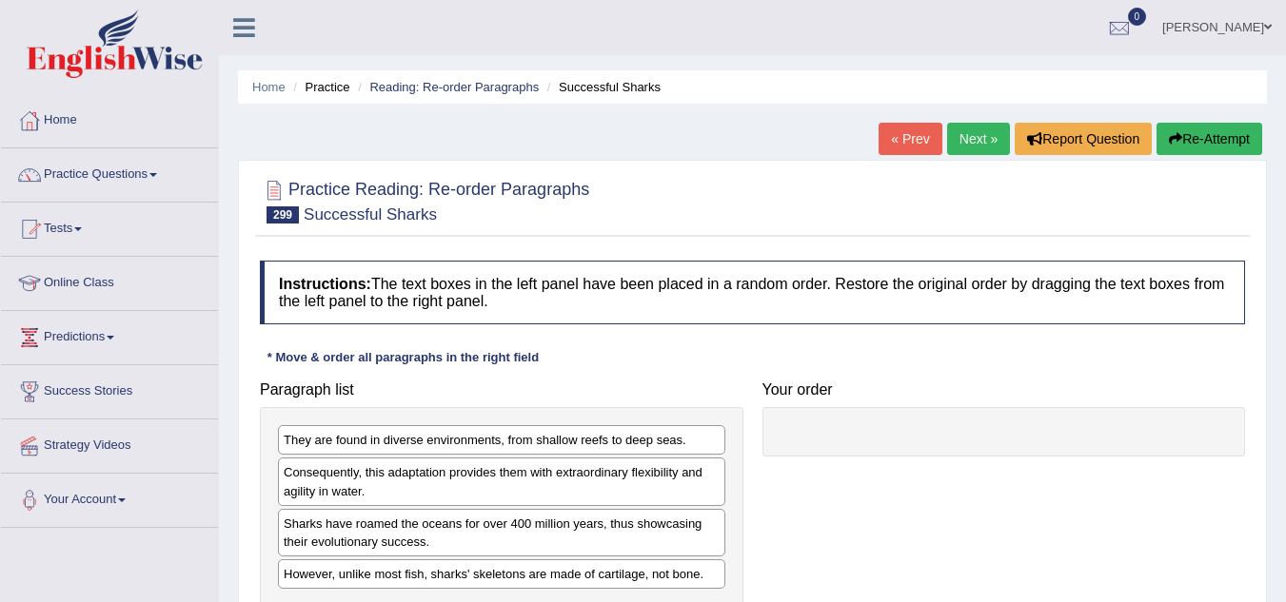
click at [467, 542] on div "Sharks have roamed the oceans for over 400 million years, thus showcasing their…" at bounding box center [501, 533] width 447 height 48
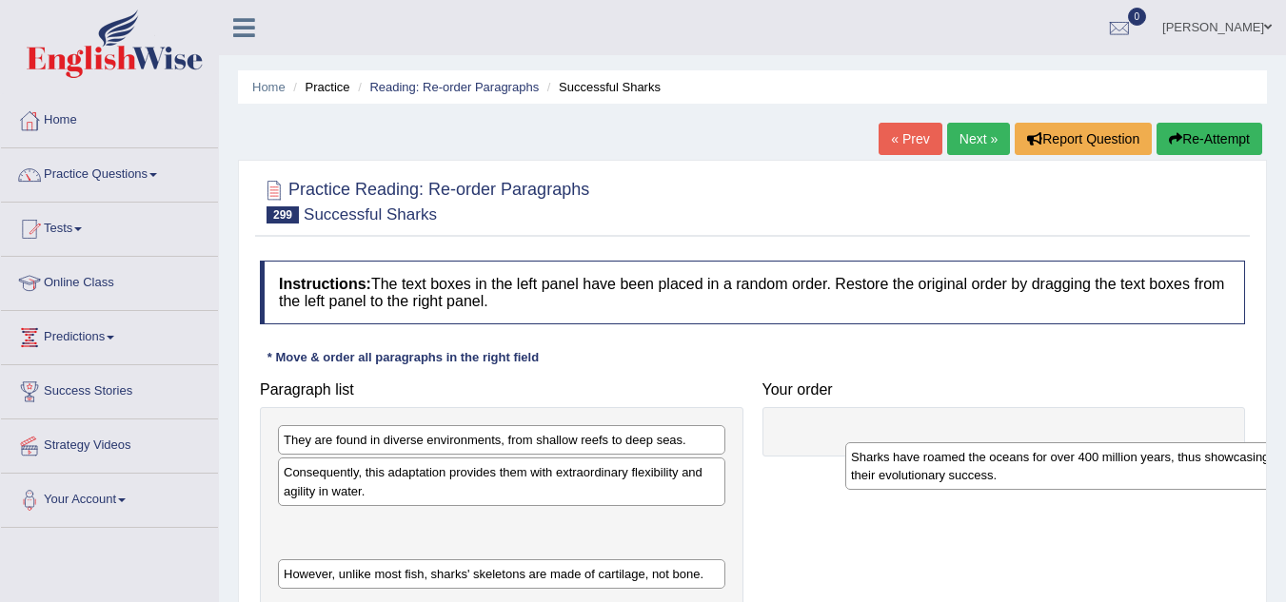
drag, startPoint x: 467, startPoint y: 542, endPoint x: 956, endPoint y: 415, distance: 505.5
click at [962, 443] on div "Sharks have roamed the oceans for over 400 million years, thus showcasing their…" at bounding box center [1068, 467] width 447 height 48
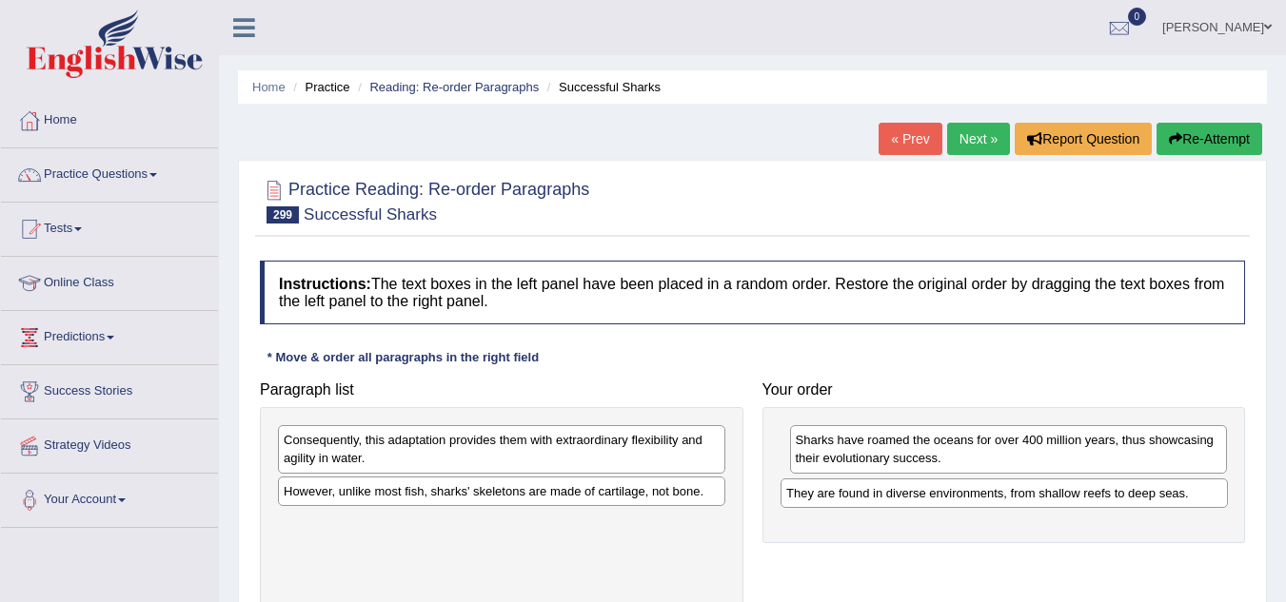
drag, startPoint x: 393, startPoint y: 440, endPoint x: 896, endPoint y: 493, distance: 505.3
click at [896, 493] on div "They are found in diverse environments, from shallow reefs to deep seas." at bounding box center [1003, 494] width 447 height 30
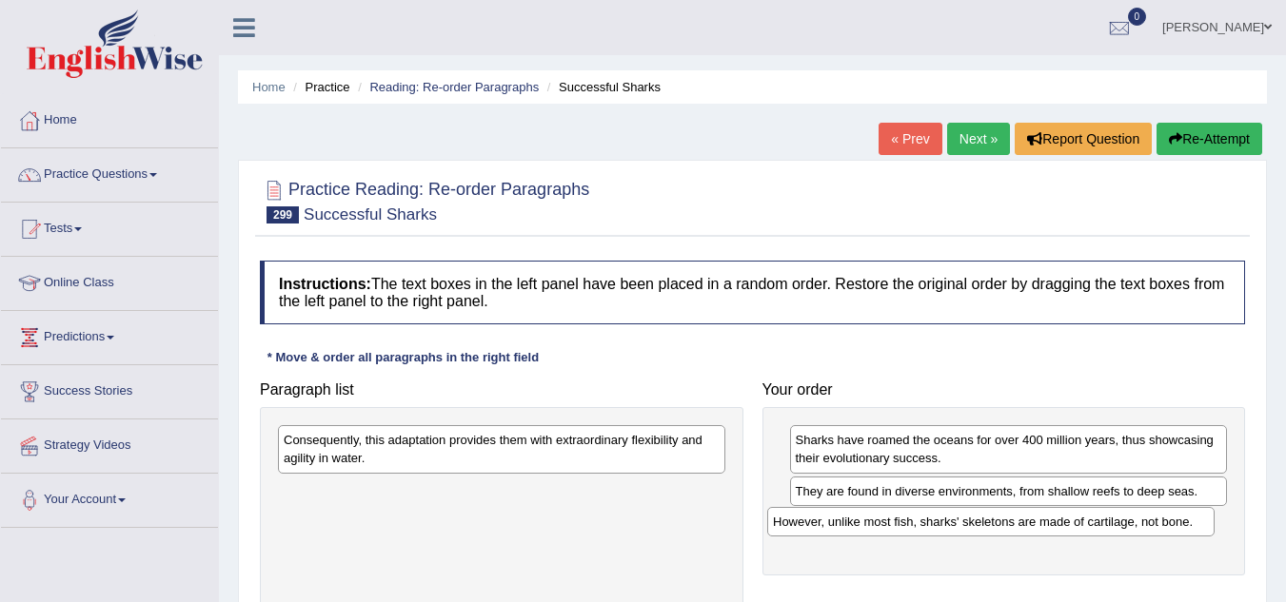
drag, startPoint x: 479, startPoint y: 494, endPoint x: 969, endPoint y: 524, distance: 491.1
click at [969, 524] on div "However, unlike most fish, sharks' skeletons are made of cartilage, not bone." at bounding box center [990, 522] width 447 height 30
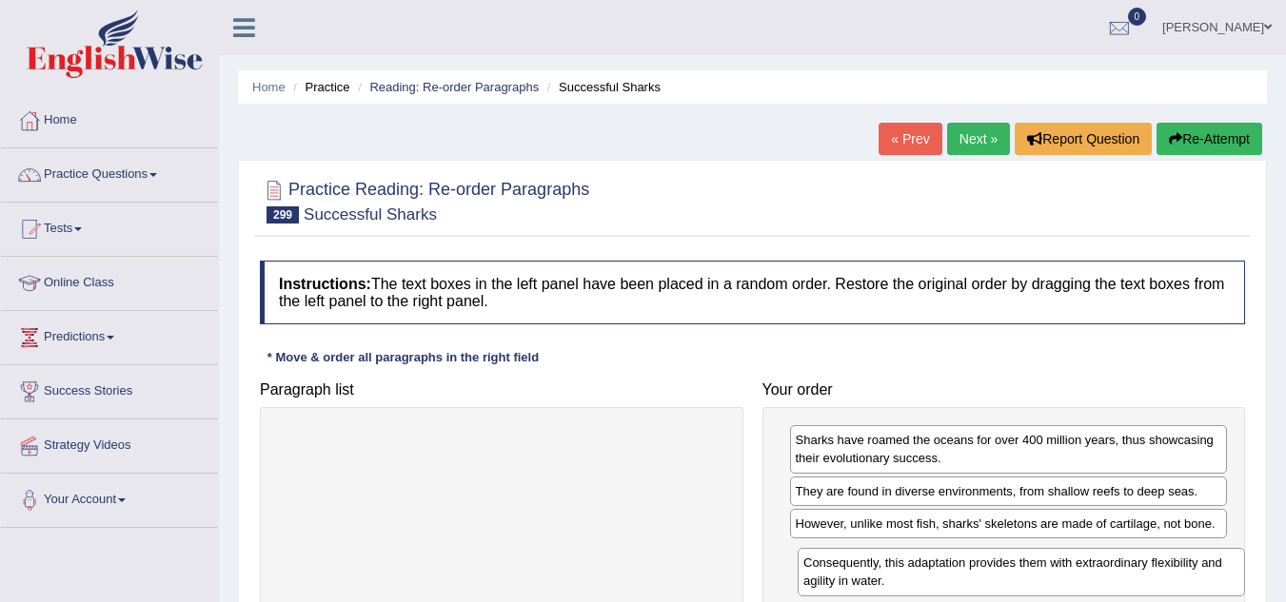
drag, startPoint x: 503, startPoint y: 455, endPoint x: 1020, endPoint y: 570, distance: 529.4
click at [1020, 570] on div "Consequently, this adaptation provides them with extraordinary flexibility and …" at bounding box center [1020, 572] width 447 height 48
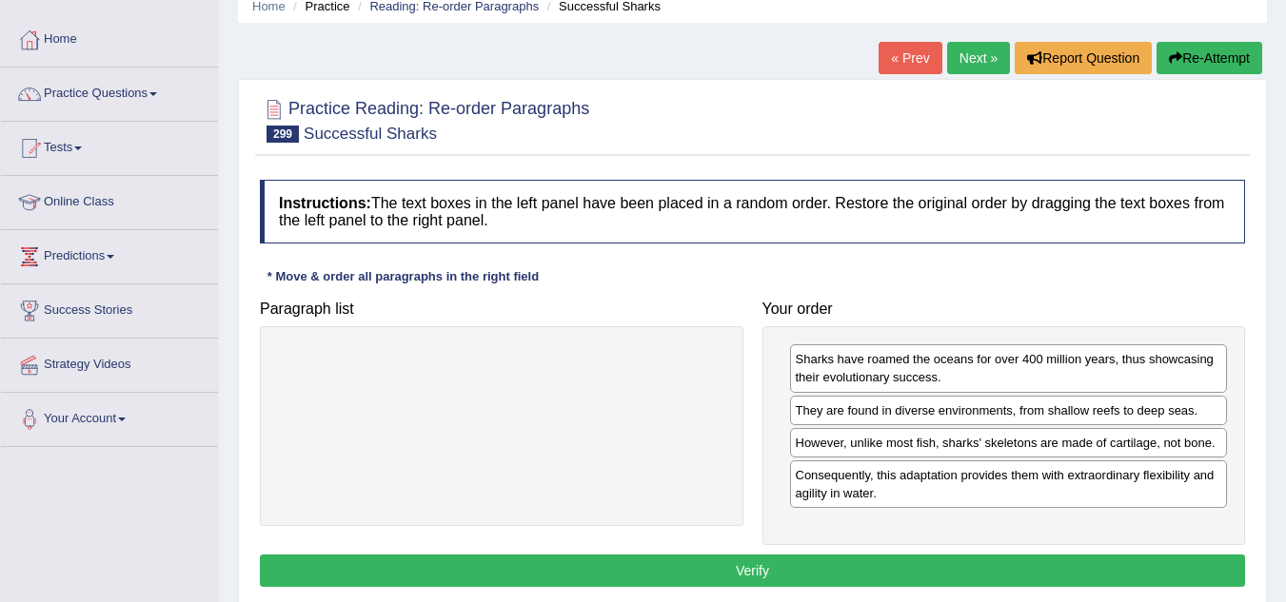
scroll to position [190, 0]
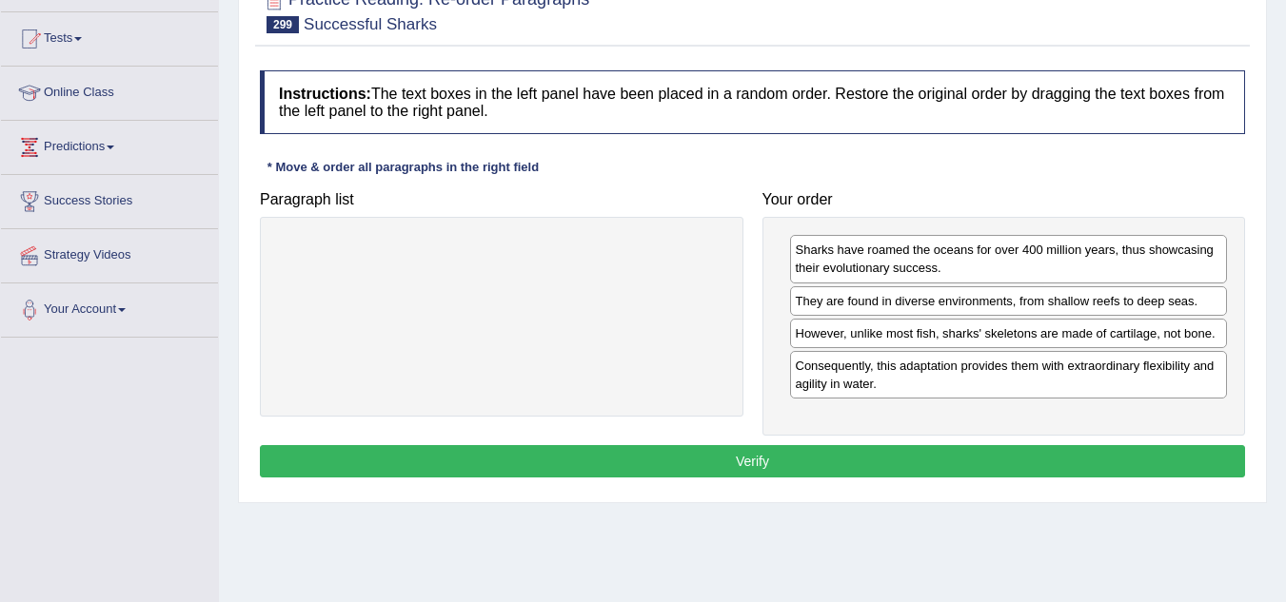
click at [761, 462] on button "Verify" at bounding box center [752, 461] width 985 height 32
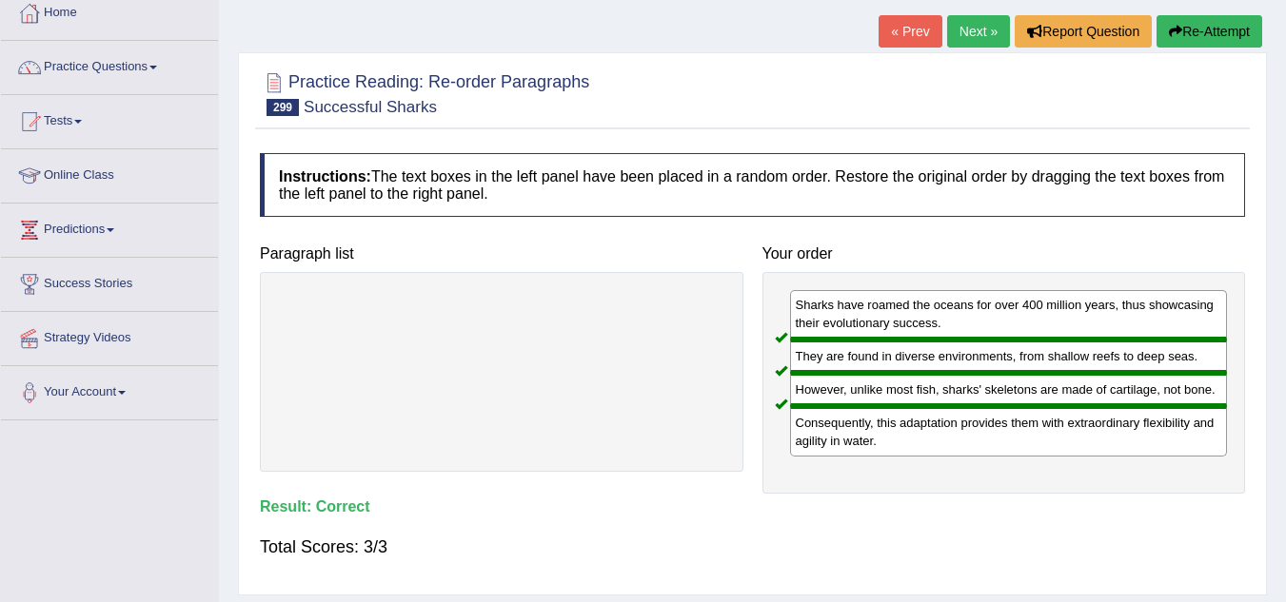
scroll to position [0, 0]
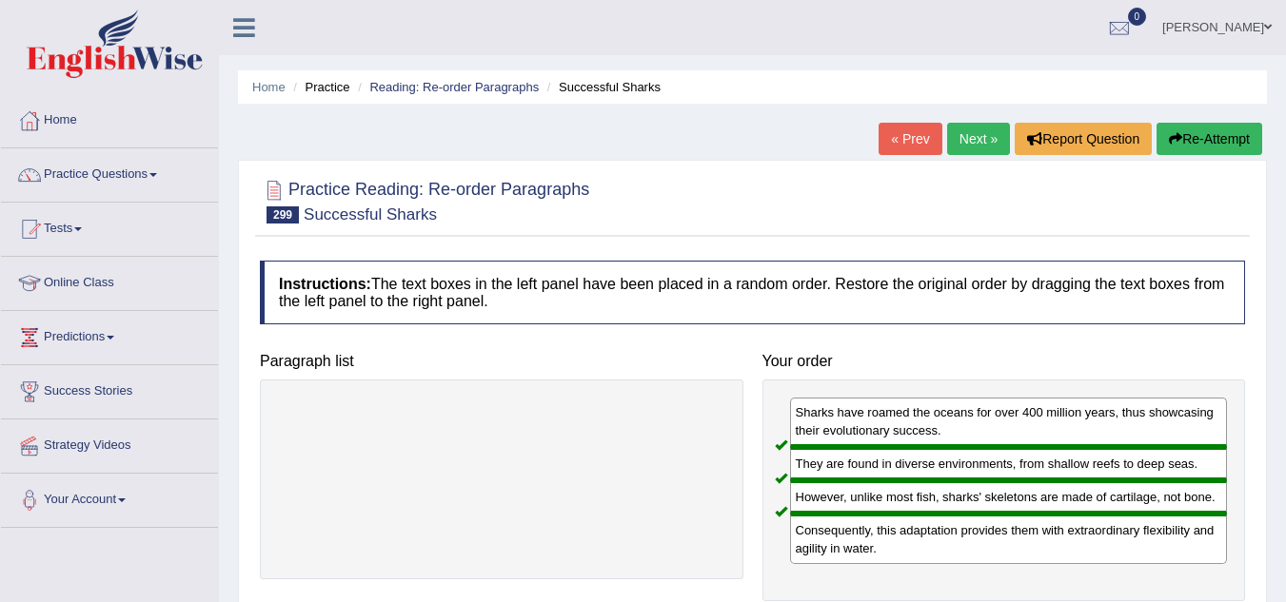
click at [954, 130] on link "Next »" at bounding box center [978, 139] width 63 height 32
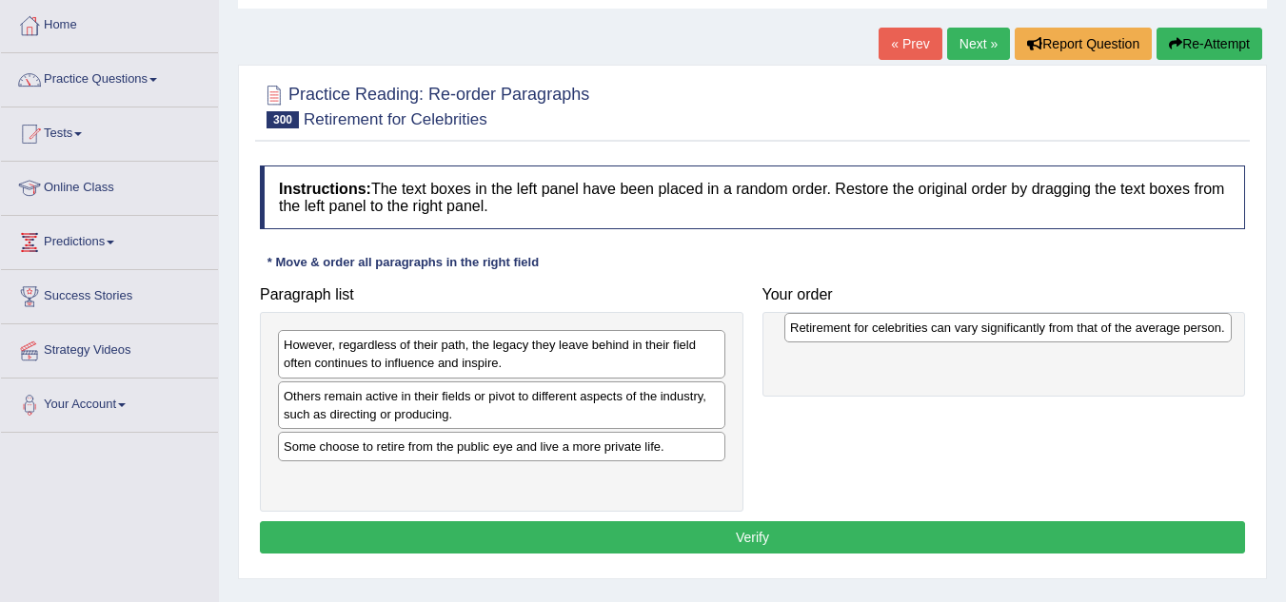
drag, startPoint x: 367, startPoint y: 398, endPoint x: 874, endPoint y: 329, distance: 510.9
click at [874, 329] on div "Retirement for celebrities can vary significantly from that of the average pers…" at bounding box center [1007, 328] width 447 height 30
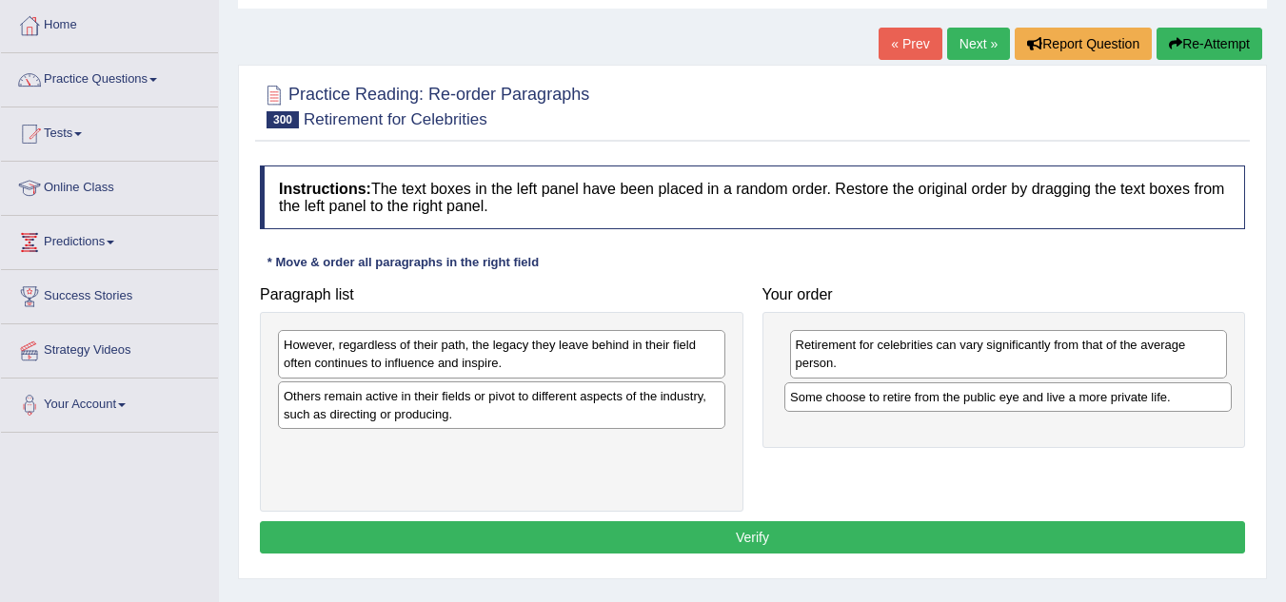
drag, startPoint x: 423, startPoint y: 456, endPoint x: 930, endPoint y: 406, distance: 509.6
click at [930, 406] on div "Some choose to retire from the public eye and live a more private life." at bounding box center [1007, 398] width 447 height 30
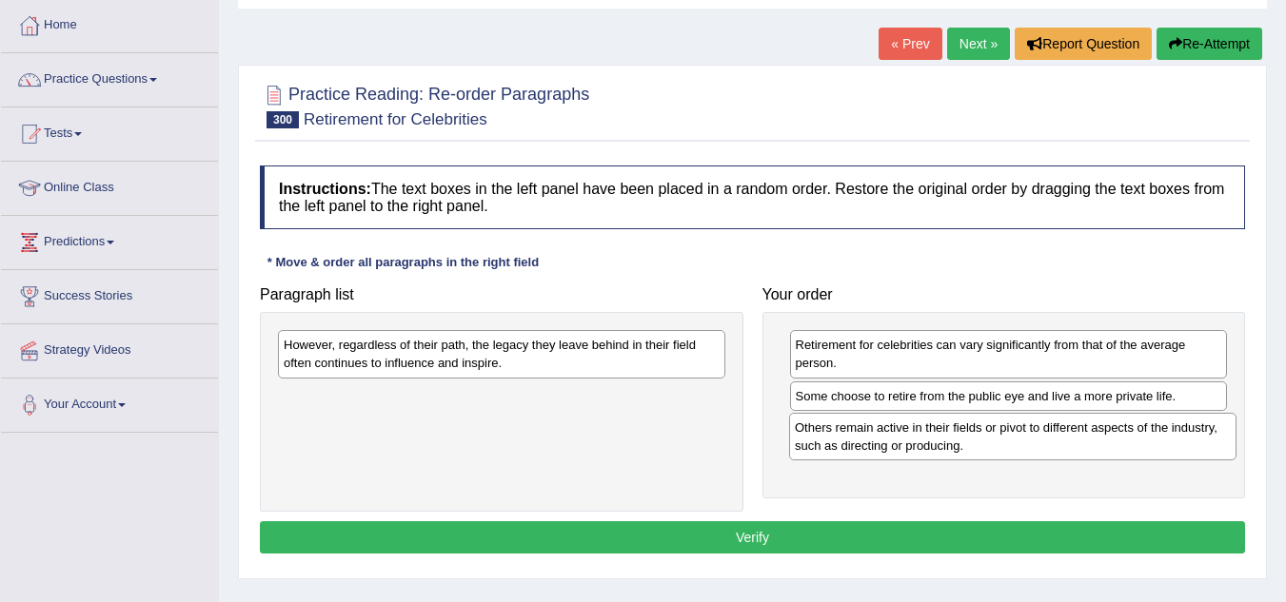
drag, startPoint x: 416, startPoint y: 415, endPoint x: 929, endPoint y: 445, distance: 513.9
click at [929, 445] on div "Others remain active in their fields or pivot to different aspects of the indus…" at bounding box center [1012, 437] width 447 height 48
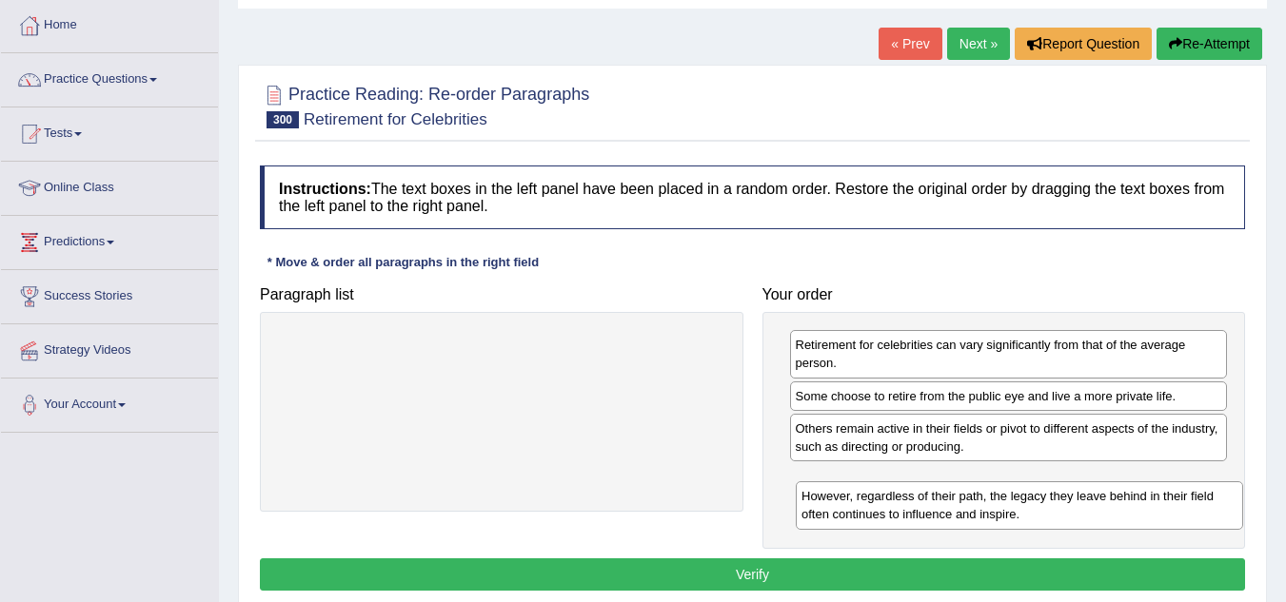
drag, startPoint x: 354, startPoint y: 353, endPoint x: 872, endPoint y: 504, distance: 539.4
click at [872, 504] on div "However, regardless of their path, the legacy they leave behind in their field …" at bounding box center [1019, 506] width 447 height 48
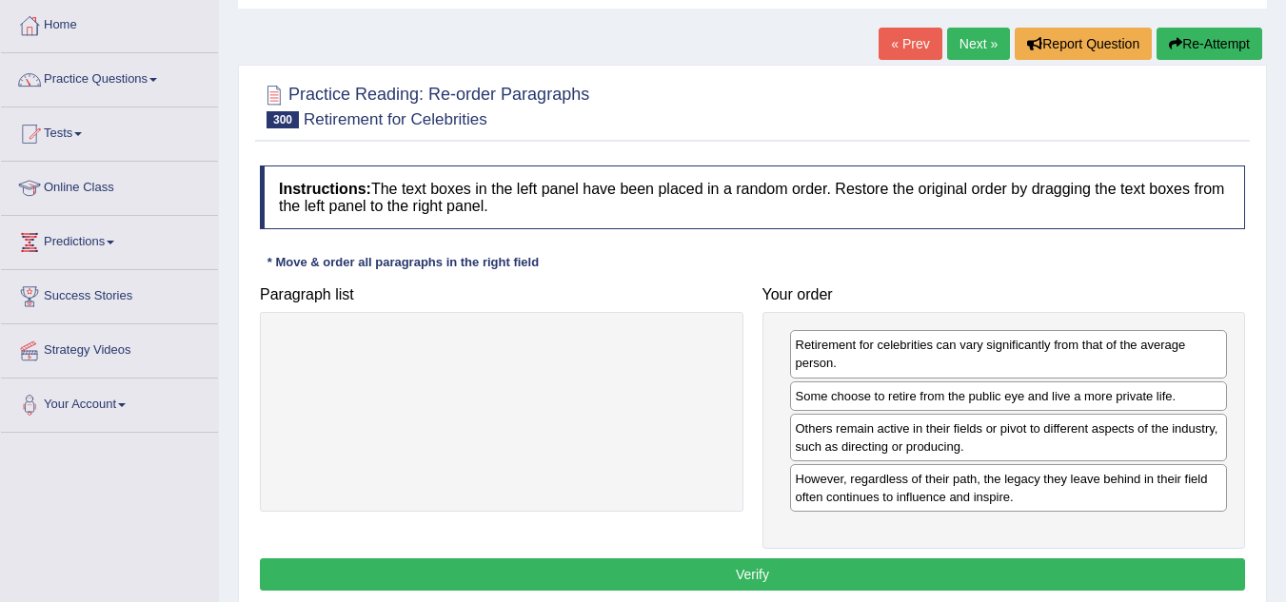
click at [723, 581] on button "Verify" at bounding box center [752, 575] width 985 height 32
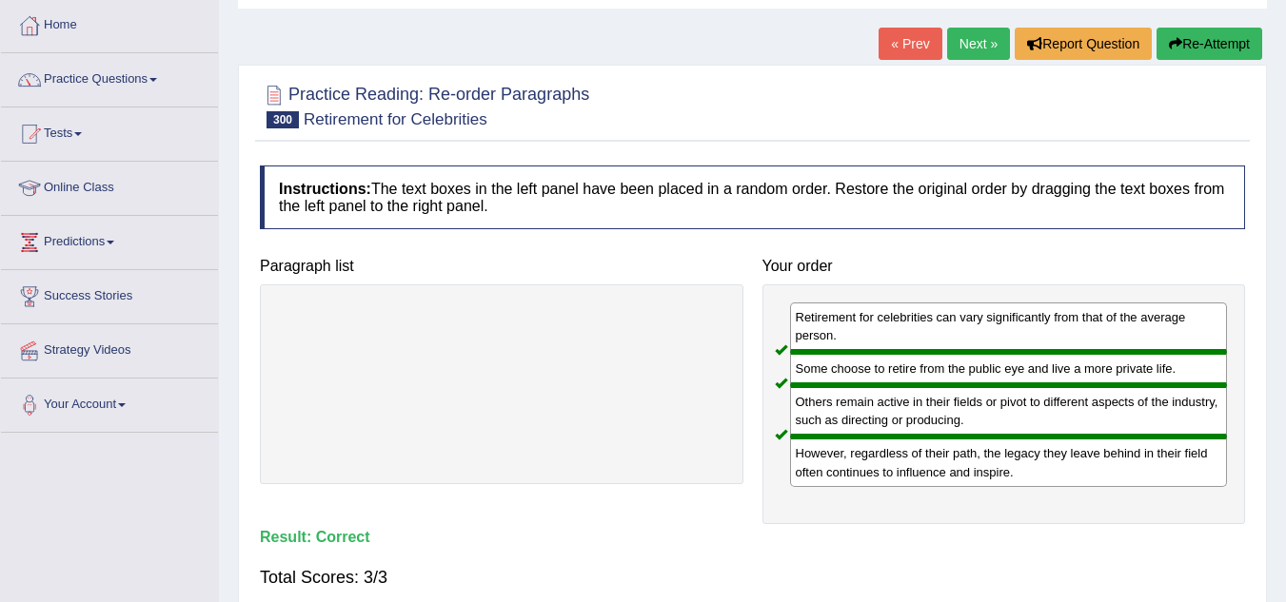
click at [970, 50] on link "Next »" at bounding box center [978, 44] width 63 height 32
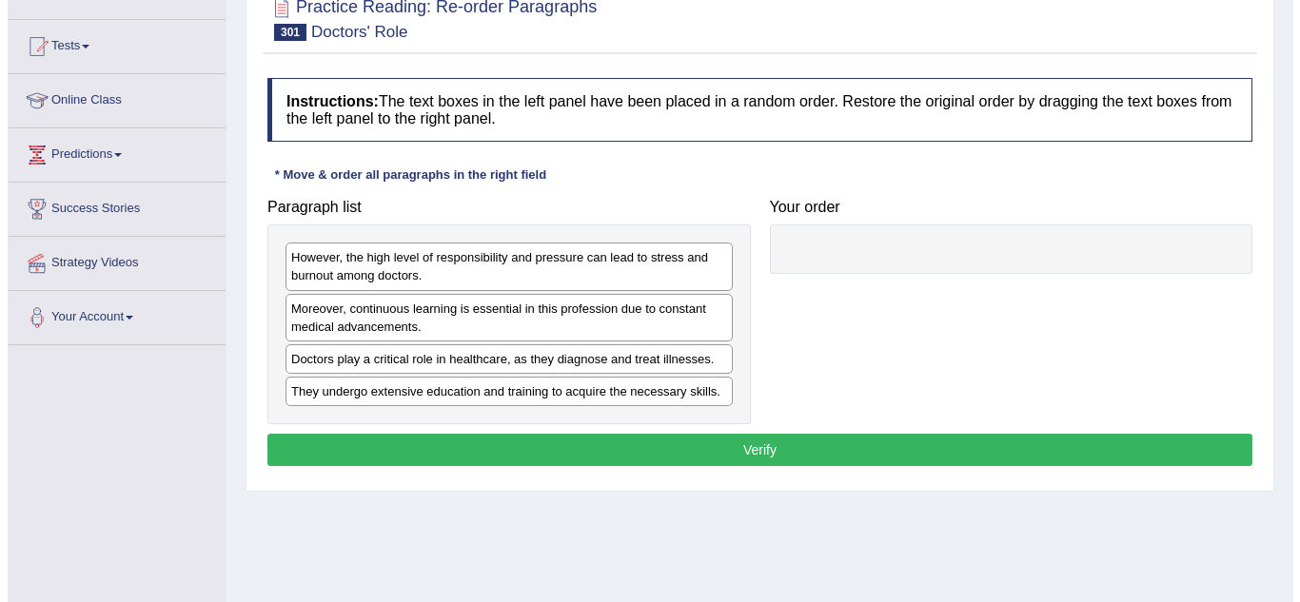
scroll to position [190, 0]
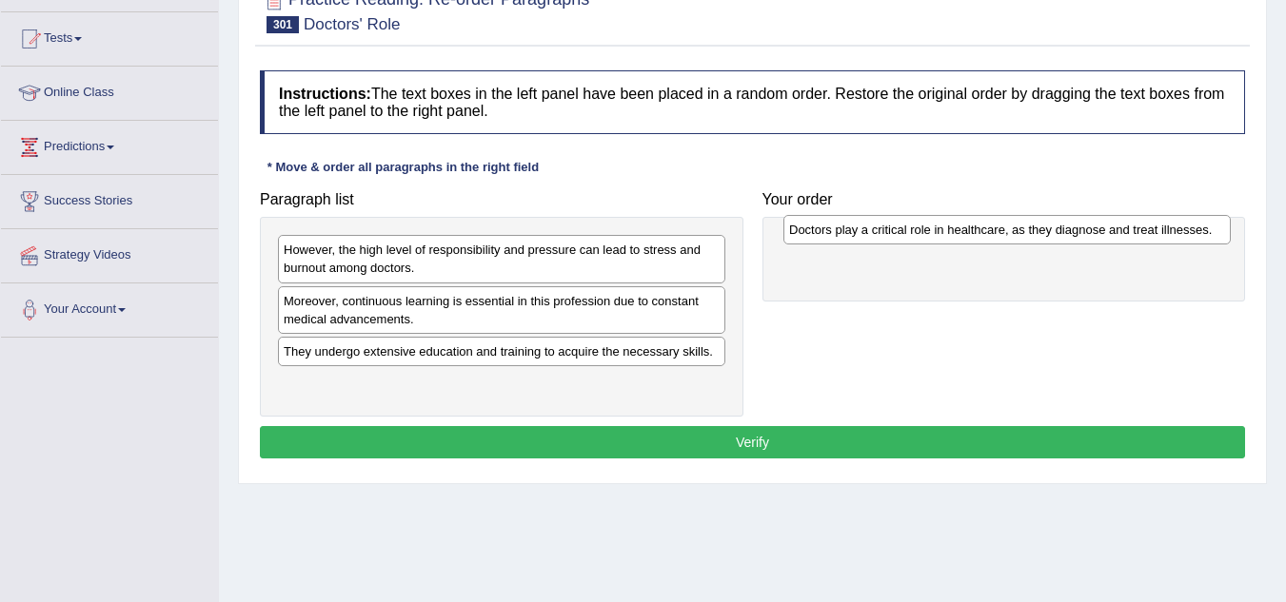
drag, startPoint x: 401, startPoint y: 356, endPoint x: 906, endPoint y: 234, distance: 519.8
click at [906, 234] on div "Doctors play a critical role in healthcare, as they diagnose and treat illnesse…" at bounding box center [1006, 230] width 447 height 30
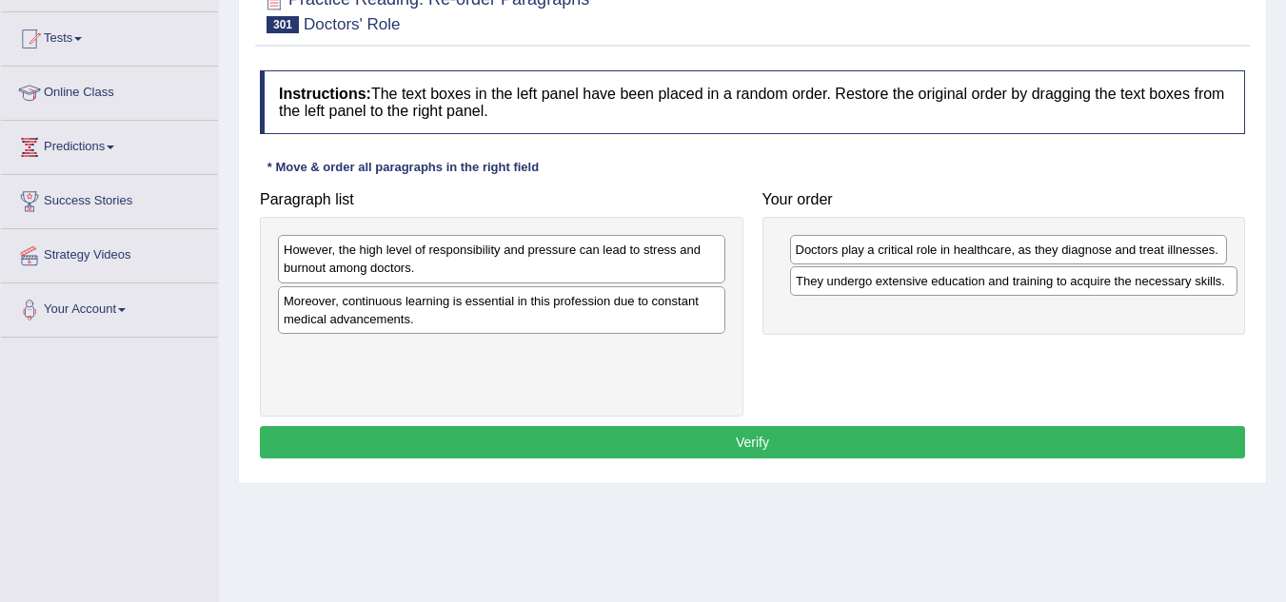
drag, startPoint x: 450, startPoint y: 365, endPoint x: 962, endPoint y: 295, distance: 516.8
click at [962, 295] on div "They undergo extensive education and training to acquire the necessary skills." at bounding box center [1013, 281] width 447 height 30
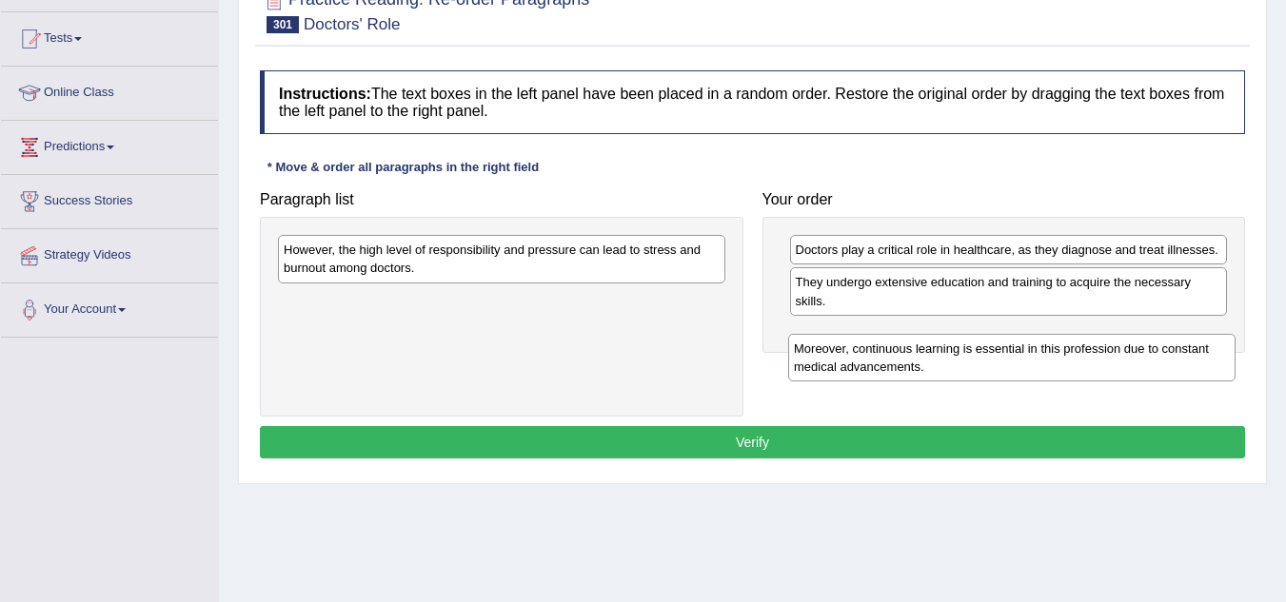
drag, startPoint x: 485, startPoint y: 317, endPoint x: 992, endPoint y: 359, distance: 508.0
click at [993, 359] on div "Moreover, continuous learning is essential in this profession due to constant m…" at bounding box center [1011, 358] width 447 height 48
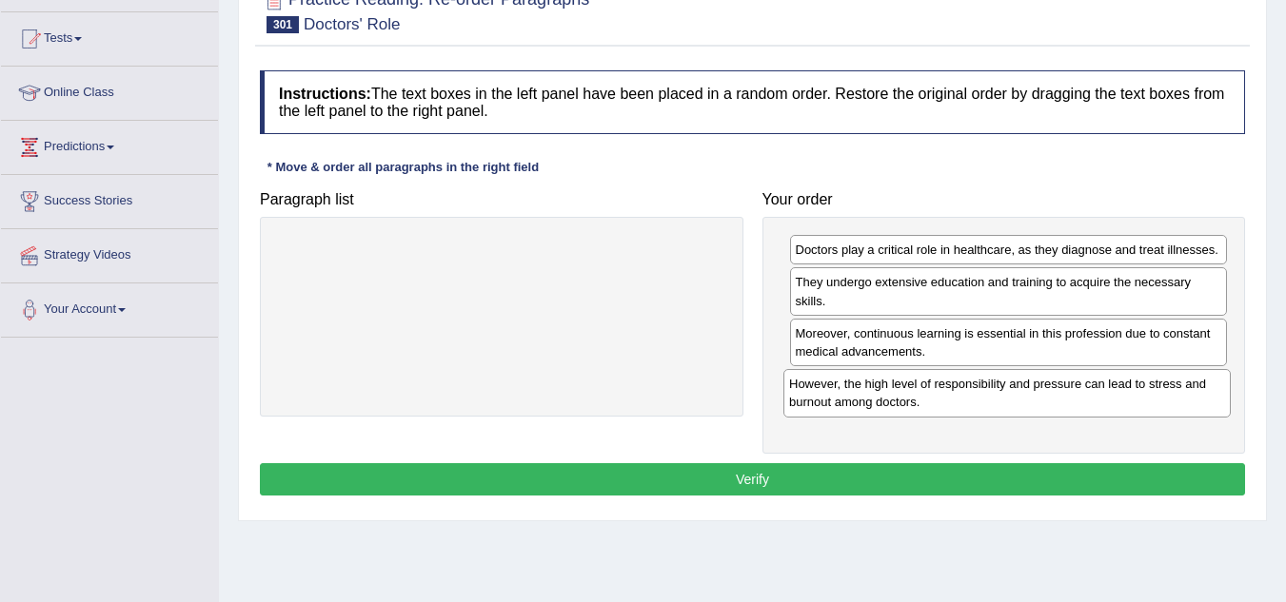
drag, startPoint x: 520, startPoint y: 270, endPoint x: 1025, endPoint y: 404, distance: 522.8
click at [1025, 404] on div "However, the high level of responsibility and pressure can lead to stress and b…" at bounding box center [1006, 393] width 447 height 48
click at [777, 479] on button "Verify" at bounding box center [752, 479] width 985 height 32
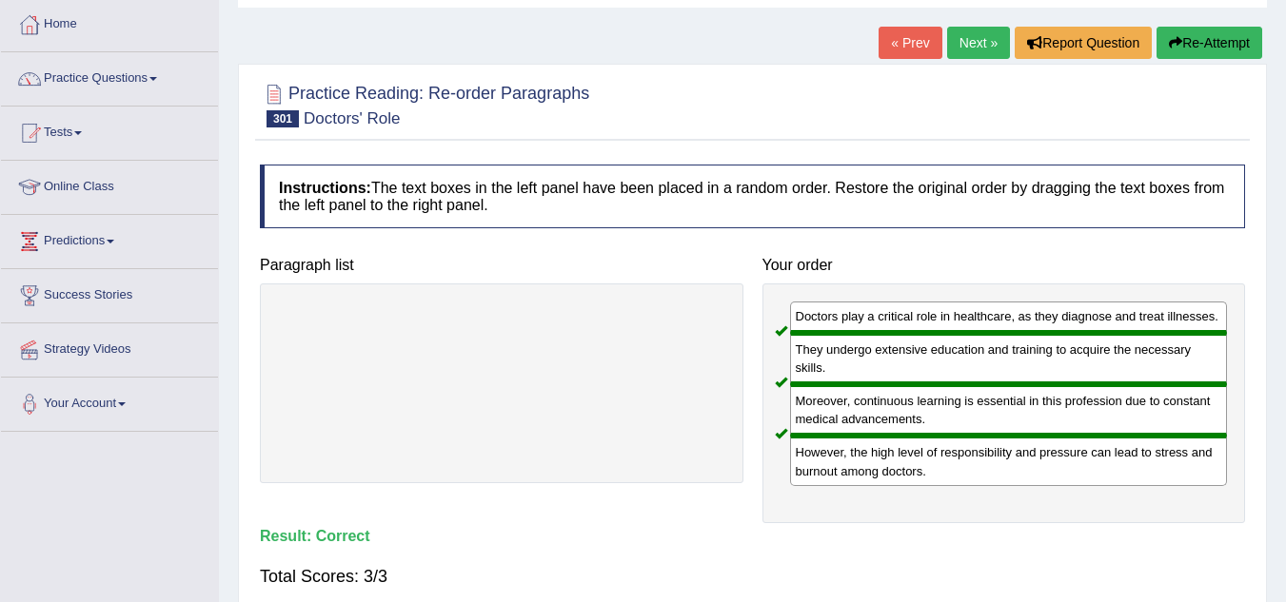
scroll to position [95, 0]
click at [975, 31] on link "Next »" at bounding box center [978, 44] width 63 height 32
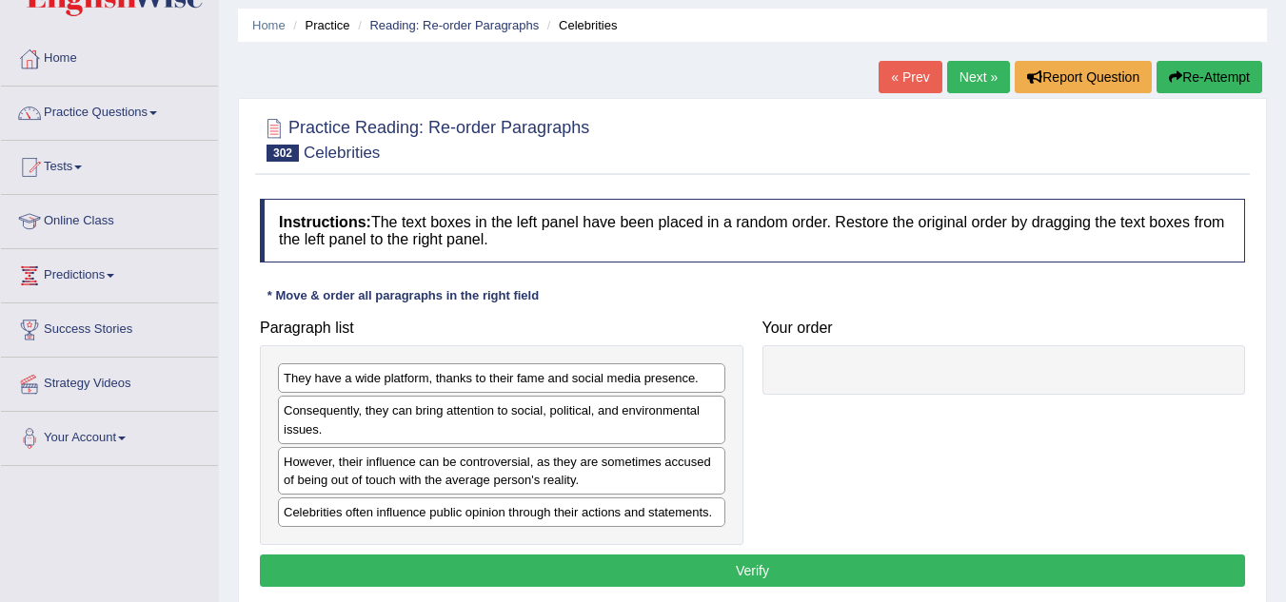
scroll to position [95, 0]
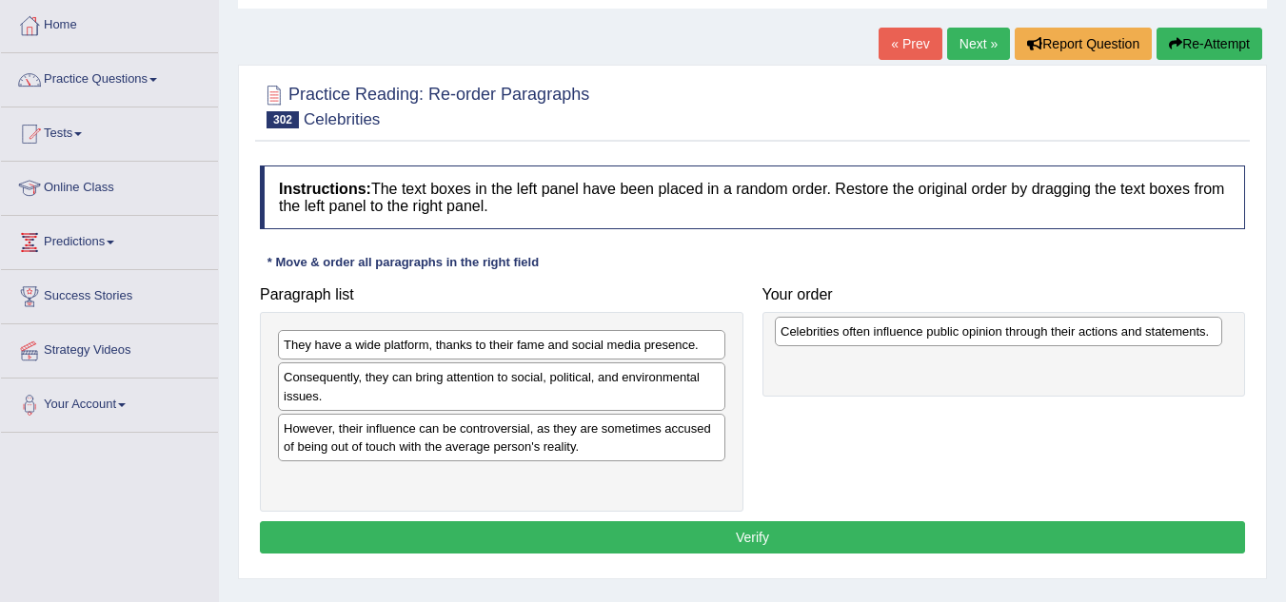
drag, startPoint x: 428, startPoint y: 486, endPoint x: 925, endPoint y: 339, distance: 518.2
click at [925, 339] on div "Celebrities often influence public opinion through their actions and statements." at bounding box center [998, 332] width 447 height 30
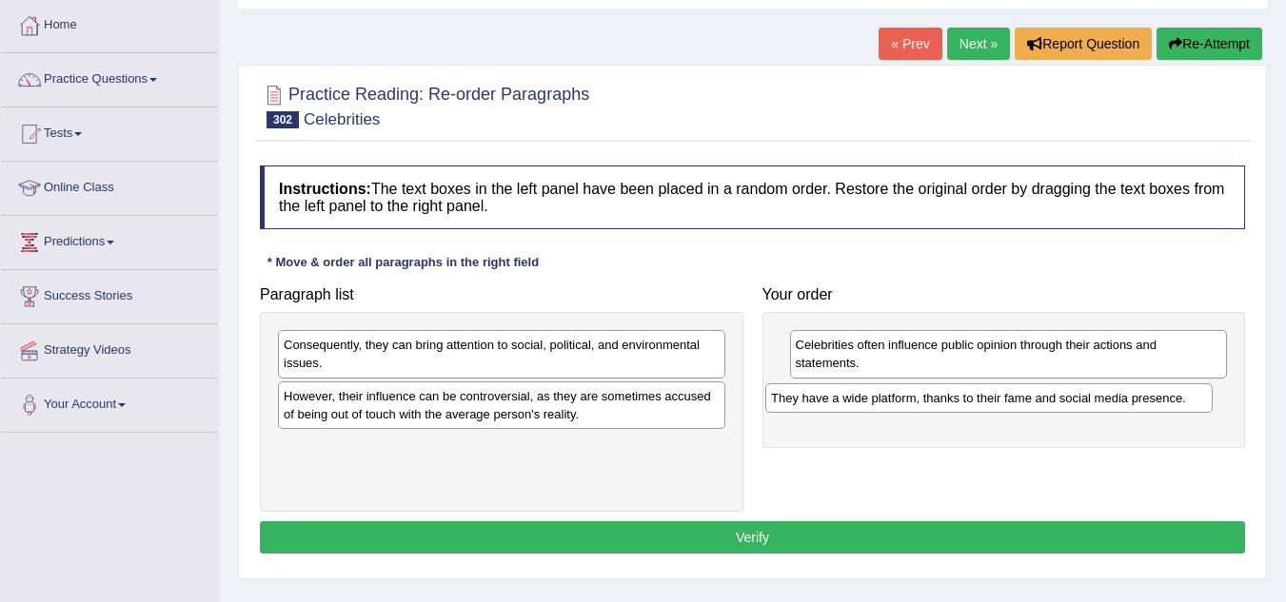
drag, startPoint x: 488, startPoint y: 354, endPoint x: 975, endPoint y: 407, distance: 490.2
click at [975, 407] on div "They have a wide platform, thanks to their fame and social media presence." at bounding box center [988, 399] width 447 height 30
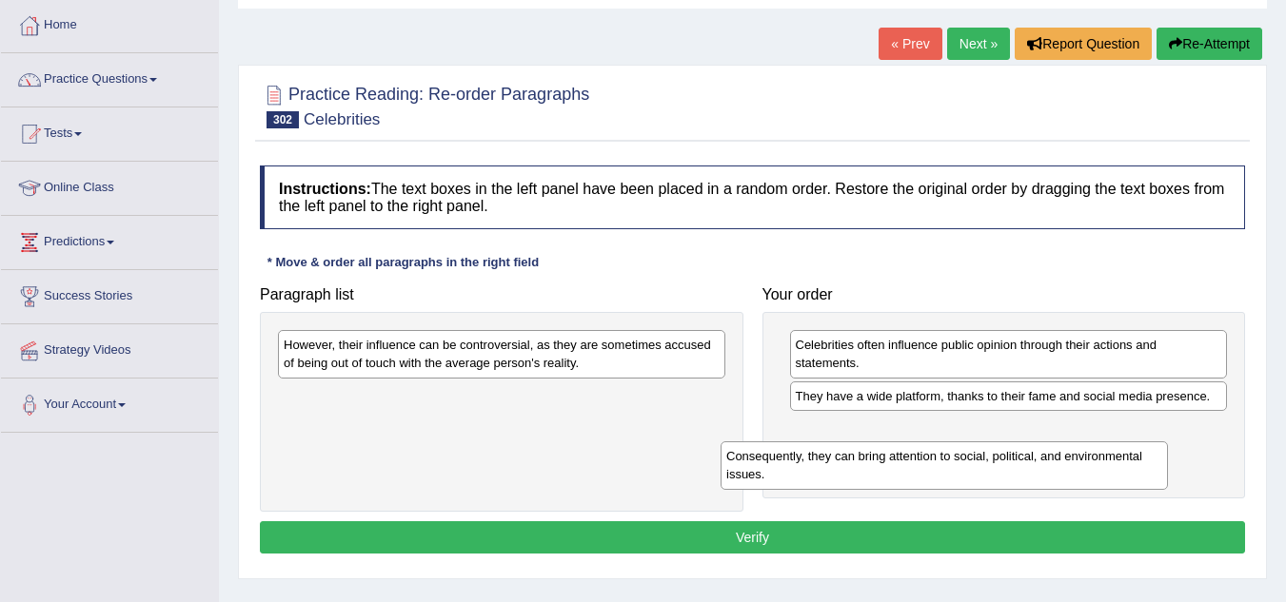
drag, startPoint x: 489, startPoint y: 373, endPoint x: 948, endPoint y: 477, distance: 470.3
click at [948, 477] on div "Consequently, they can bring attention to social, political, and environmental …" at bounding box center [943, 466] width 447 height 48
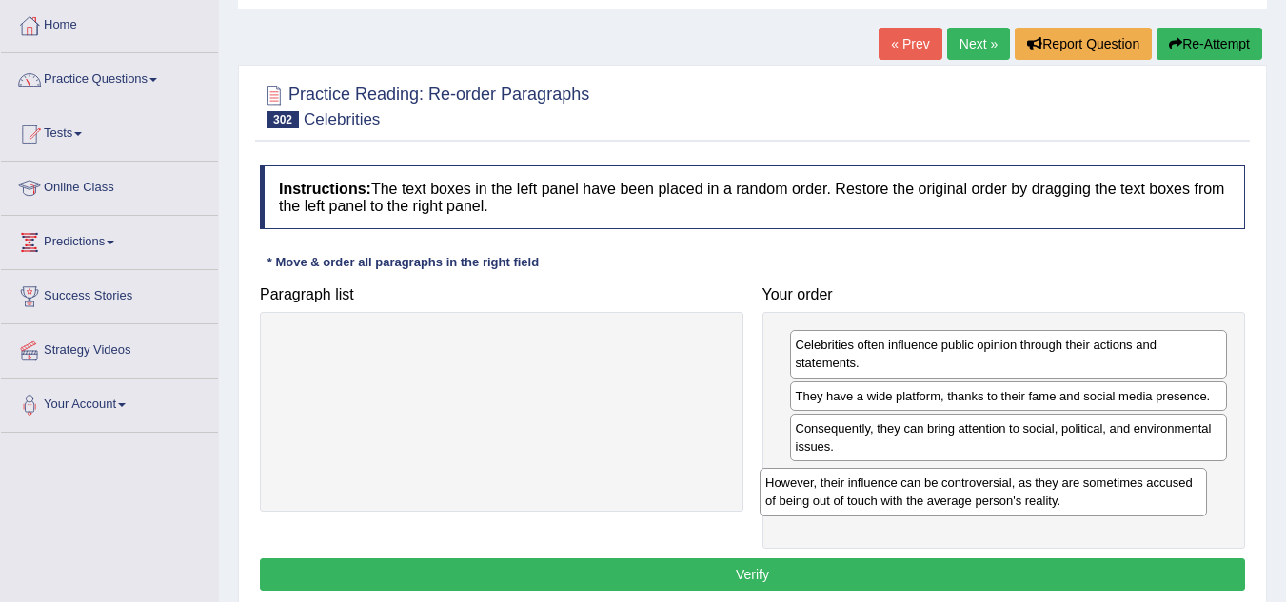
drag, startPoint x: 569, startPoint y: 372, endPoint x: 1051, endPoint y: 510, distance: 500.9
click at [1051, 510] on div "However, their influence can be controversial, as they are sometimes accused of…" at bounding box center [982, 492] width 447 height 48
click at [793, 563] on button "Verify" at bounding box center [752, 575] width 985 height 32
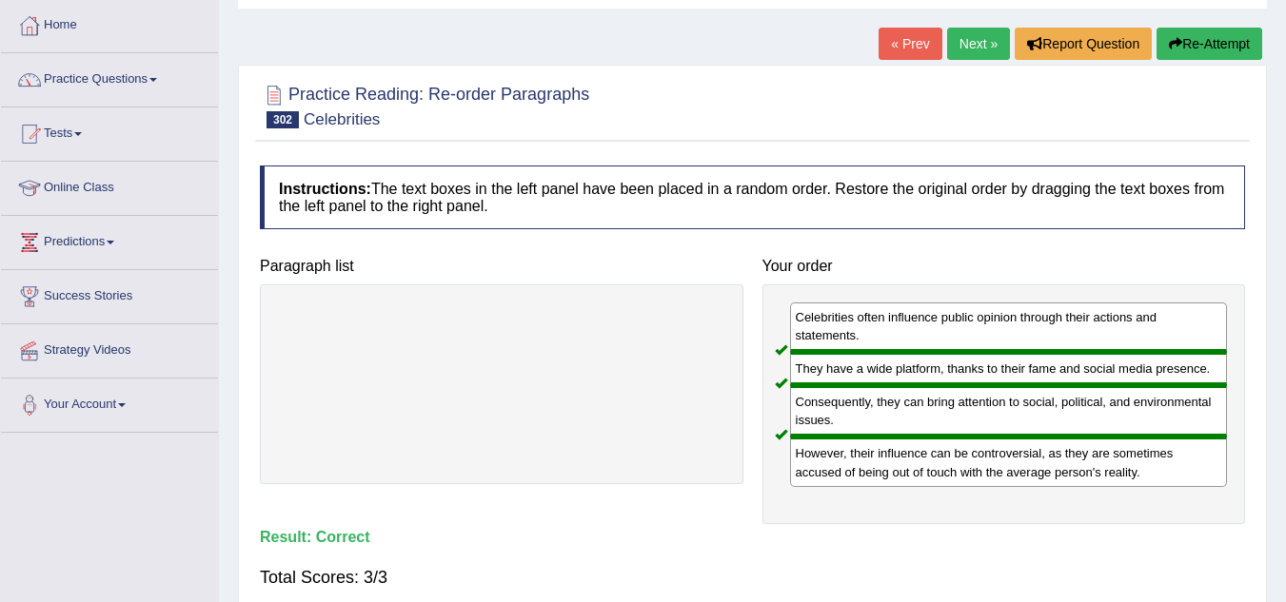
click at [960, 52] on link "Next »" at bounding box center [978, 44] width 63 height 32
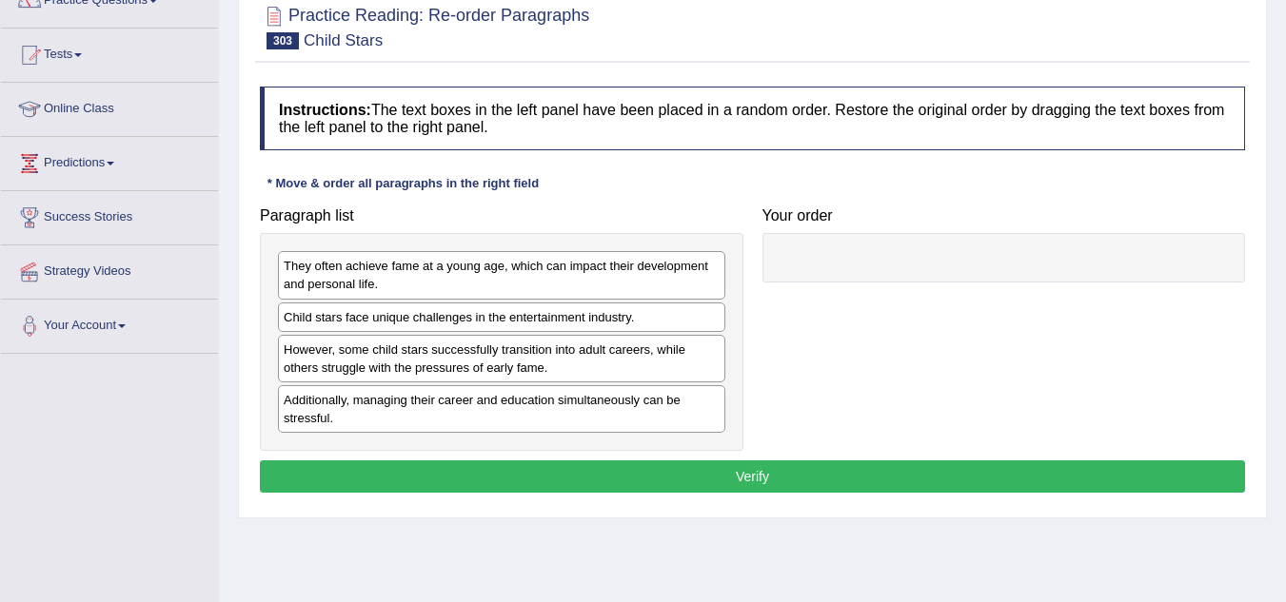
scroll to position [190, 0]
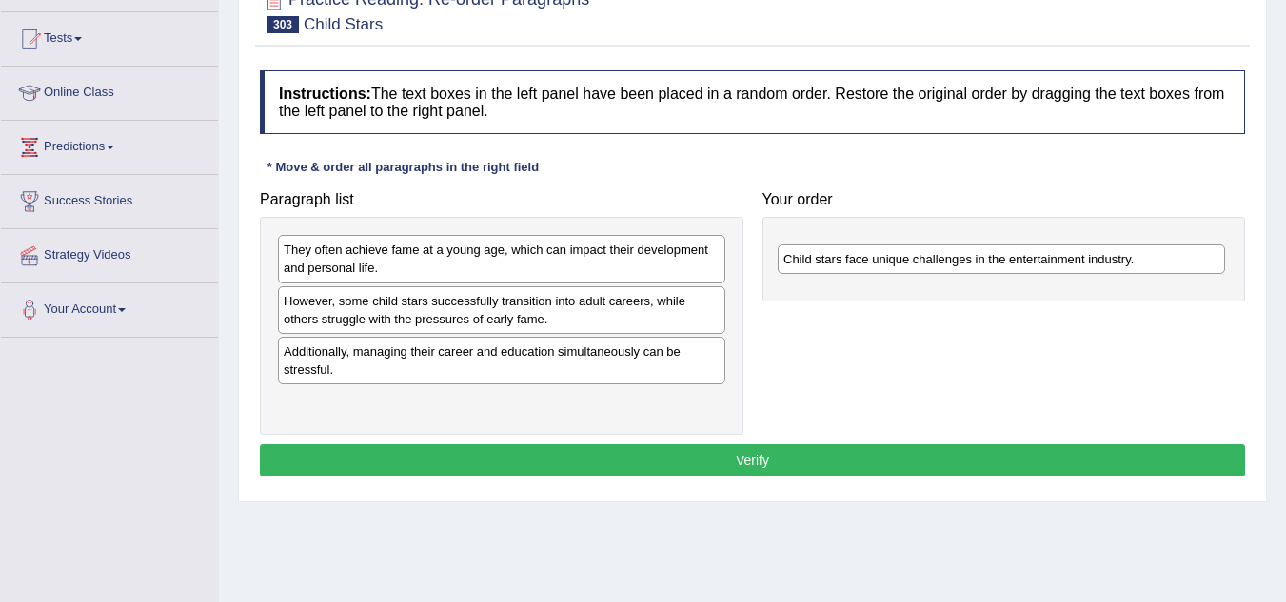
drag, startPoint x: 404, startPoint y: 307, endPoint x: 905, endPoint y: 266, distance: 502.3
click at [905, 266] on div "Child stars face unique challenges in the entertainment industry." at bounding box center [1001, 260] width 447 height 30
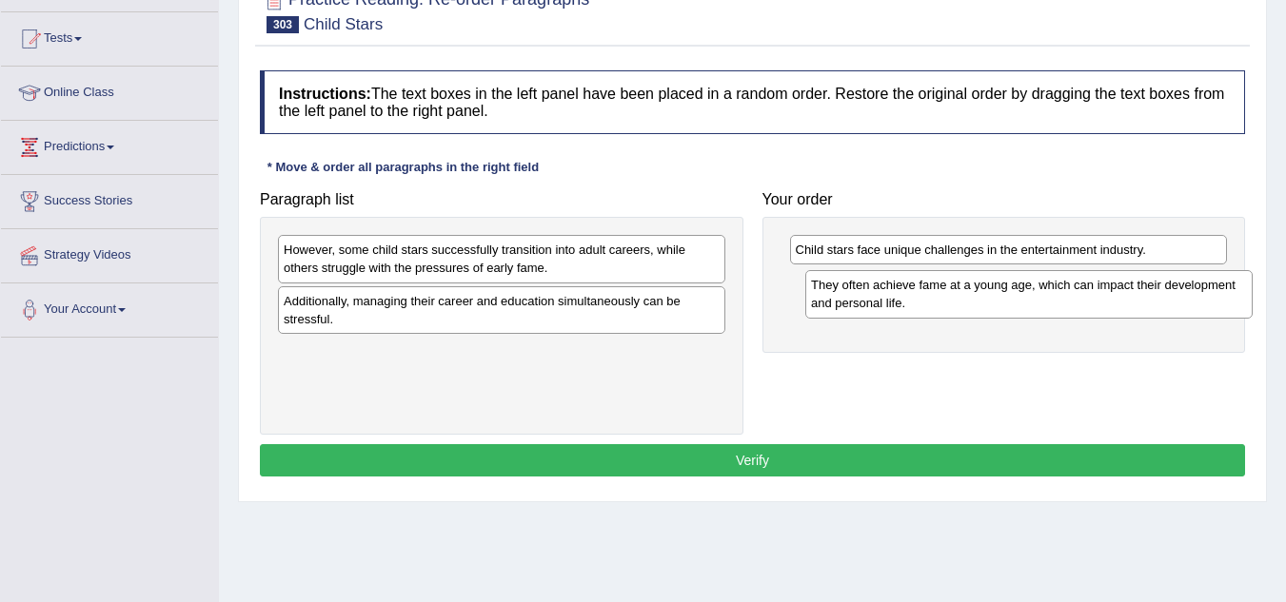
drag, startPoint x: 482, startPoint y: 269, endPoint x: 1009, endPoint y: 304, distance: 527.4
click at [1009, 304] on div "They often achieve fame at a young age, which can impact their development and …" at bounding box center [1028, 294] width 447 height 48
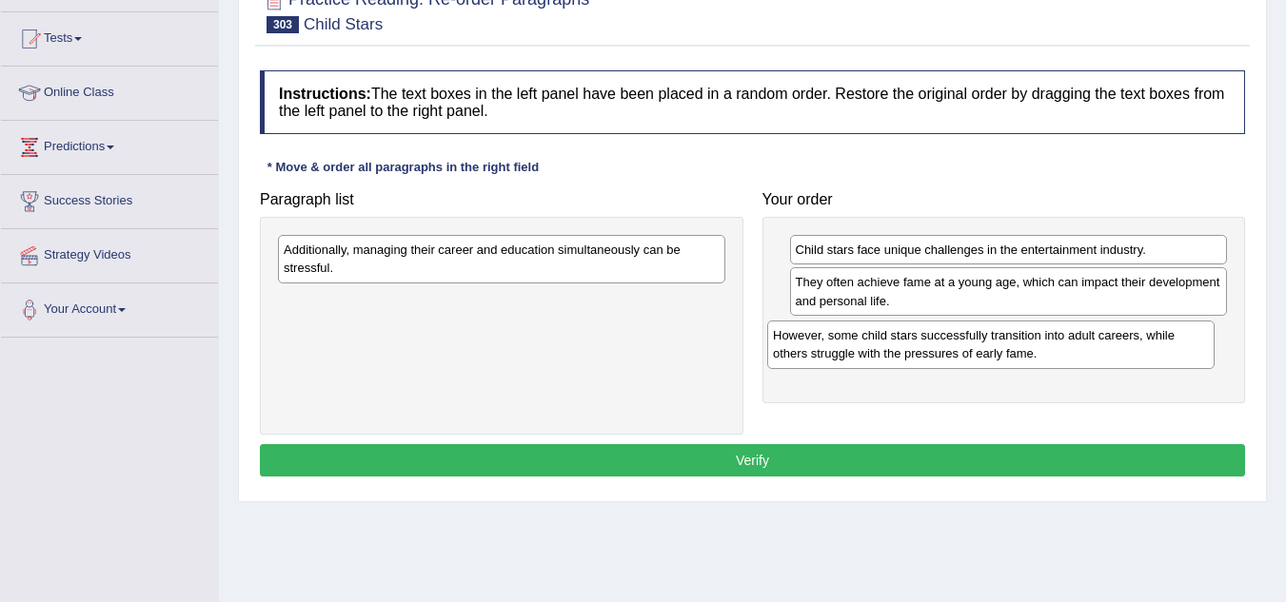
drag, startPoint x: 479, startPoint y: 269, endPoint x: 969, endPoint y: 354, distance: 497.4
click at [969, 354] on div "However, some child stars successfully transition into adult careers, while oth…" at bounding box center [990, 345] width 447 height 48
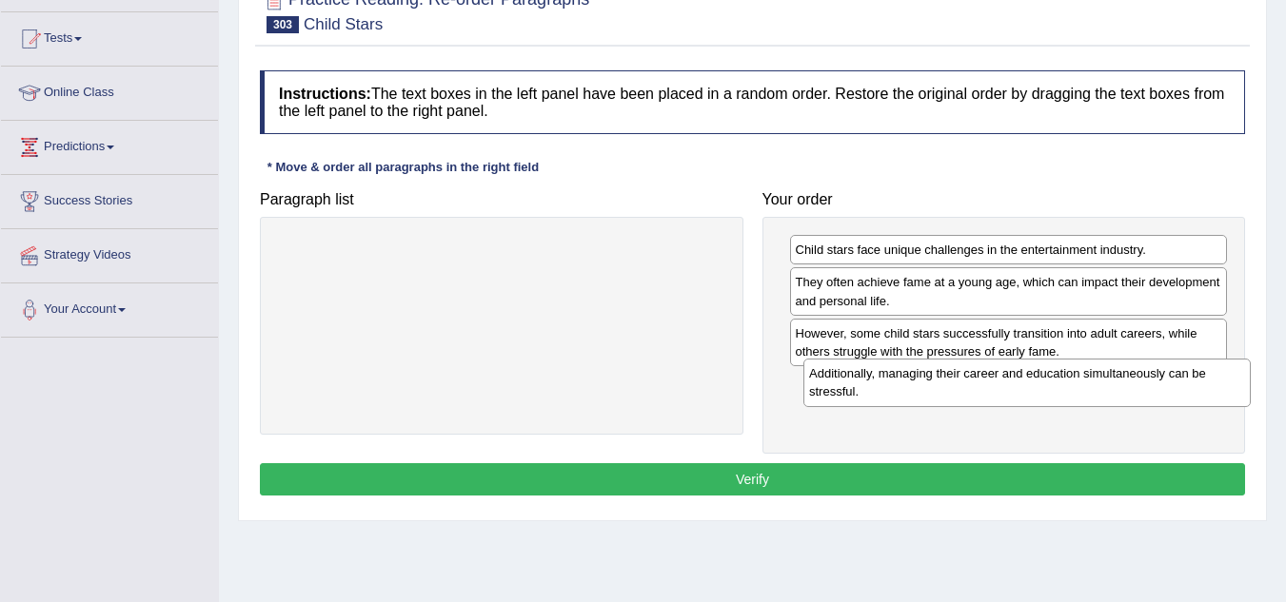
drag, startPoint x: 535, startPoint y: 272, endPoint x: 1058, endPoint y: 398, distance: 538.3
click at [1058, 398] on div "Additionally, managing their career and education simultaneously can be stressf…" at bounding box center [1026, 383] width 447 height 48
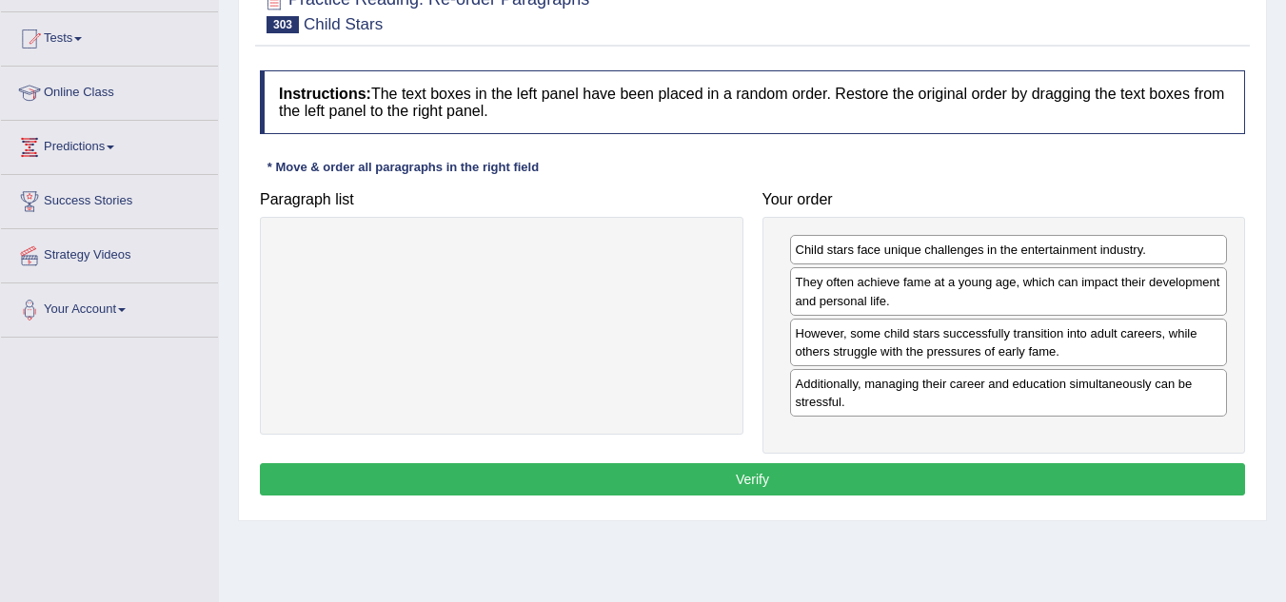
click at [836, 487] on button "Verify" at bounding box center [752, 479] width 985 height 32
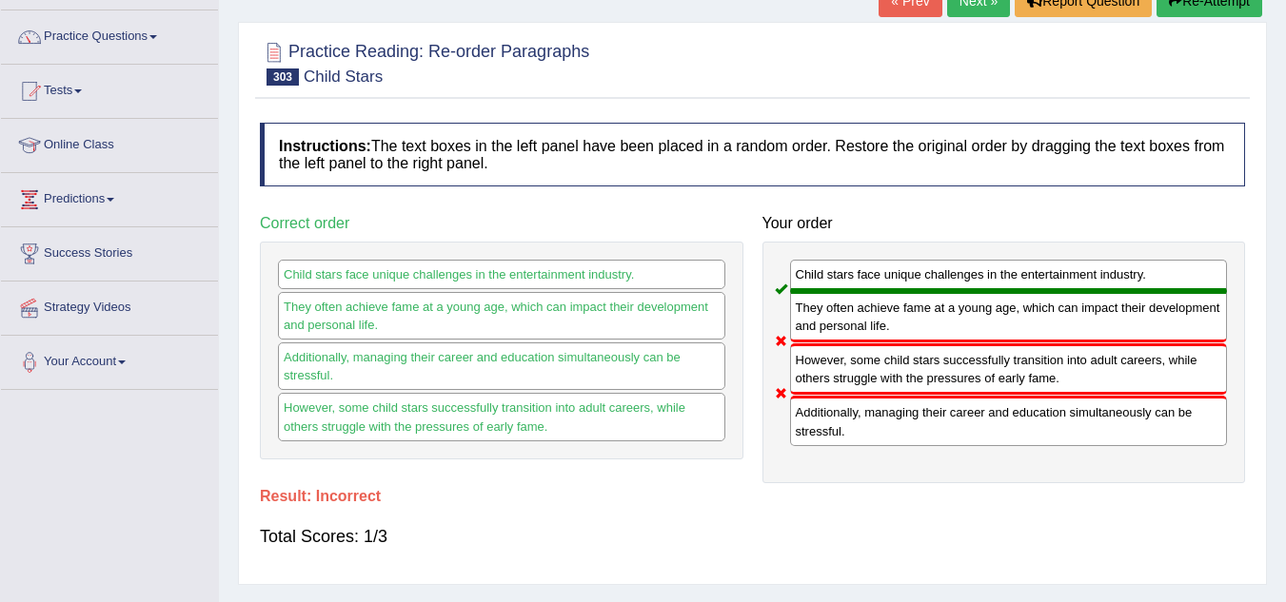
scroll to position [95, 0]
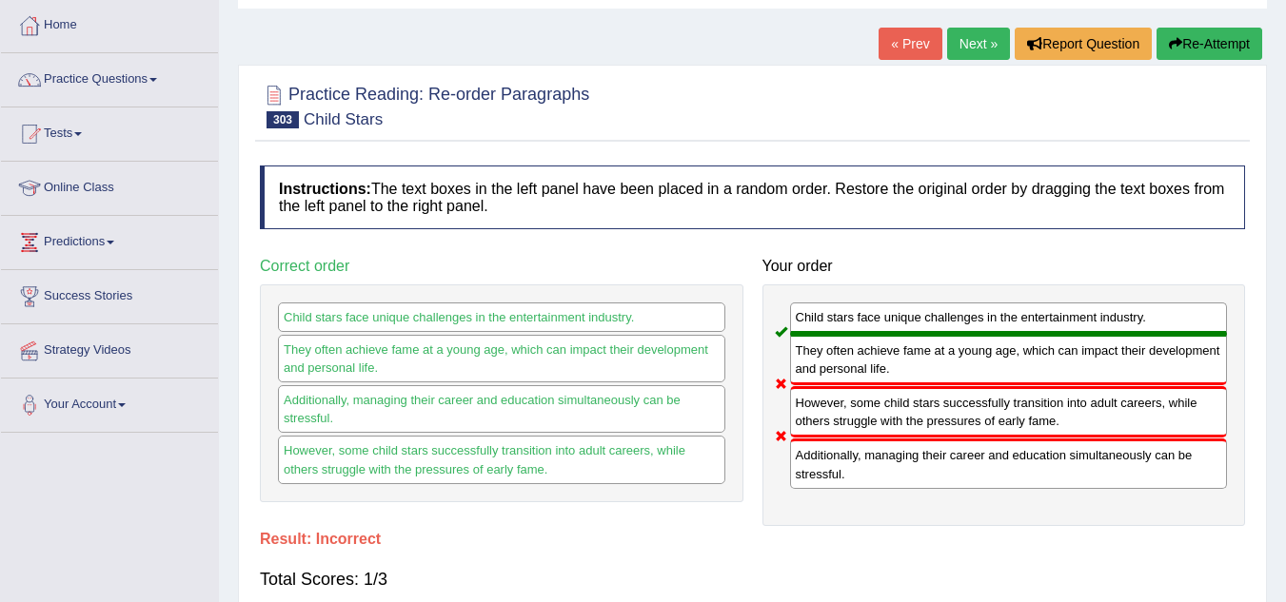
click at [968, 45] on link "Next »" at bounding box center [978, 44] width 63 height 32
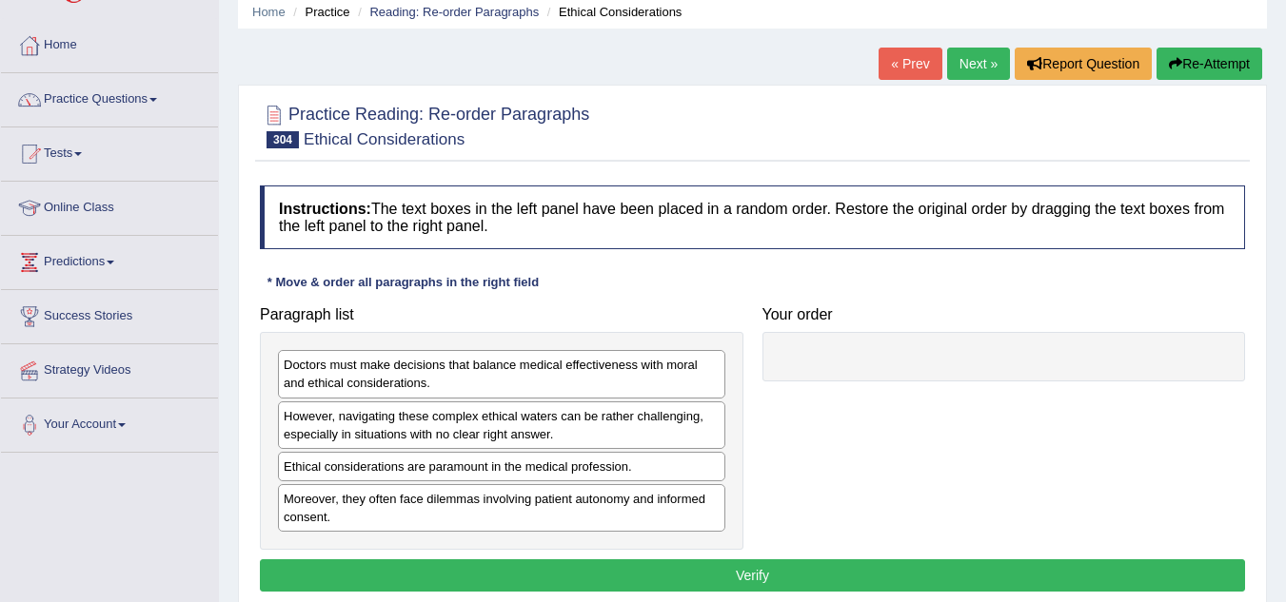
scroll to position [190, 0]
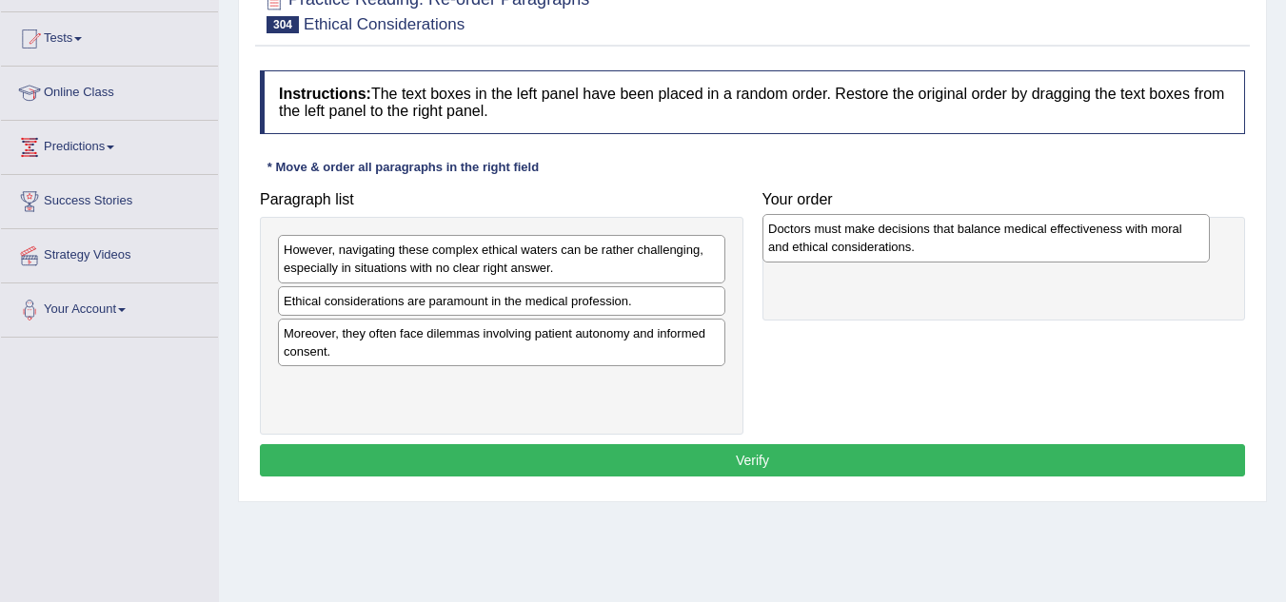
drag, startPoint x: 458, startPoint y: 268, endPoint x: 942, endPoint y: 247, distance: 484.9
click at [942, 247] on div "Doctors must make decisions that balance medical effectiveness with moral and e…" at bounding box center [985, 238] width 447 height 48
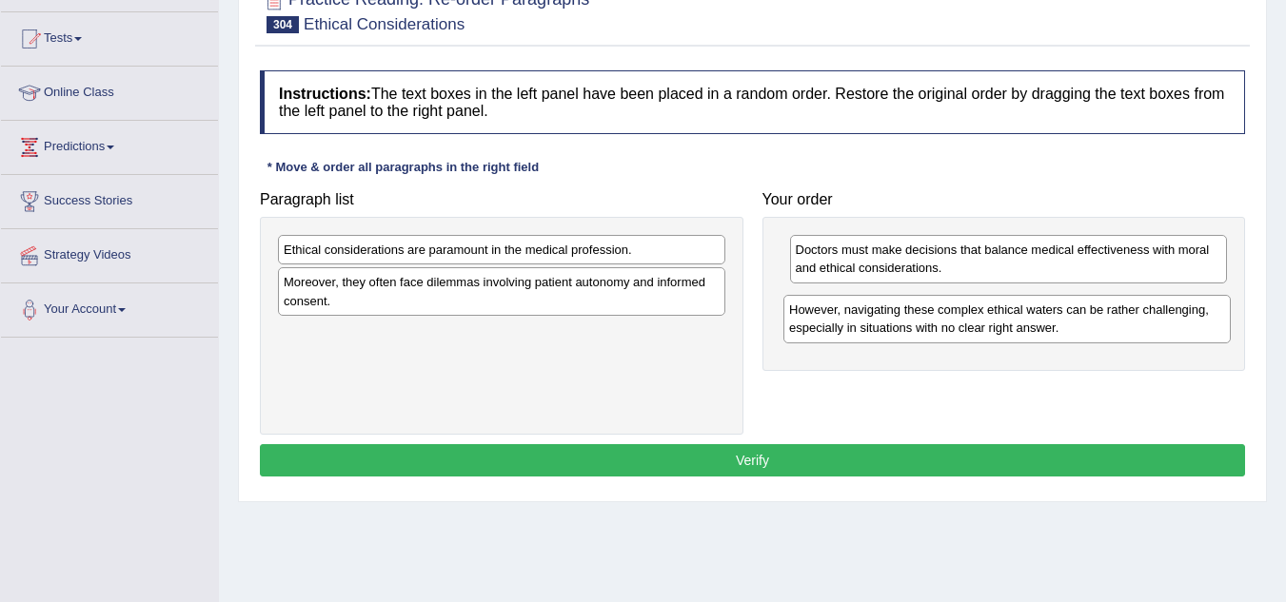
drag, startPoint x: 446, startPoint y: 252, endPoint x: 952, endPoint y: 312, distance: 508.9
click at [952, 312] on div "However, navigating these complex ethical waters can be rather challenging, esp…" at bounding box center [1006, 319] width 447 height 48
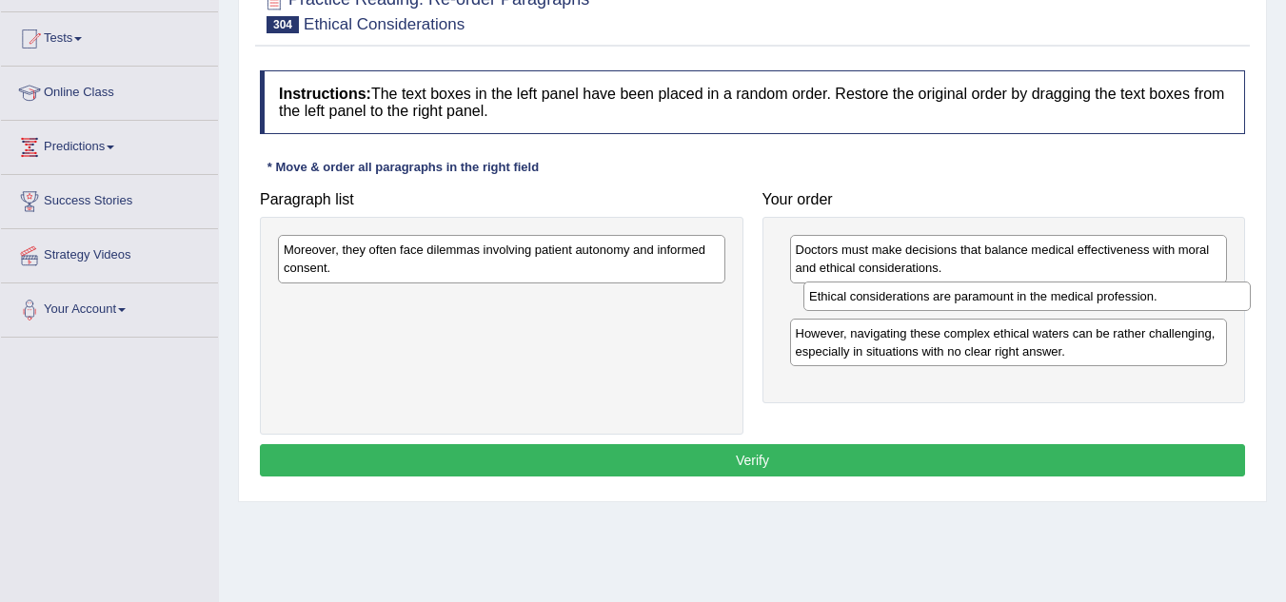
drag, startPoint x: 402, startPoint y: 257, endPoint x: 927, endPoint y: 304, distance: 527.4
click at [927, 304] on div "Ethical considerations are paramount in the medical profession." at bounding box center [1026, 297] width 447 height 30
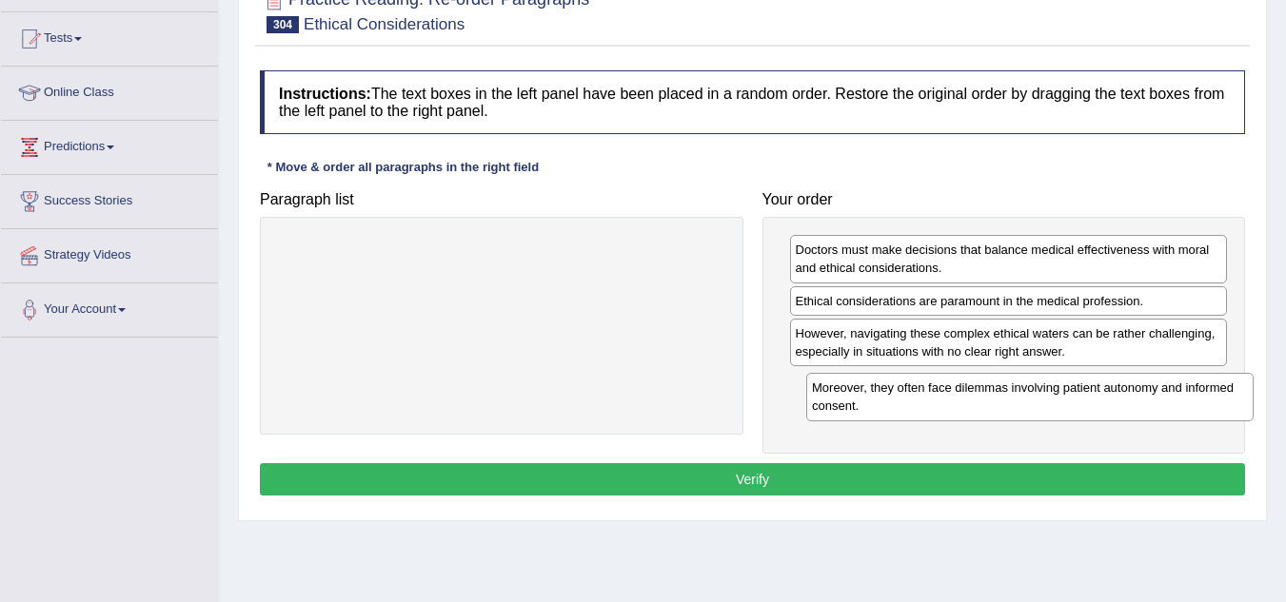
drag, startPoint x: 526, startPoint y: 266, endPoint x: 1055, endPoint y: 404, distance: 546.8
click at [1055, 404] on div "Moreover, they often face dilemmas involving patient autonomy and informed cons…" at bounding box center [1029, 397] width 447 height 48
click at [799, 469] on button "Verify" at bounding box center [752, 479] width 985 height 32
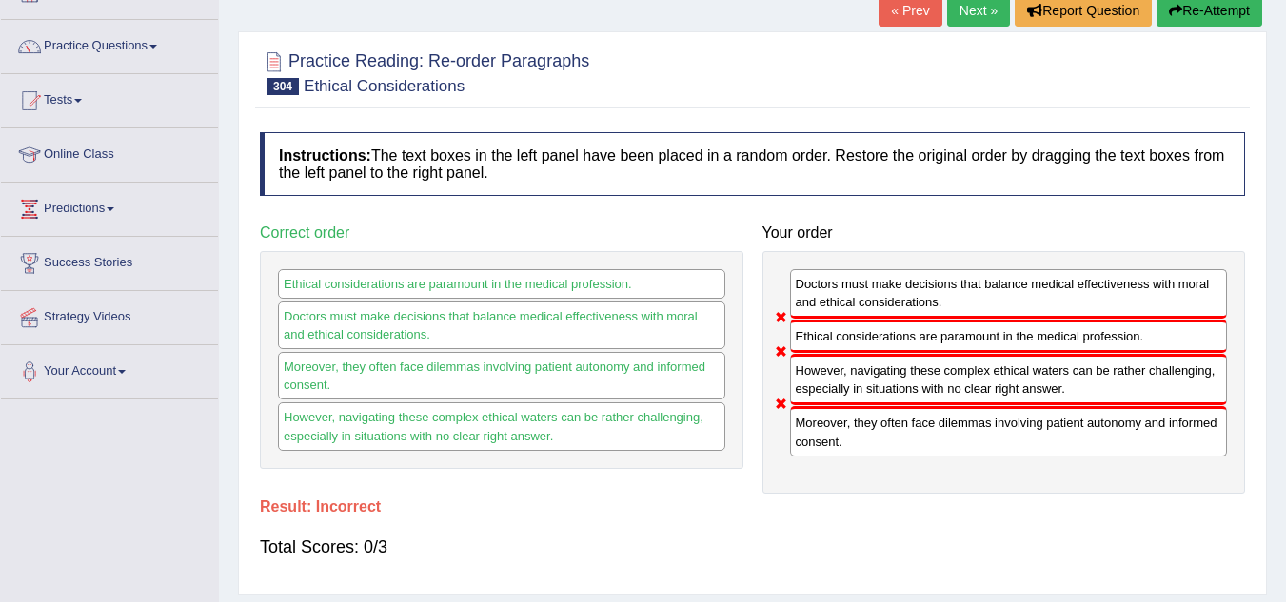
scroll to position [95, 0]
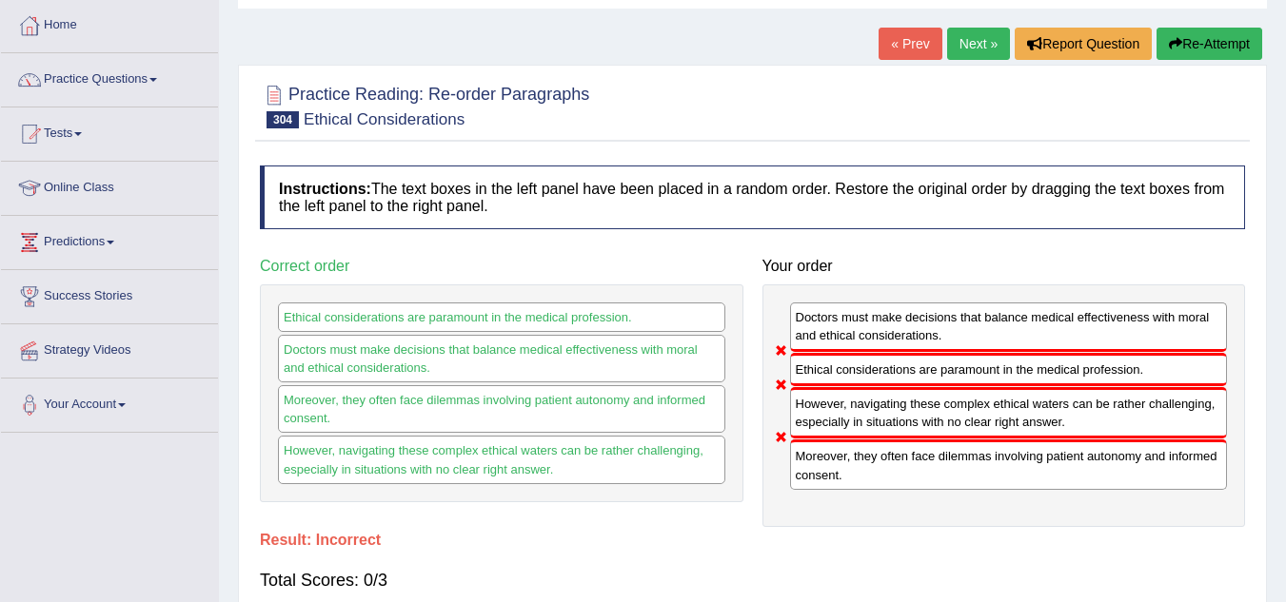
click at [966, 57] on link "Next »" at bounding box center [978, 44] width 63 height 32
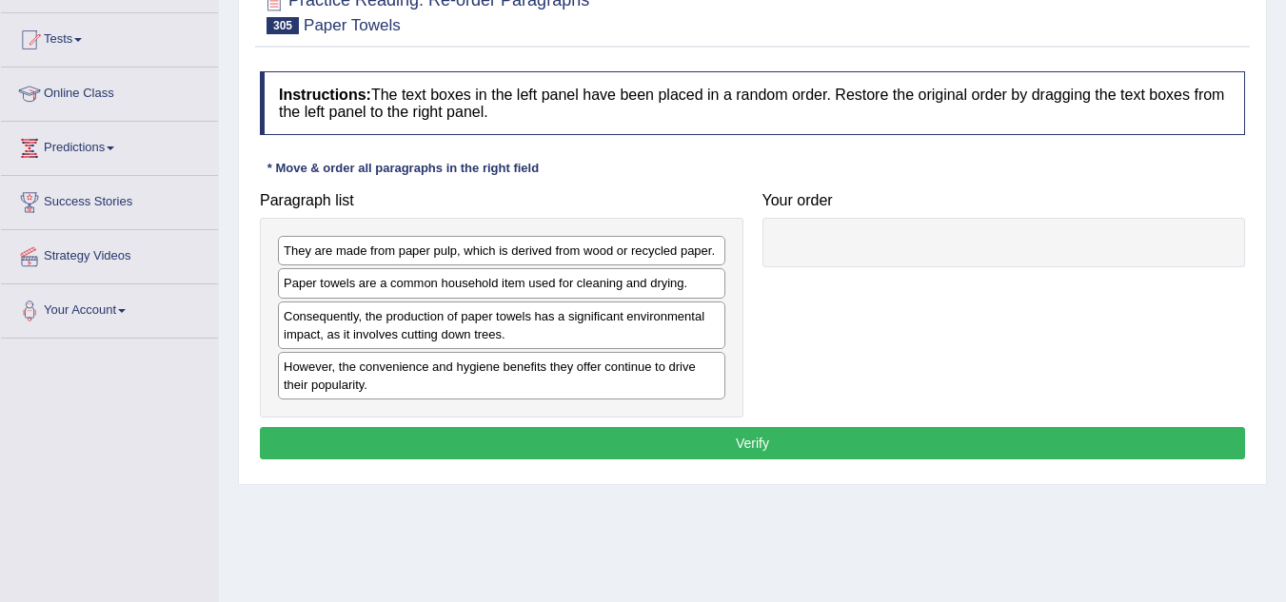
scroll to position [190, 0]
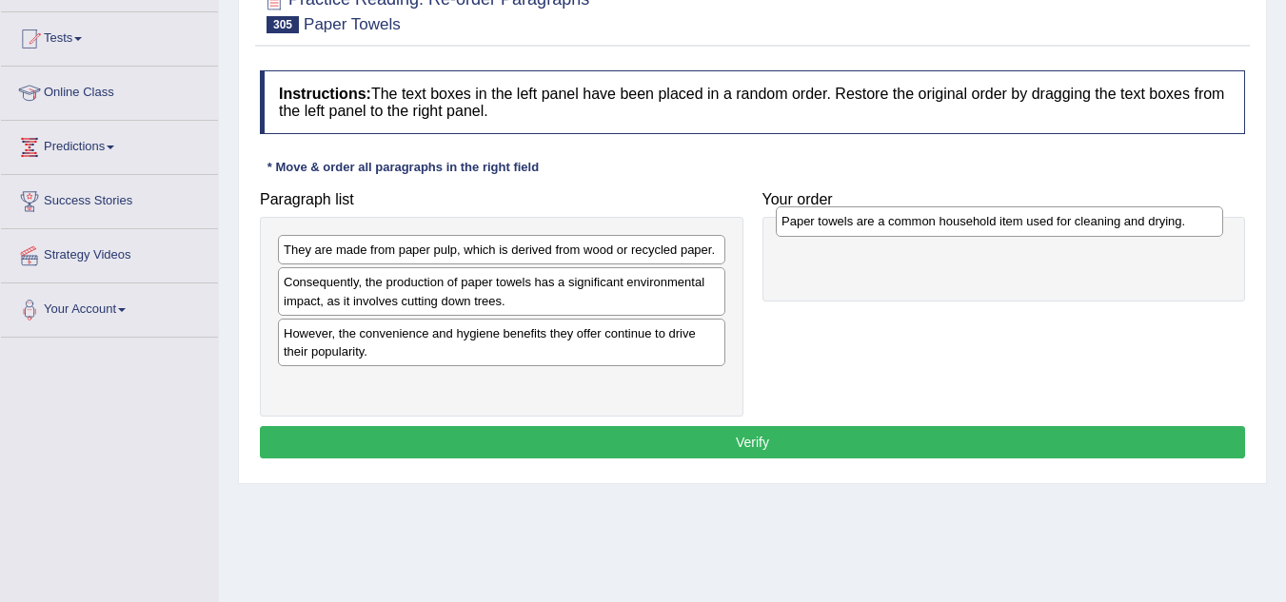
drag, startPoint x: 371, startPoint y: 289, endPoint x: 869, endPoint y: 228, distance: 501.4
click at [869, 228] on div "Paper towels are a common household item used for cleaning and drying." at bounding box center [999, 222] width 447 height 30
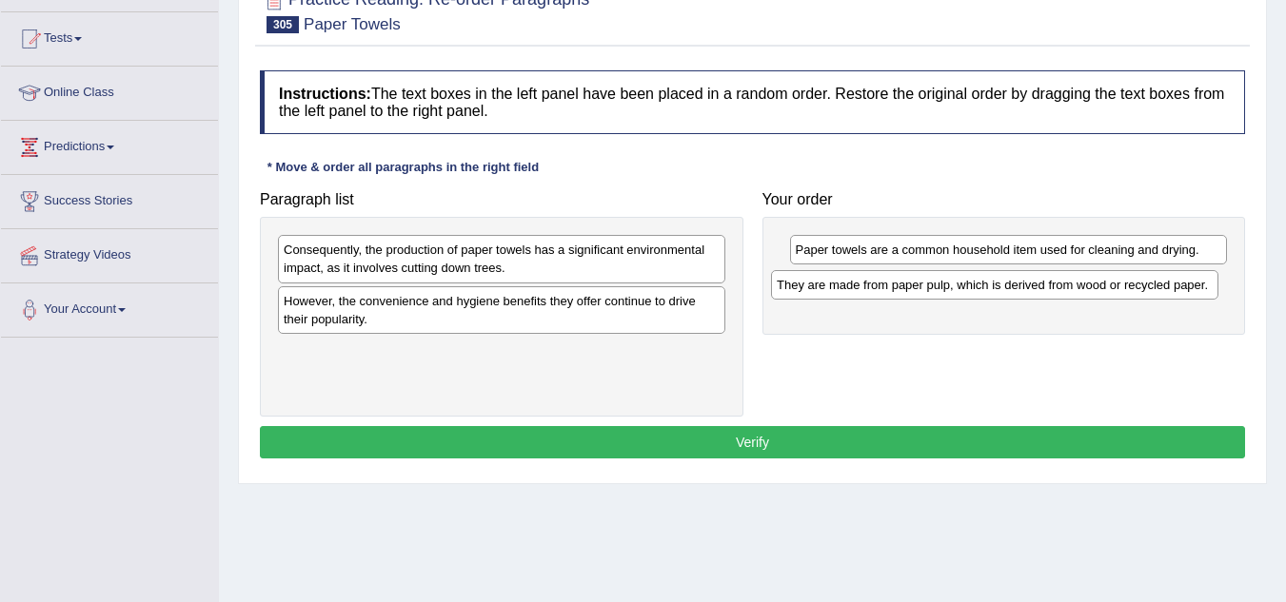
drag, startPoint x: 537, startPoint y: 260, endPoint x: 1030, endPoint y: 295, distance: 494.2
click at [1030, 295] on div "They are made from paper pulp, which is derived from wood or recycled paper." at bounding box center [994, 285] width 447 height 30
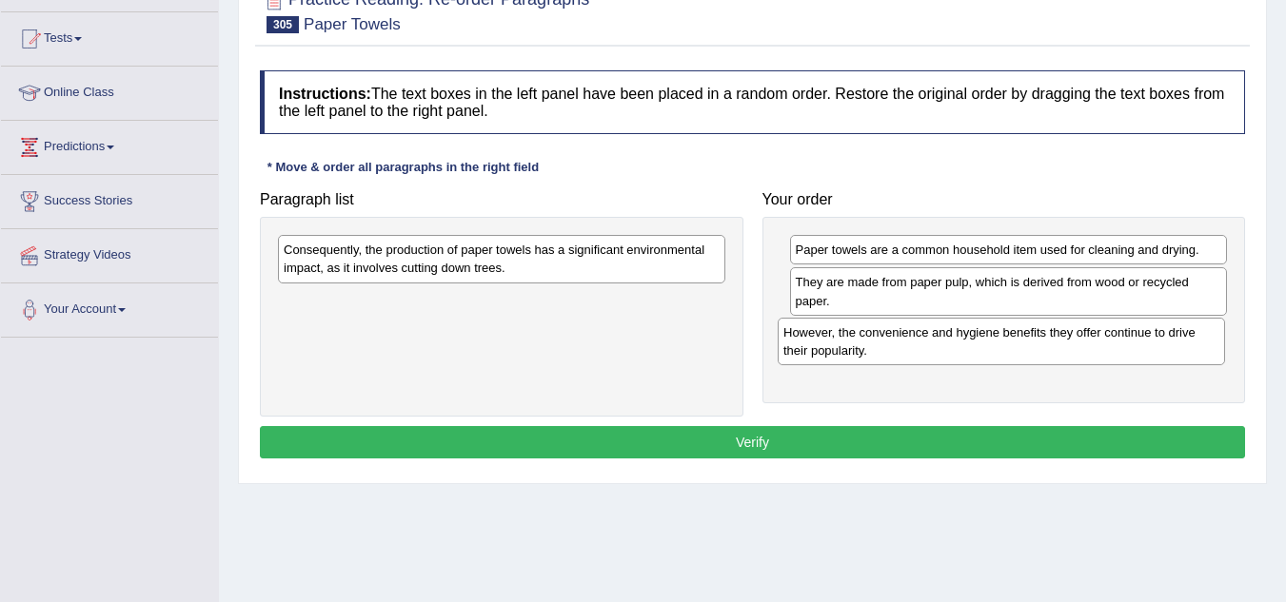
drag, startPoint x: 426, startPoint y: 313, endPoint x: 926, endPoint y: 345, distance: 500.6
click at [926, 345] on div "However, the convenience and hygiene benefits they offer continue to drive thei…" at bounding box center [1001, 342] width 447 height 48
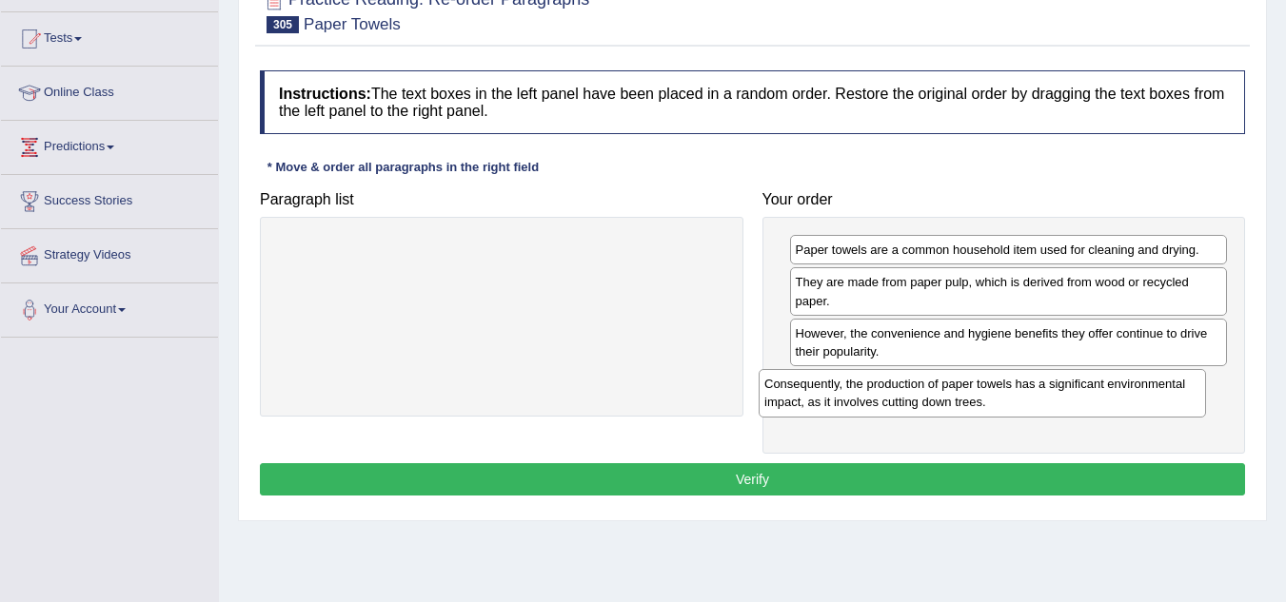
drag, startPoint x: 658, startPoint y: 286, endPoint x: 1049, endPoint y: 408, distance: 409.9
click at [1050, 407] on div "Consequently, the production of paper towels has a significant environmental im…" at bounding box center [981, 393] width 447 height 48
click at [816, 468] on button "Verify" at bounding box center [752, 479] width 985 height 32
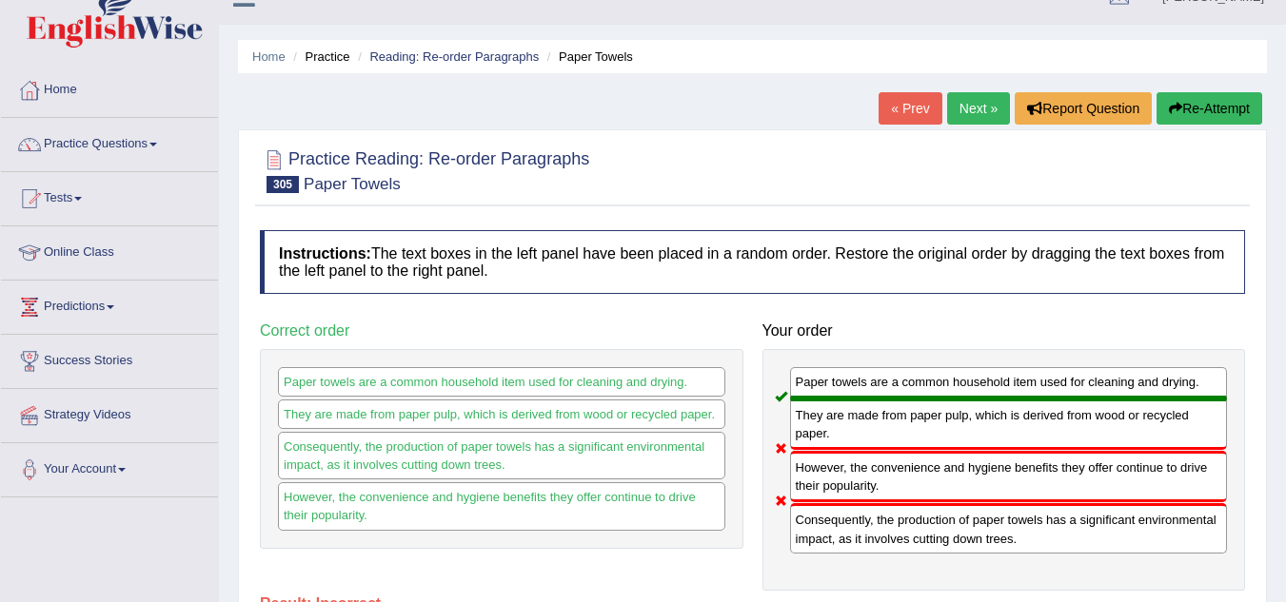
scroll to position [0, 0]
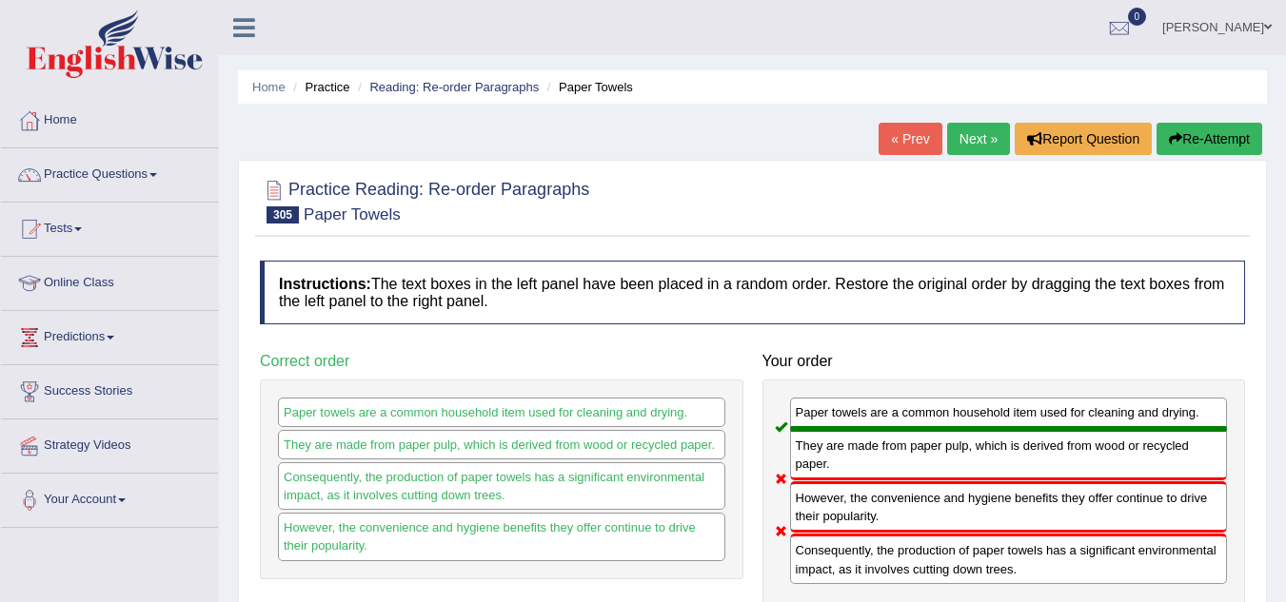
click at [985, 126] on link "Next »" at bounding box center [978, 139] width 63 height 32
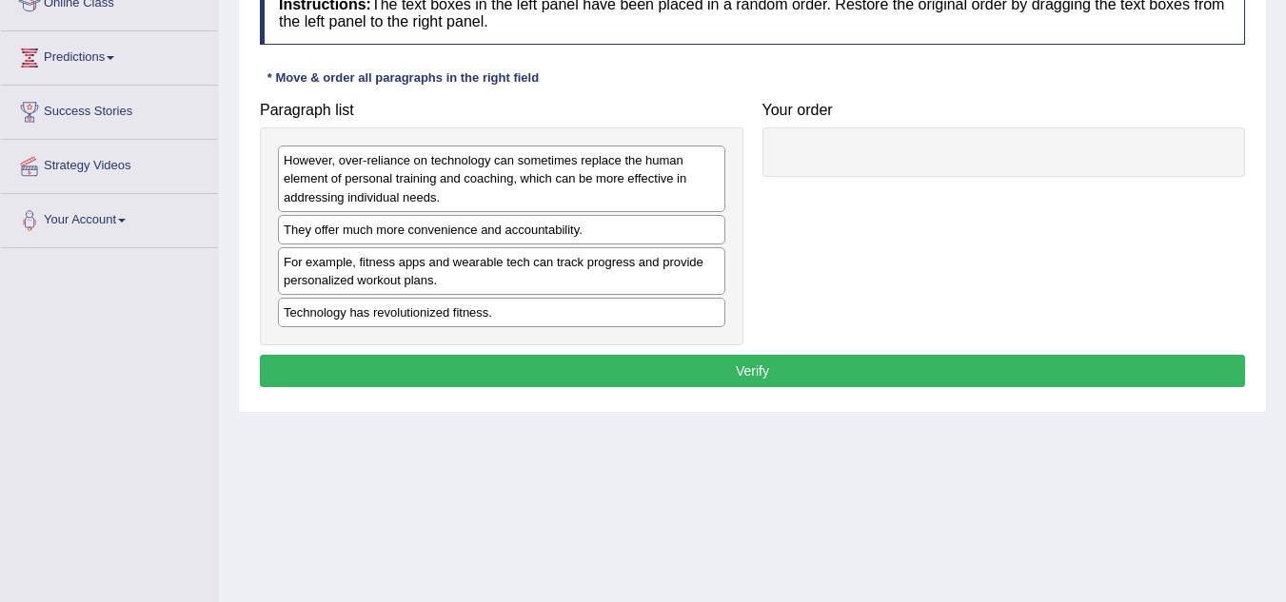
scroll to position [286, 0]
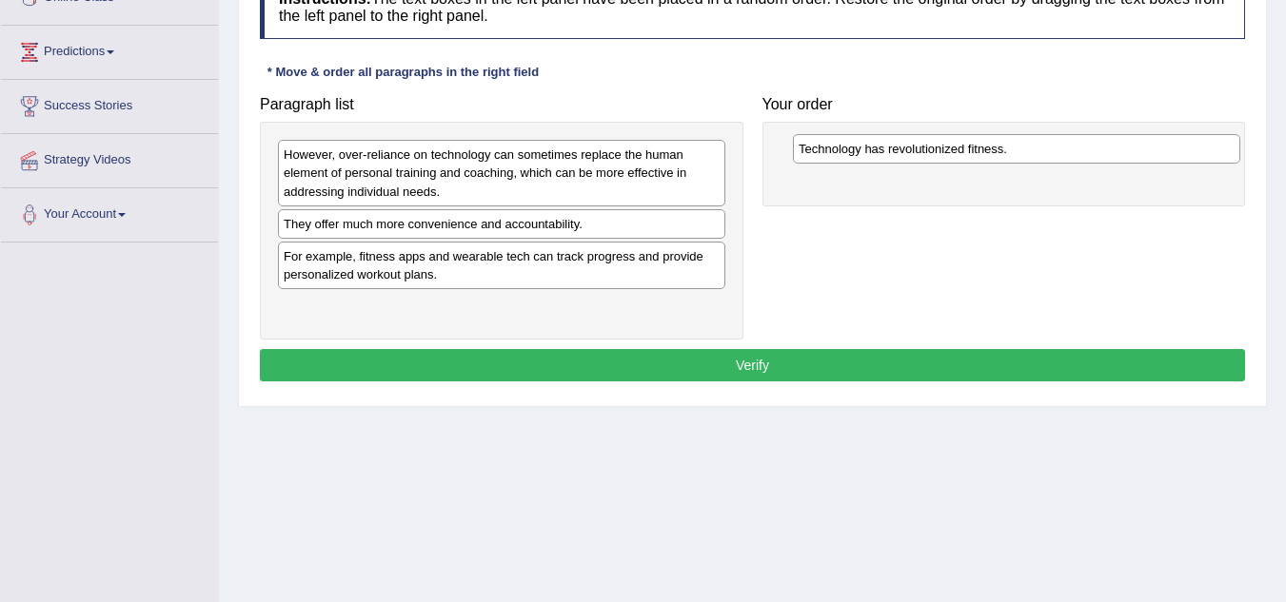
drag, startPoint x: 470, startPoint y: 317, endPoint x: 973, endPoint y: 158, distance: 527.0
click at [973, 158] on div "Technology has revolutionized fitness." at bounding box center [1016, 149] width 447 height 30
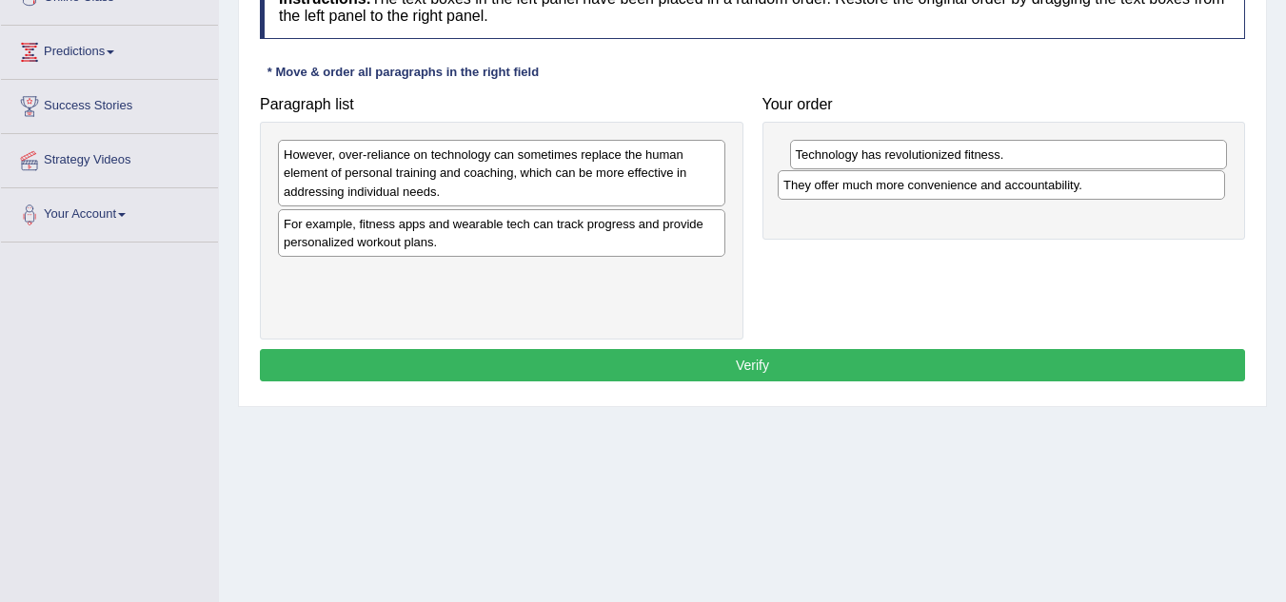
drag, startPoint x: 442, startPoint y: 231, endPoint x: 941, endPoint y: 192, distance: 501.1
click at [941, 192] on div "They offer much more convenience and accountability." at bounding box center [1001, 185] width 447 height 30
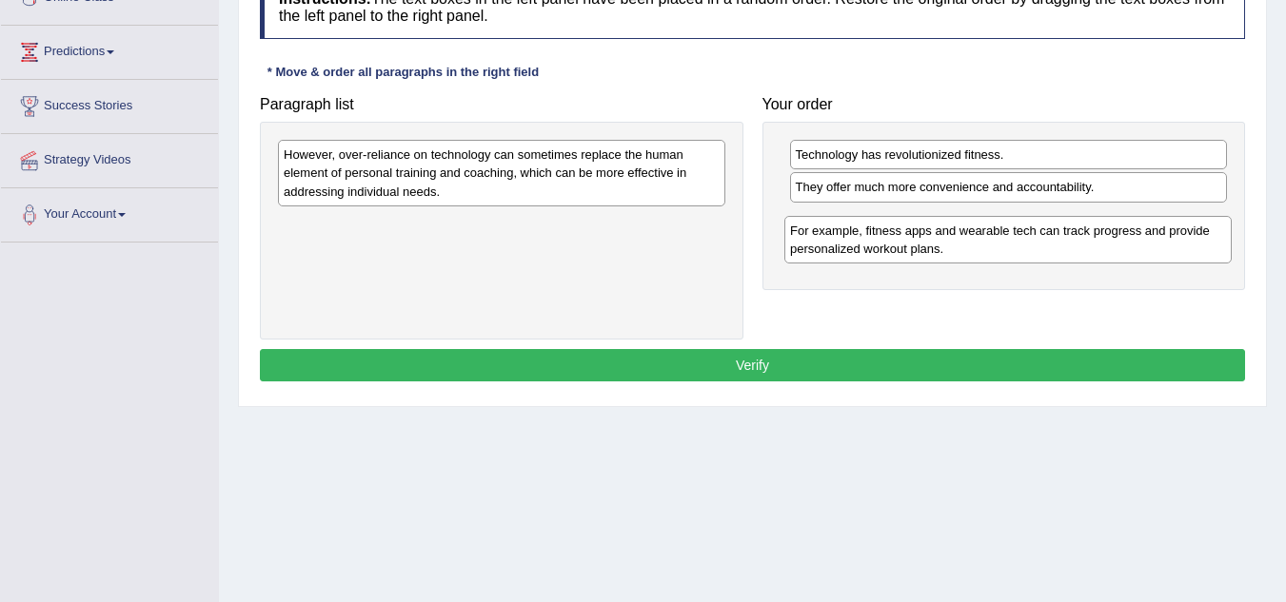
drag, startPoint x: 511, startPoint y: 238, endPoint x: 1017, endPoint y: 245, distance: 506.3
click at [1017, 245] on div "For example, fitness apps and wearable tech can track progress and provide pers…" at bounding box center [1007, 240] width 447 height 48
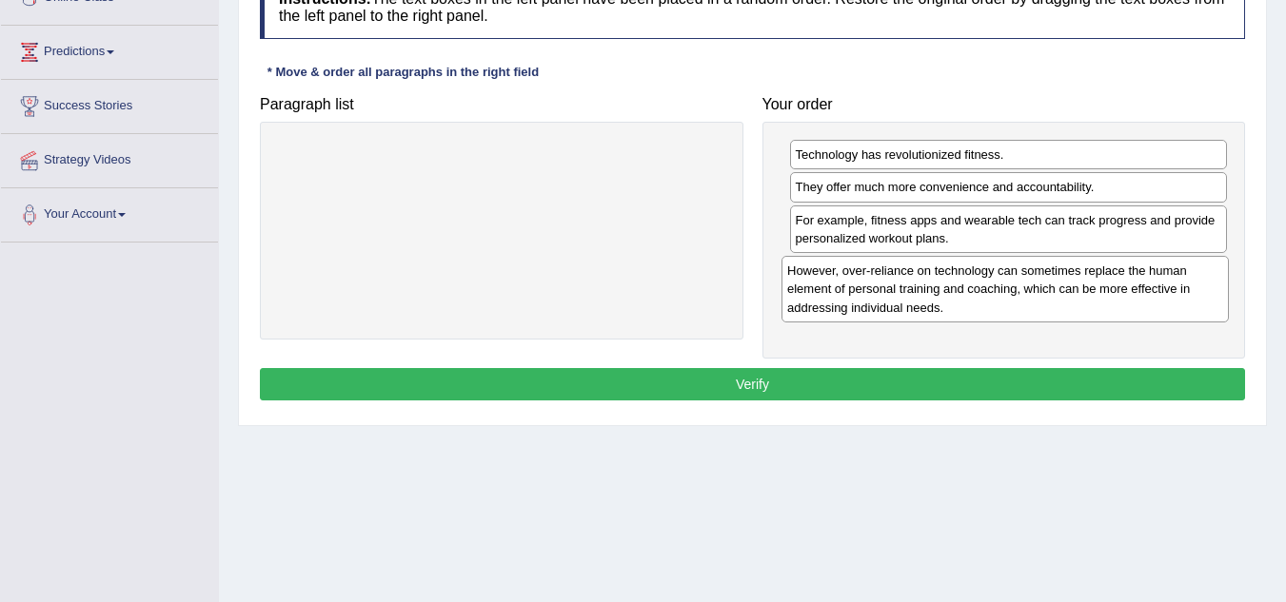
drag, startPoint x: 530, startPoint y: 186, endPoint x: 1036, endPoint y: 305, distance: 520.1
click at [1036, 305] on div "However, over-reliance on technology can sometimes replace the human element of…" at bounding box center [1004, 289] width 447 height 66
click at [777, 395] on button "Verify" at bounding box center [752, 384] width 985 height 32
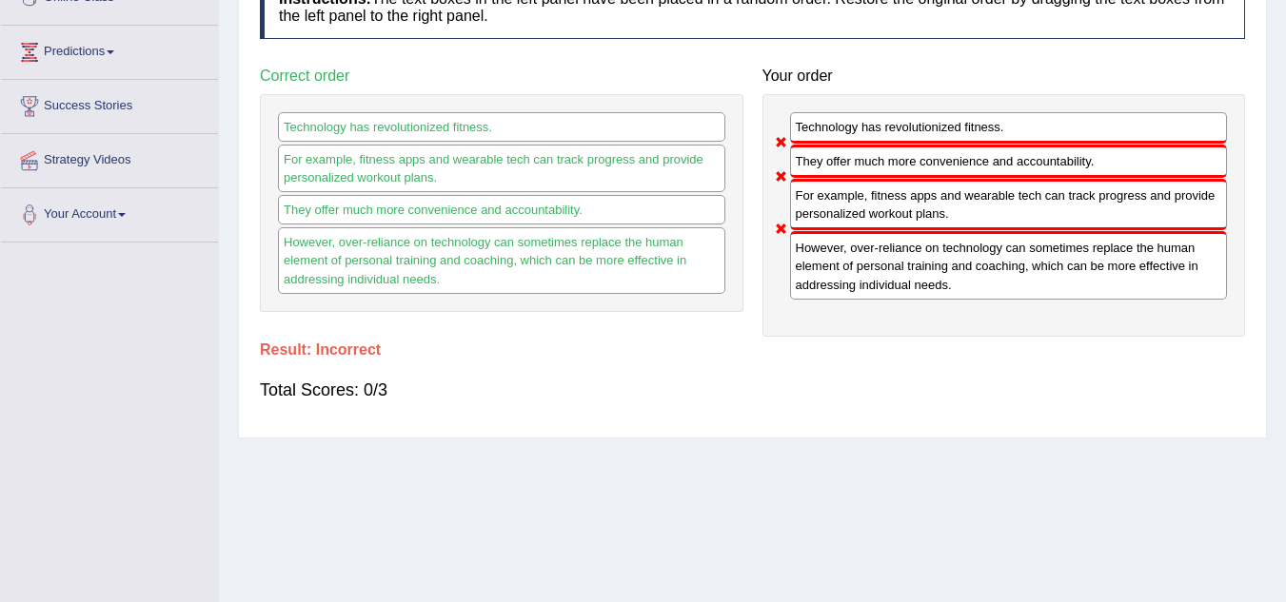
drag, startPoint x: 886, startPoint y: 208, endPoint x: 855, endPoint y: 174, distance: 46.5
click at [856, 177] on div "Technology has revolutionized fitness. They offer much more convenience and acc…" at bounding box center [1003, 215] width 483 height 243
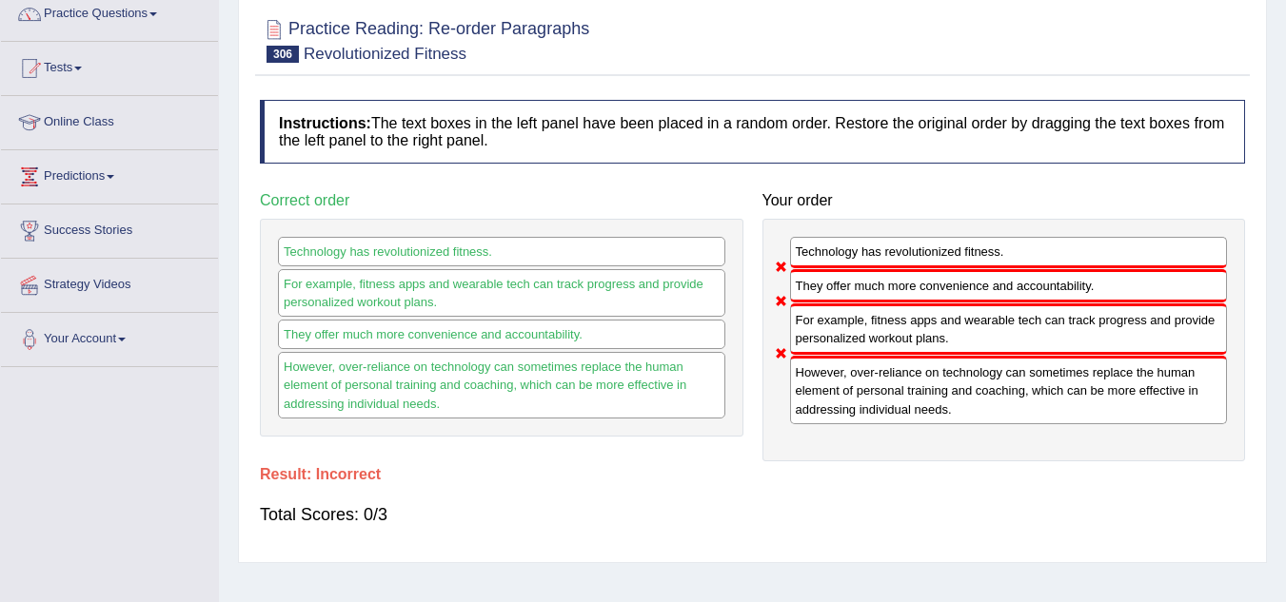
scroll to position [0, 0]
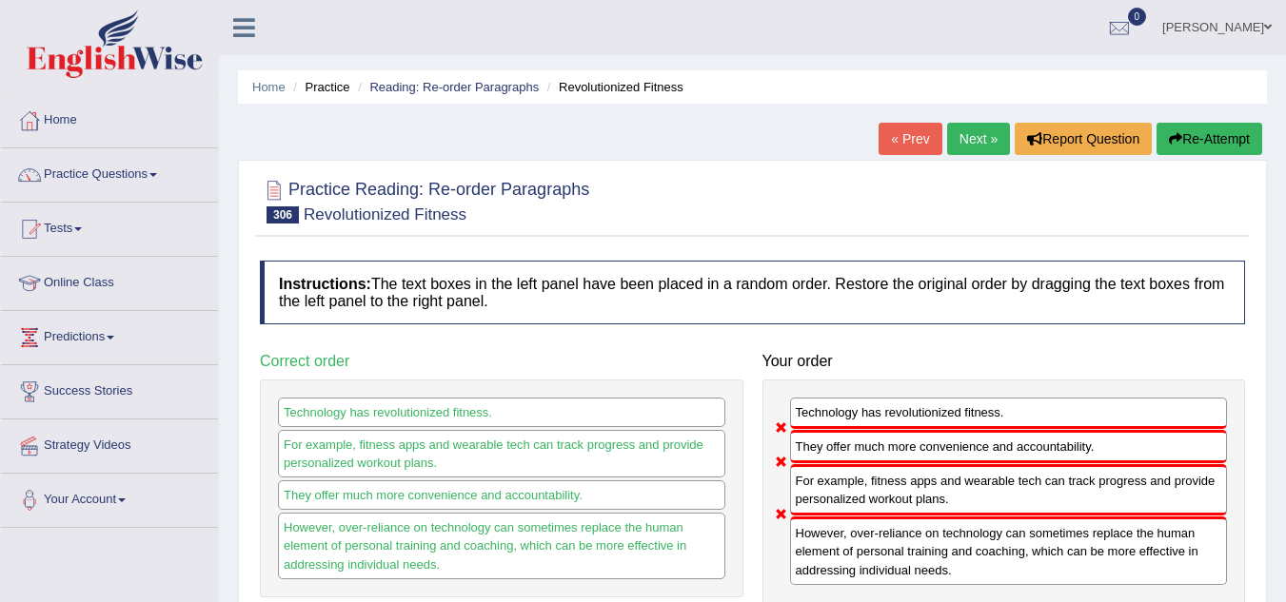
click at [974, 134] on link "Next »" at bounding box center [978, 139] width 63 height 32
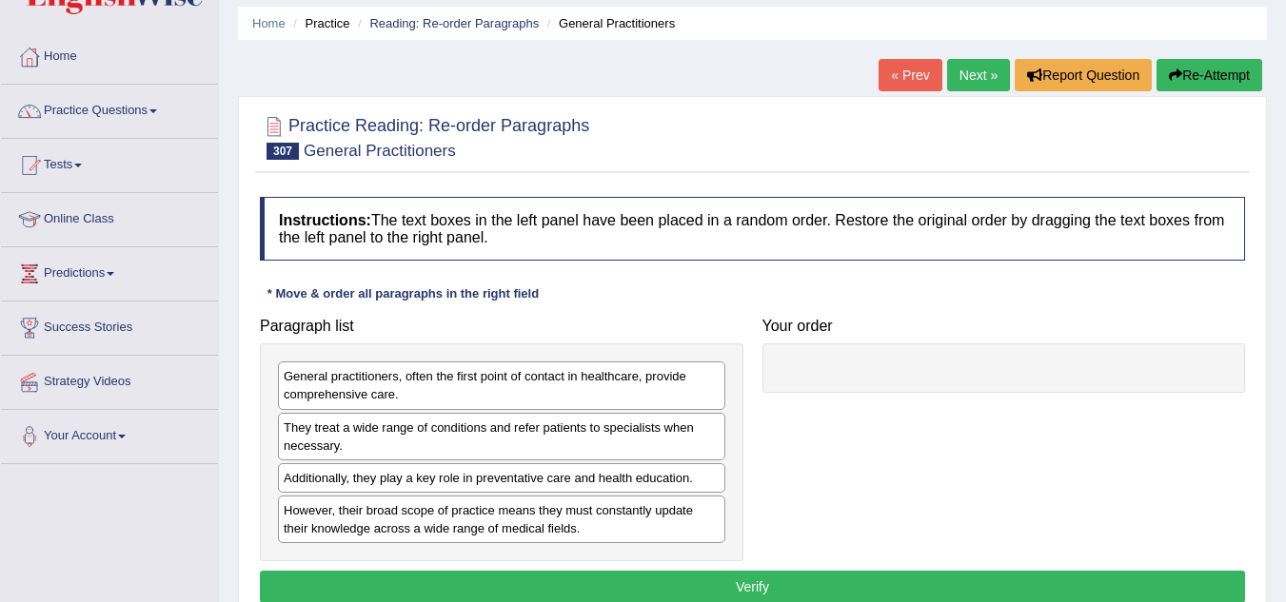
scroll to position [95, 0]
